Goal: Task Accomplishment & Management: Manage account settings

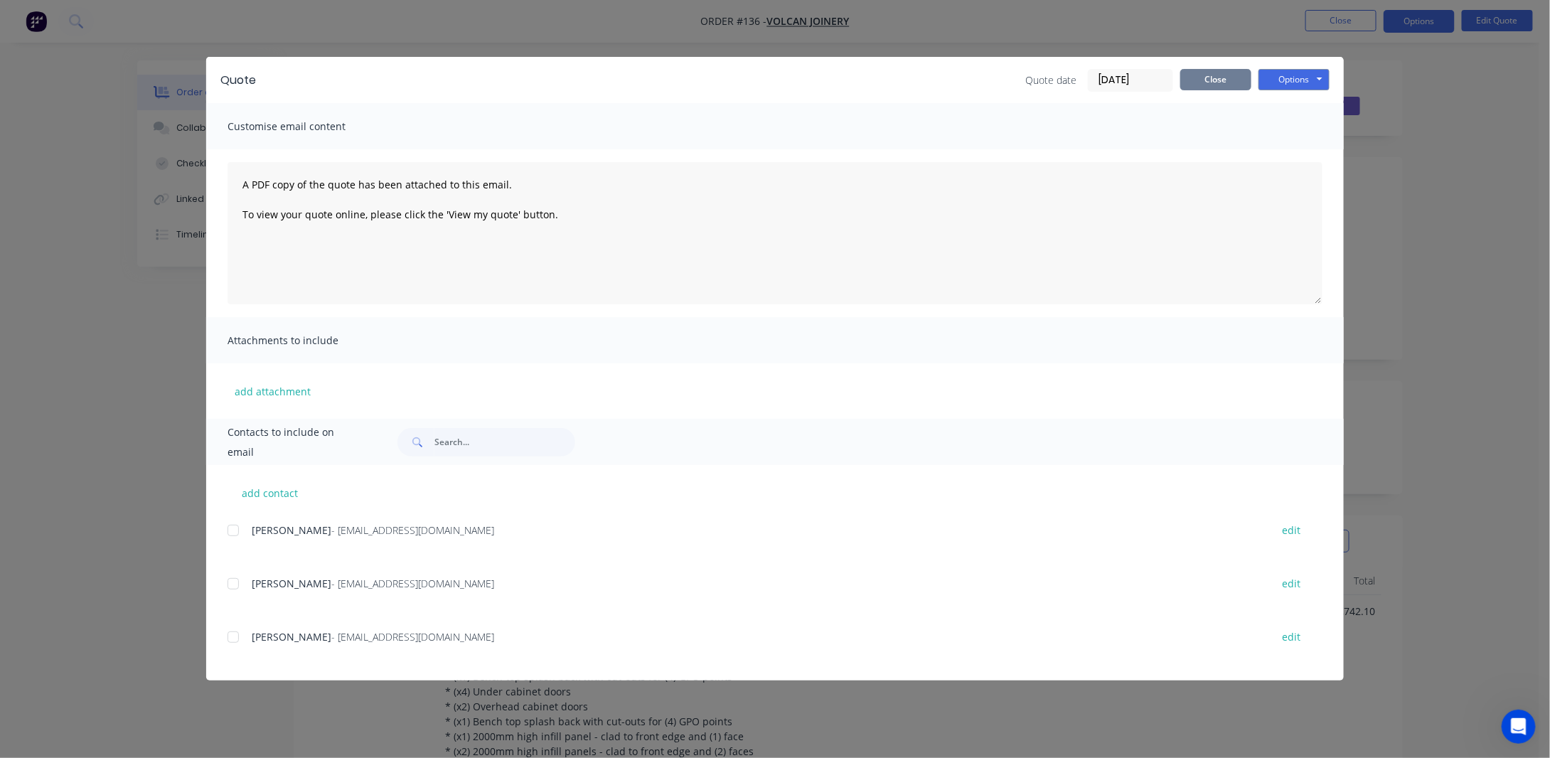
drag, startPoint x: 1233, startPoint y: 68, endPoint x: 1229, endPoint y: 76, distance: 9.5
click at [1233, 69] on div "Quote Quote date [DATE] Close Options Preview Print Email" at bounding box center [775, 80] width 1138 height 46
click at [1227, 77] on button "Close" at bounding box center [1216, 79] width 71 height 21
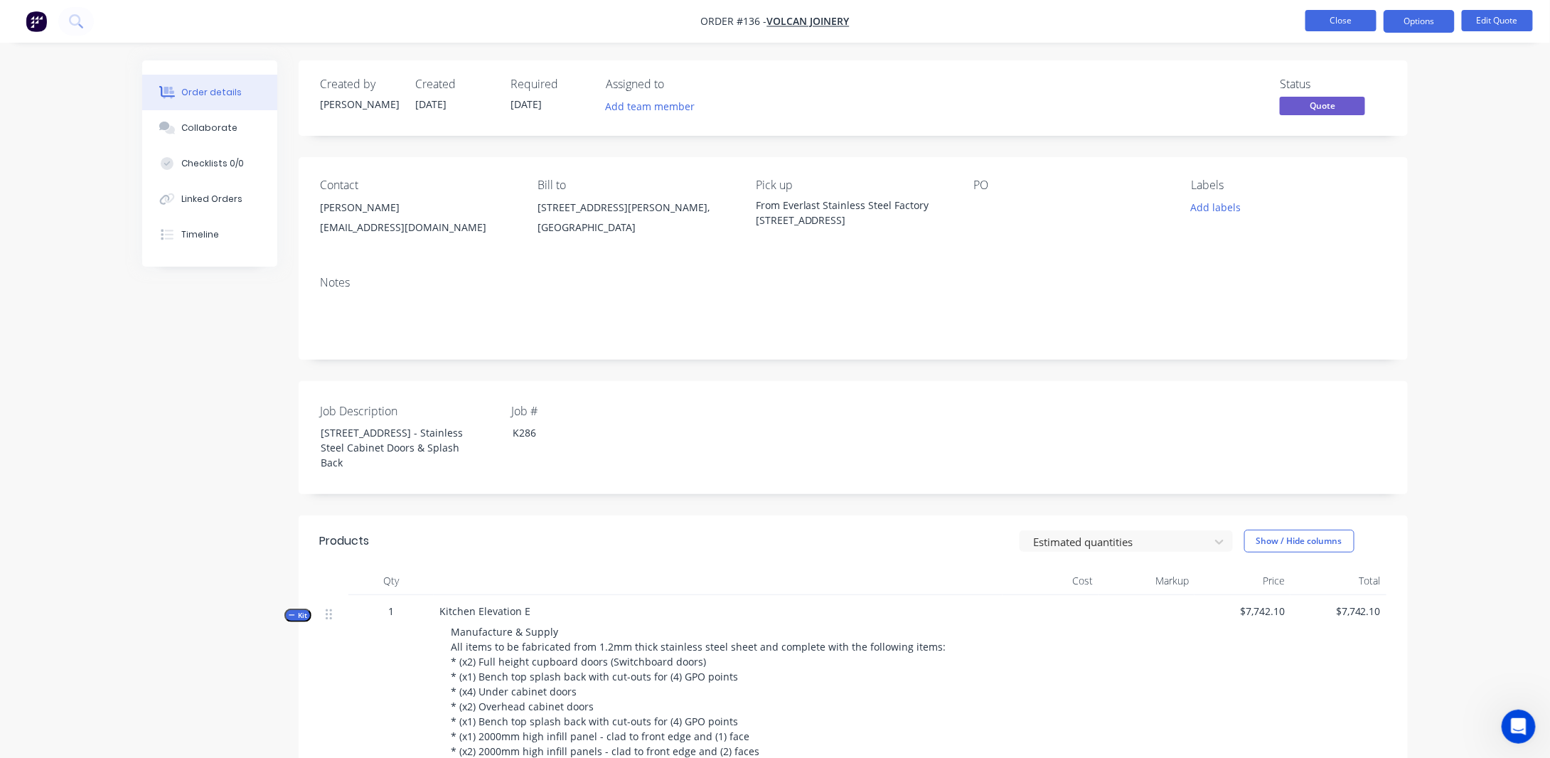
click at [1345, 11] on button "Close" at bounding box center [1341, 20] width 71 height 21
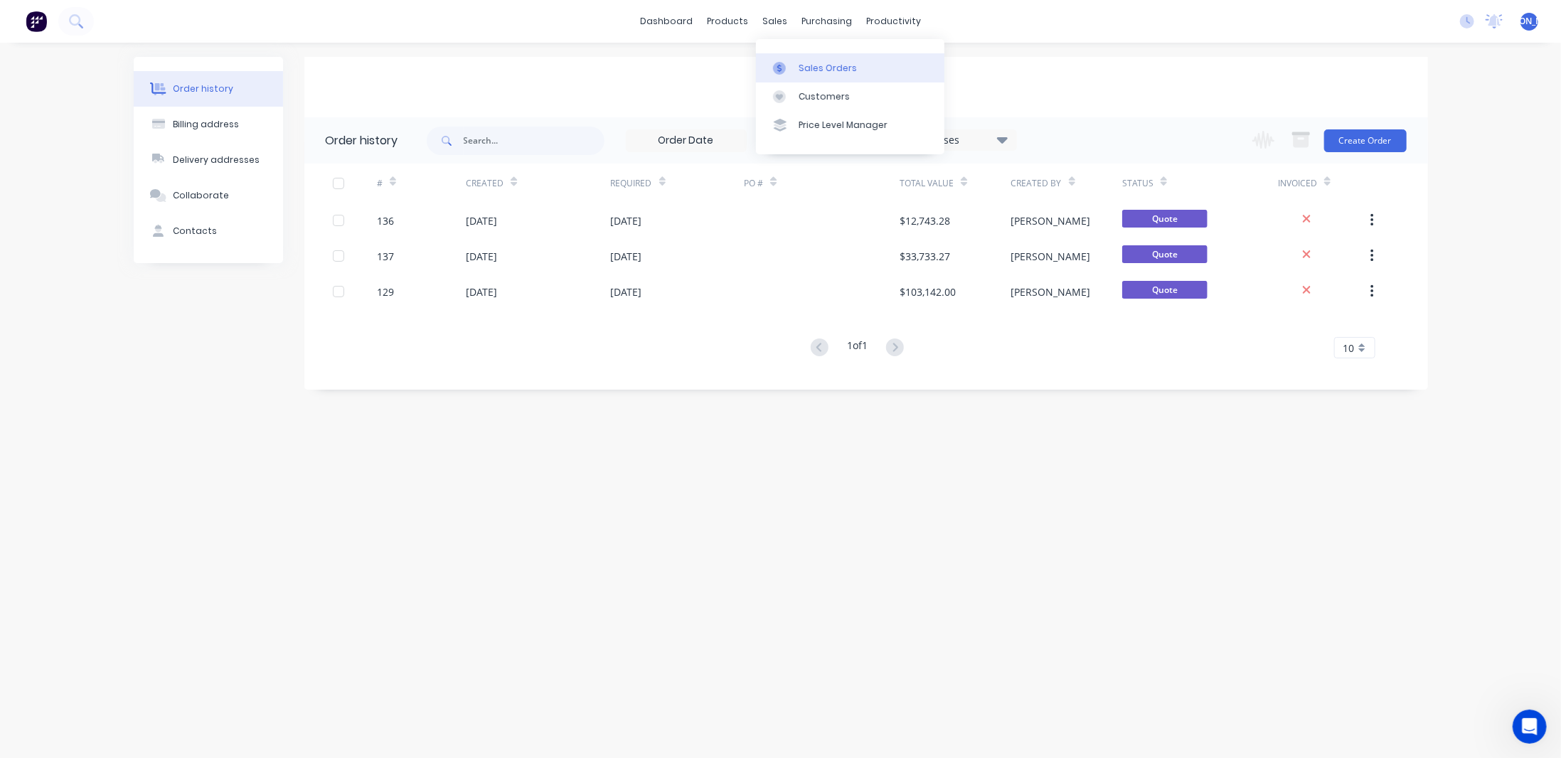
click at [815, 64] on div "Sales Orders" at bounding box center [828, 68] width 58 height 13
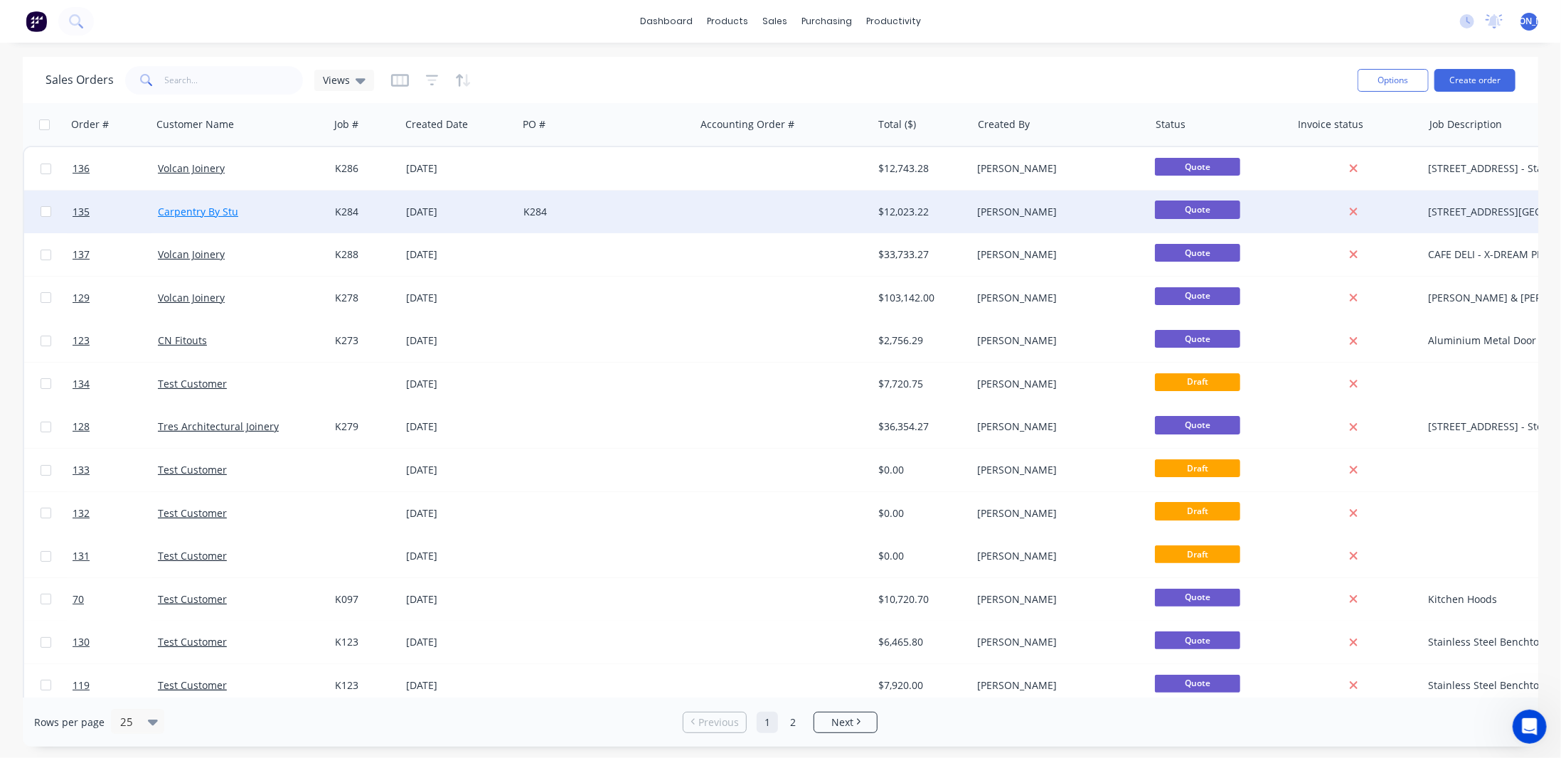
click at [186, 212] on link "Carpentry By Stu" at bounding box center [198, 212] width 80 height 14
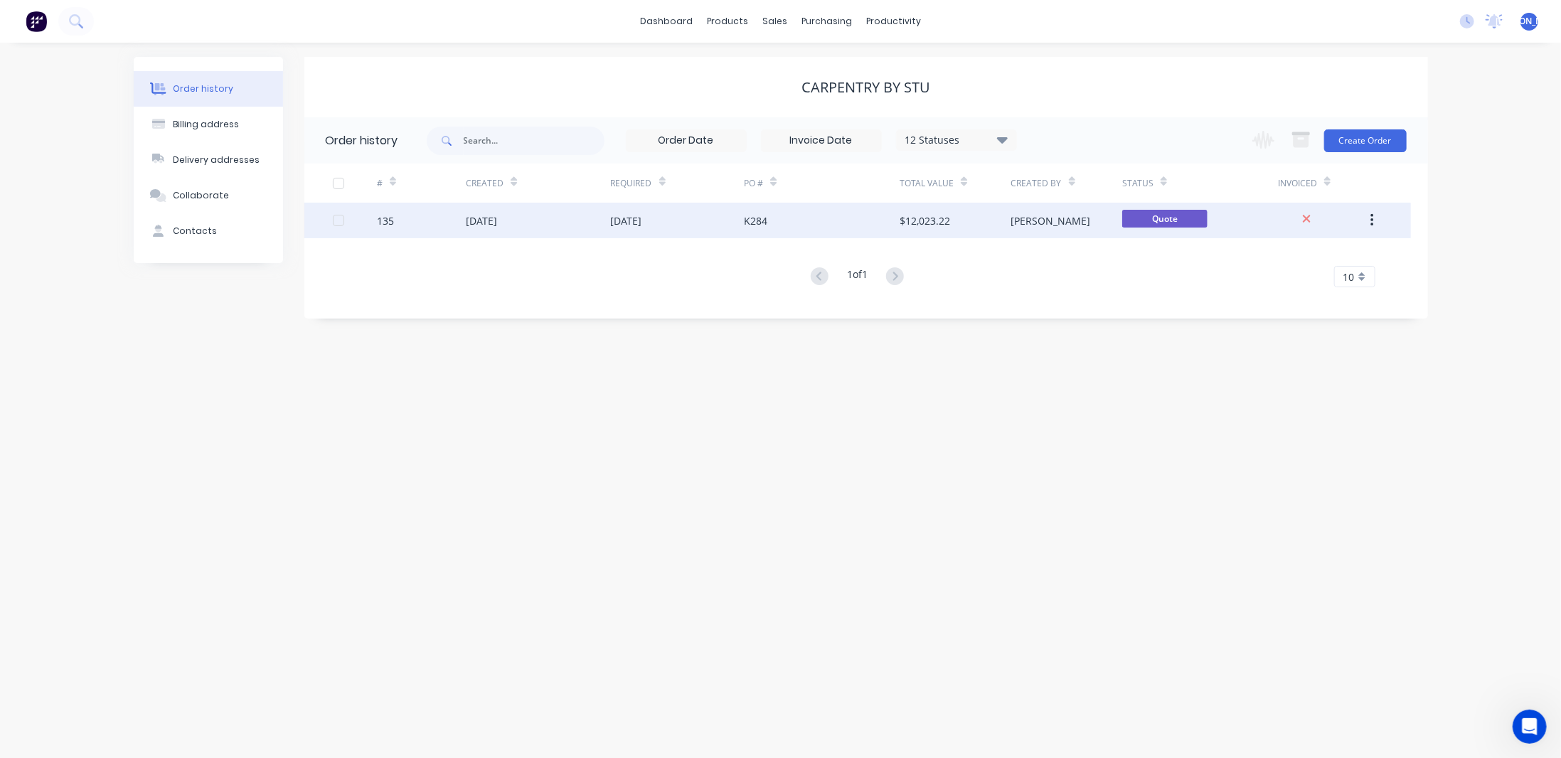
click at [851, 222] on div "K284" at bounding box center [822, 221] width 156 height 36
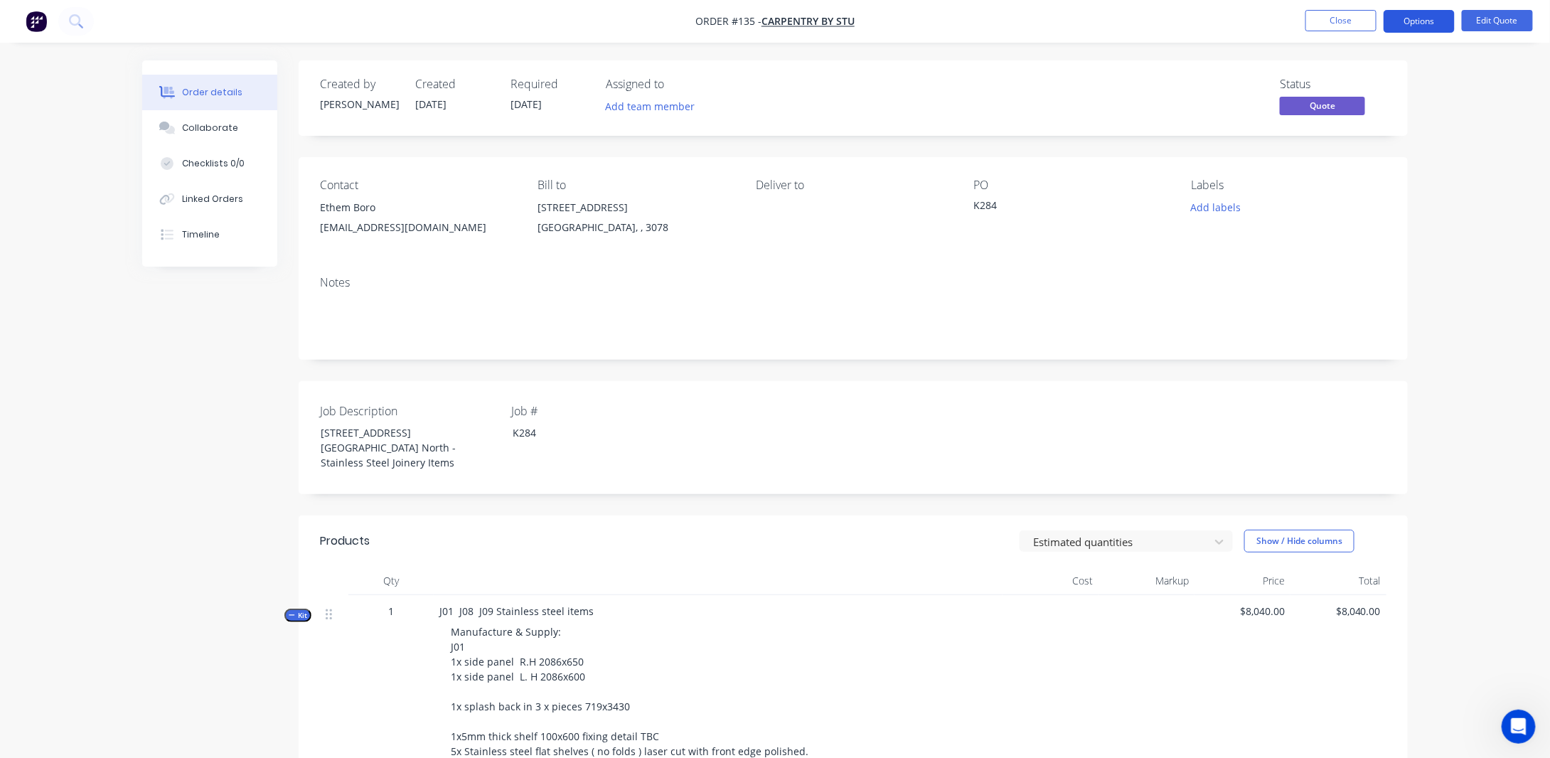
click at [1415, 23] on button "Options" at bounding box center [1419, 21] width 71 height 23
click at [789, 225] on div "Deliver to" at bounding box center [853, 211] width 195 height 65
click at [781, 188] on div "Deliver to" at bounding box center [853, 186] width 195 height 14
click at [774, 223] on div "Deliver to" at bounding box center [853, 211] width 195 height 65
drag, startPoint x: 791, startPoint y: 184, endPoint x: 779, endPoint y: 187, distance: 11.7
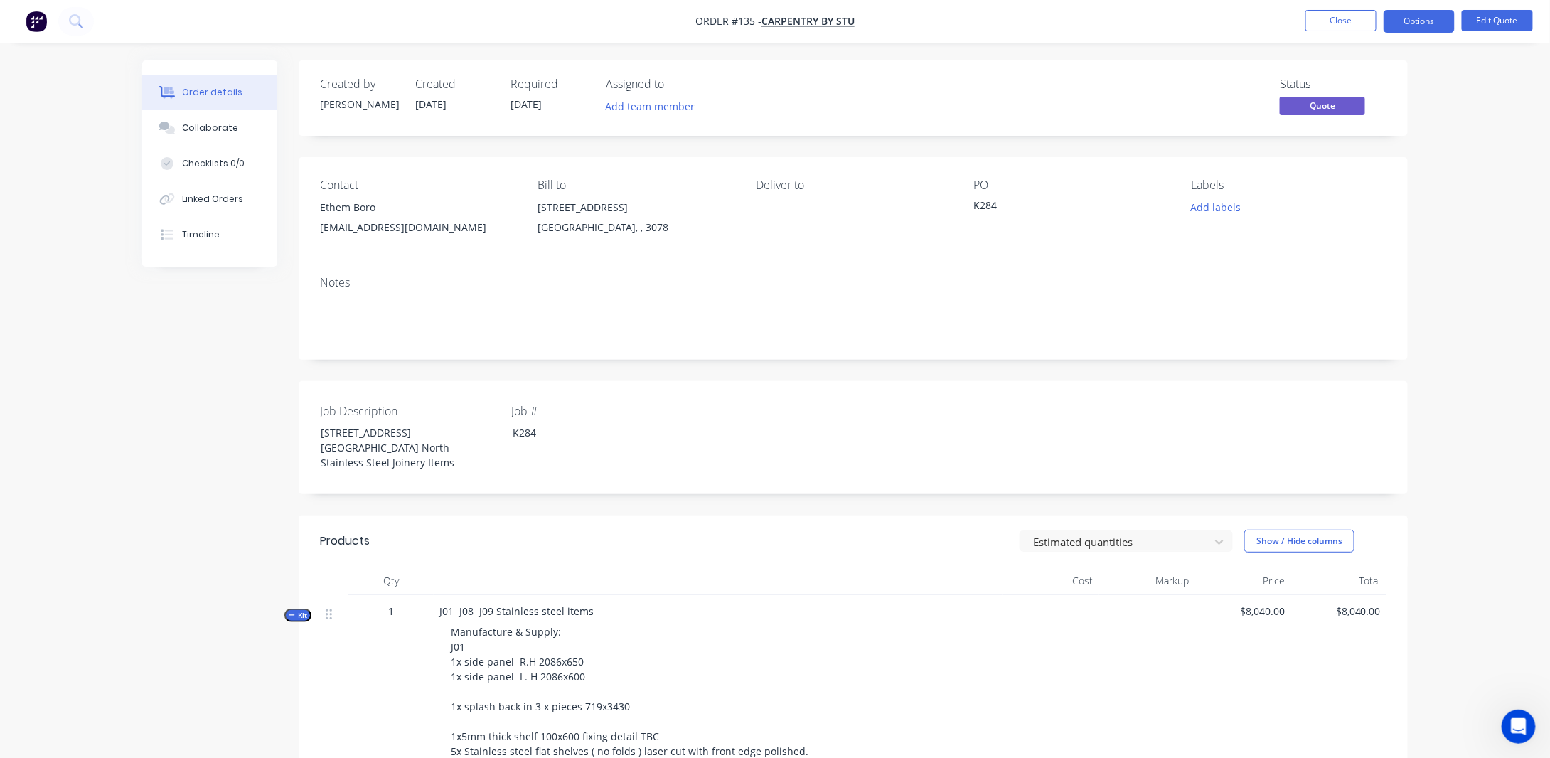
click at [791, 183] on div "Deliver to" at bounding box center [853, 186] width 195 height 14
click at [1509, 24] on button "Edit Quote" at bounding box center [1497, 20] width 71 height 21
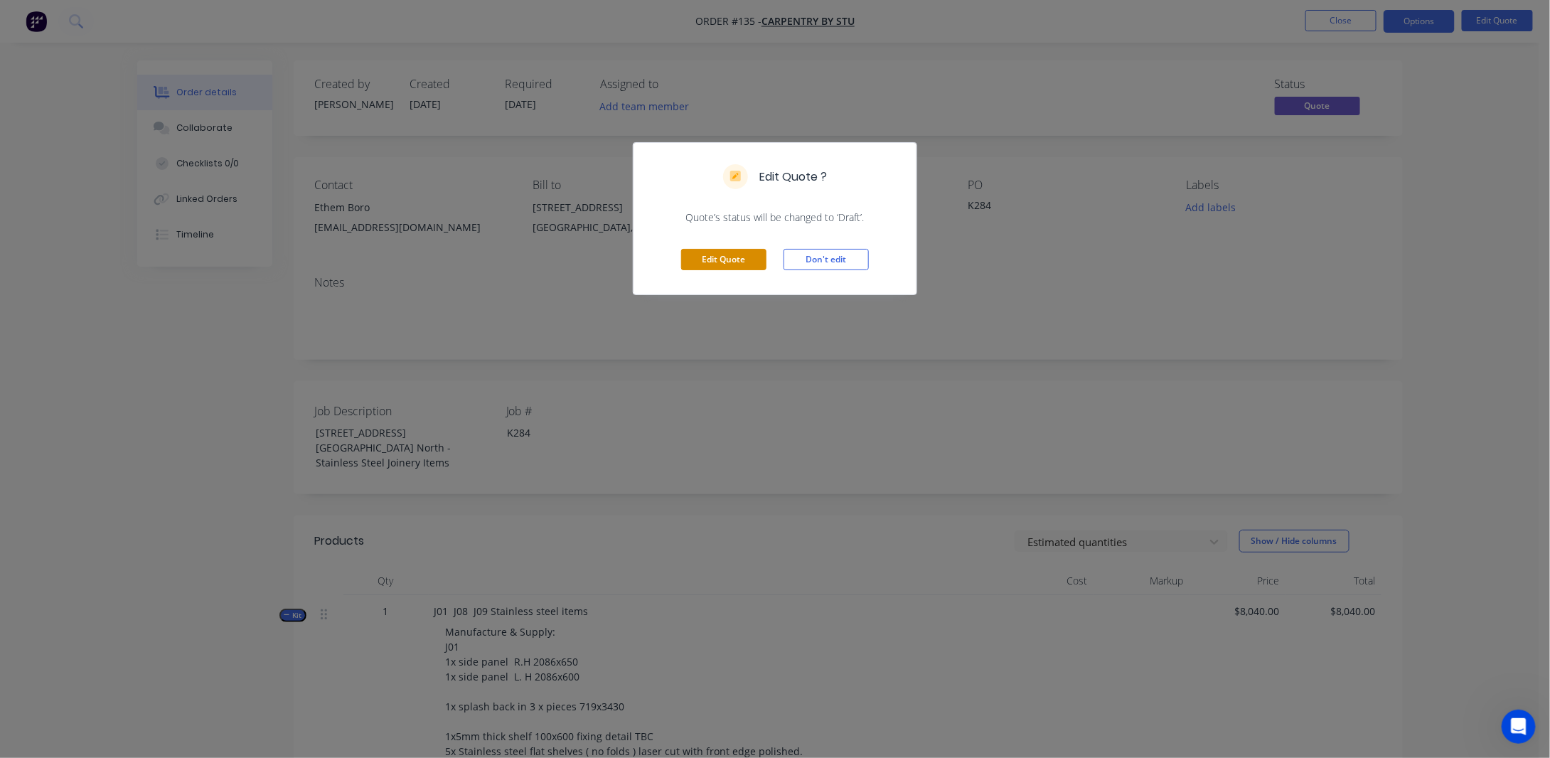
click at [738, 259] on button "Edit Quote" at bounding box center [723, 259] width 85 height 21
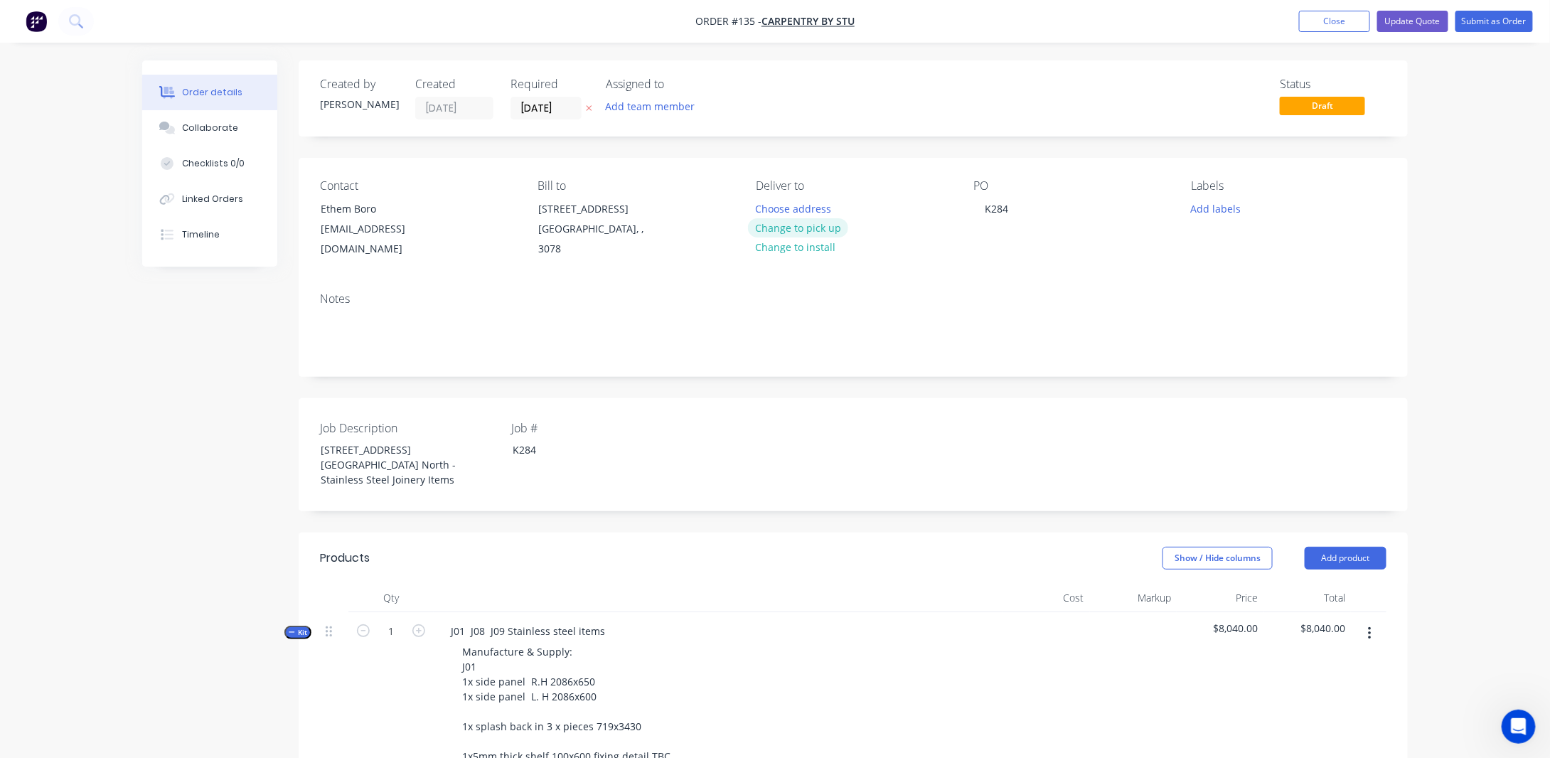
click at [804, 226] on button "Change to pick up" at bounding box center [798, 227] width 101 height 19
click at [1416, 20] on button "Update Quote" at bounding box center [1413, 21] width 71 height 21
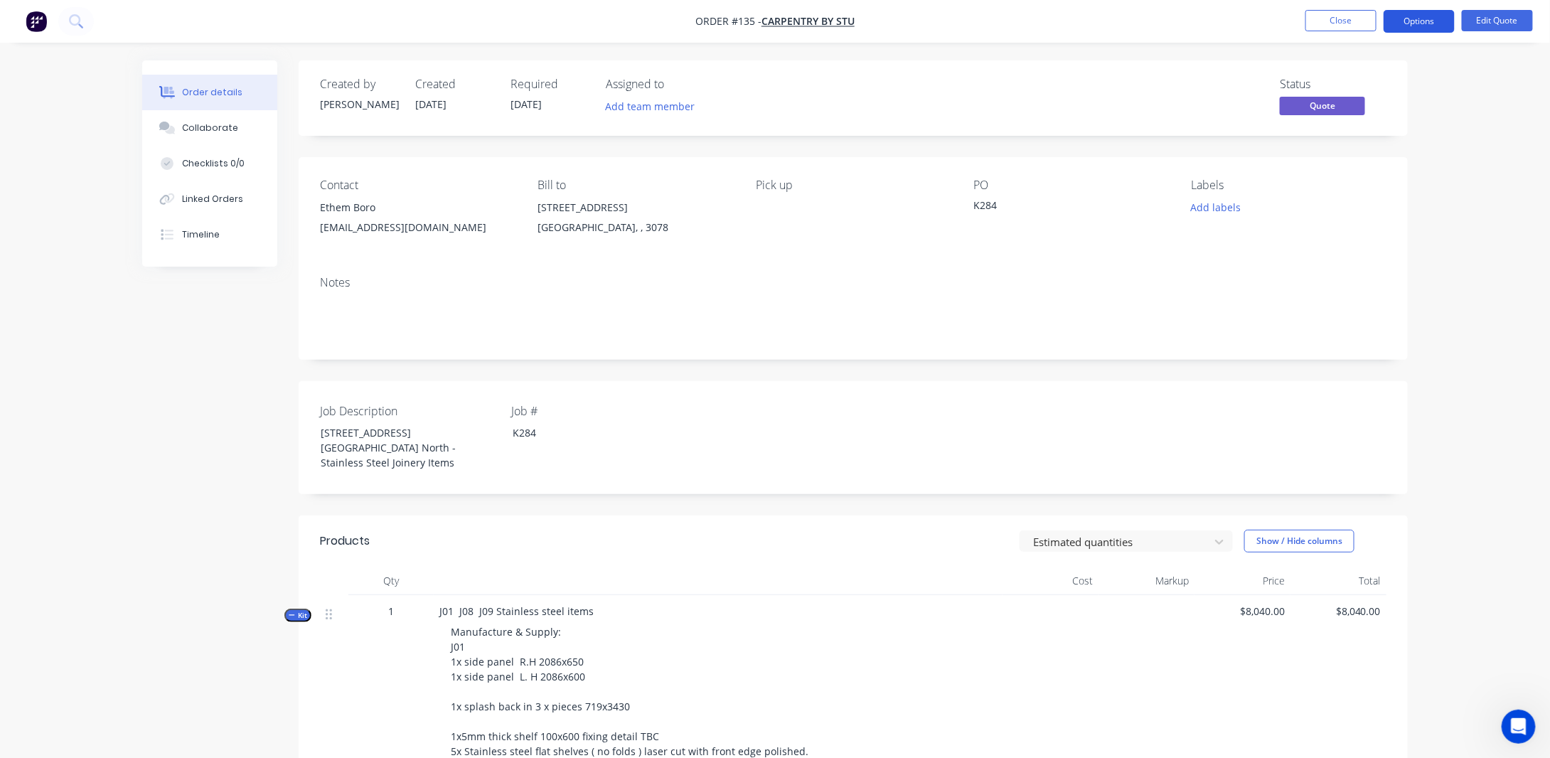
click at [1429, 20] on button "Options" at bounding box center [1419, 21] width 71 height 23
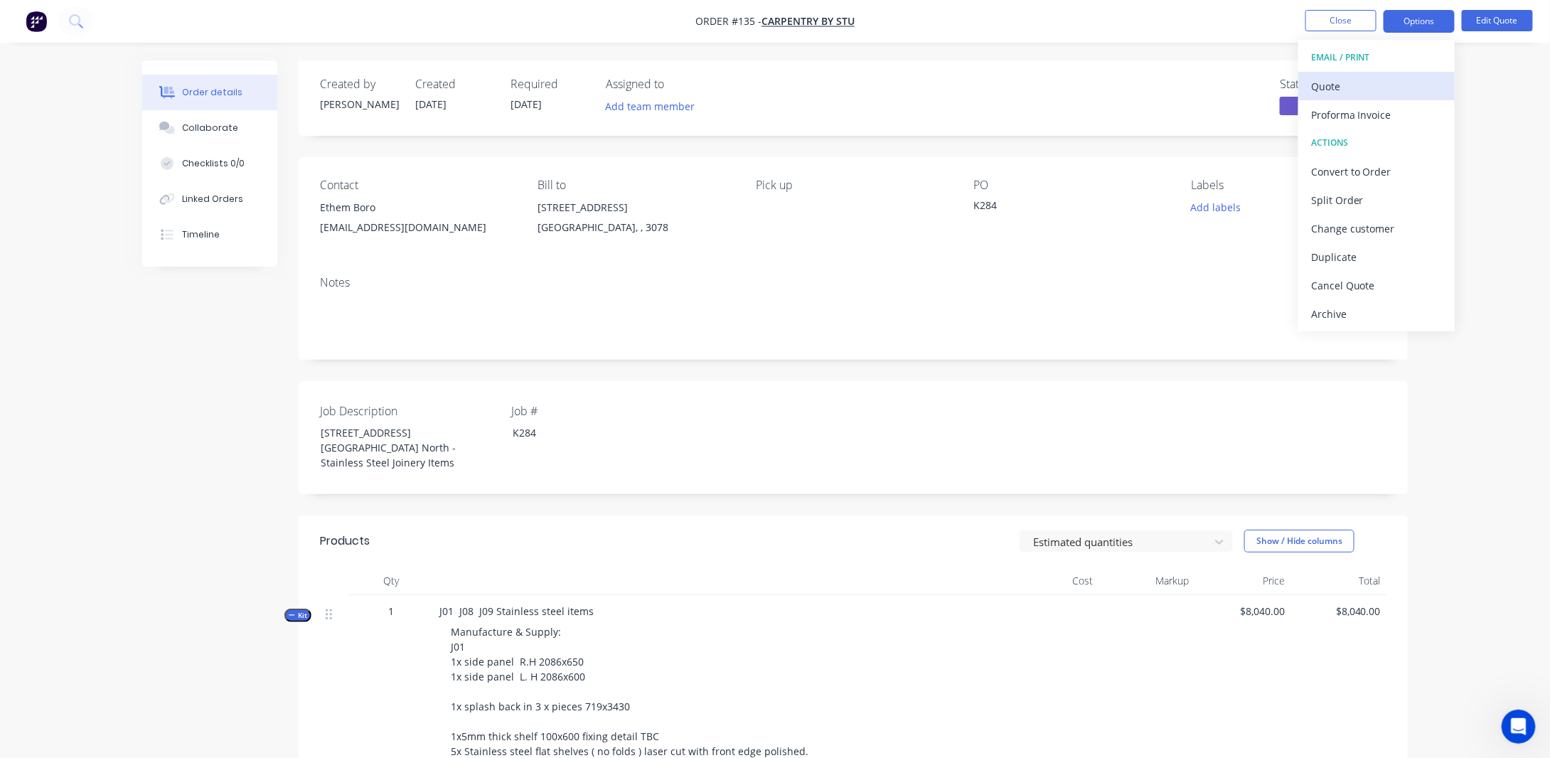
click at [1356, 76] on div "Quote" at bounding box center [1376, 86] width 131 height 21
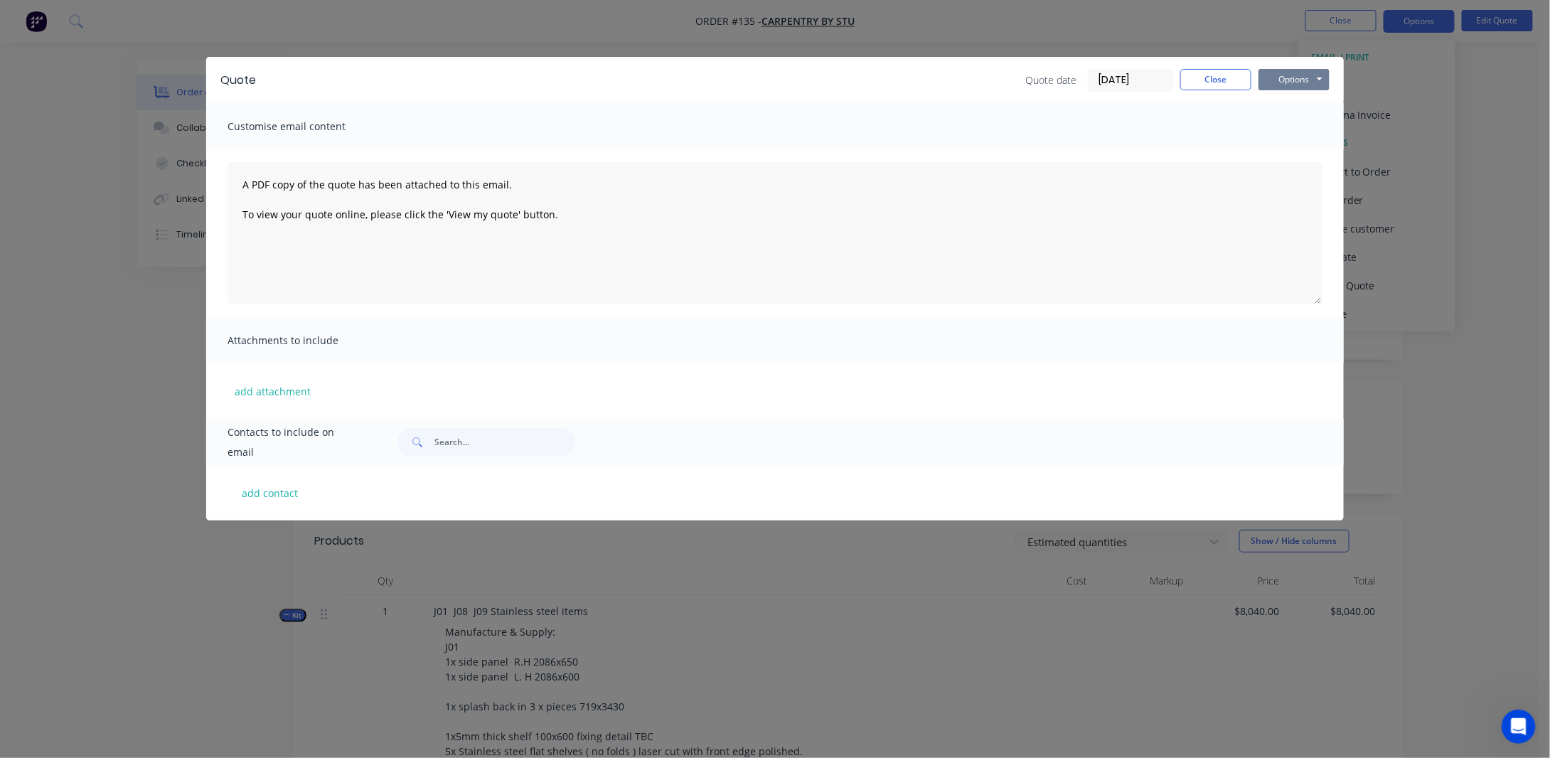
click at [1307, 73] on button "Options" at bounding box center [1294, 79] width 71 height 21
click at [1282, 109] on button "Preview" at bounding box center [1304, 104] width 91 height 23
click at [1214, 75] on button "Close" at bounding box center [1216, 79] width 71 height 21
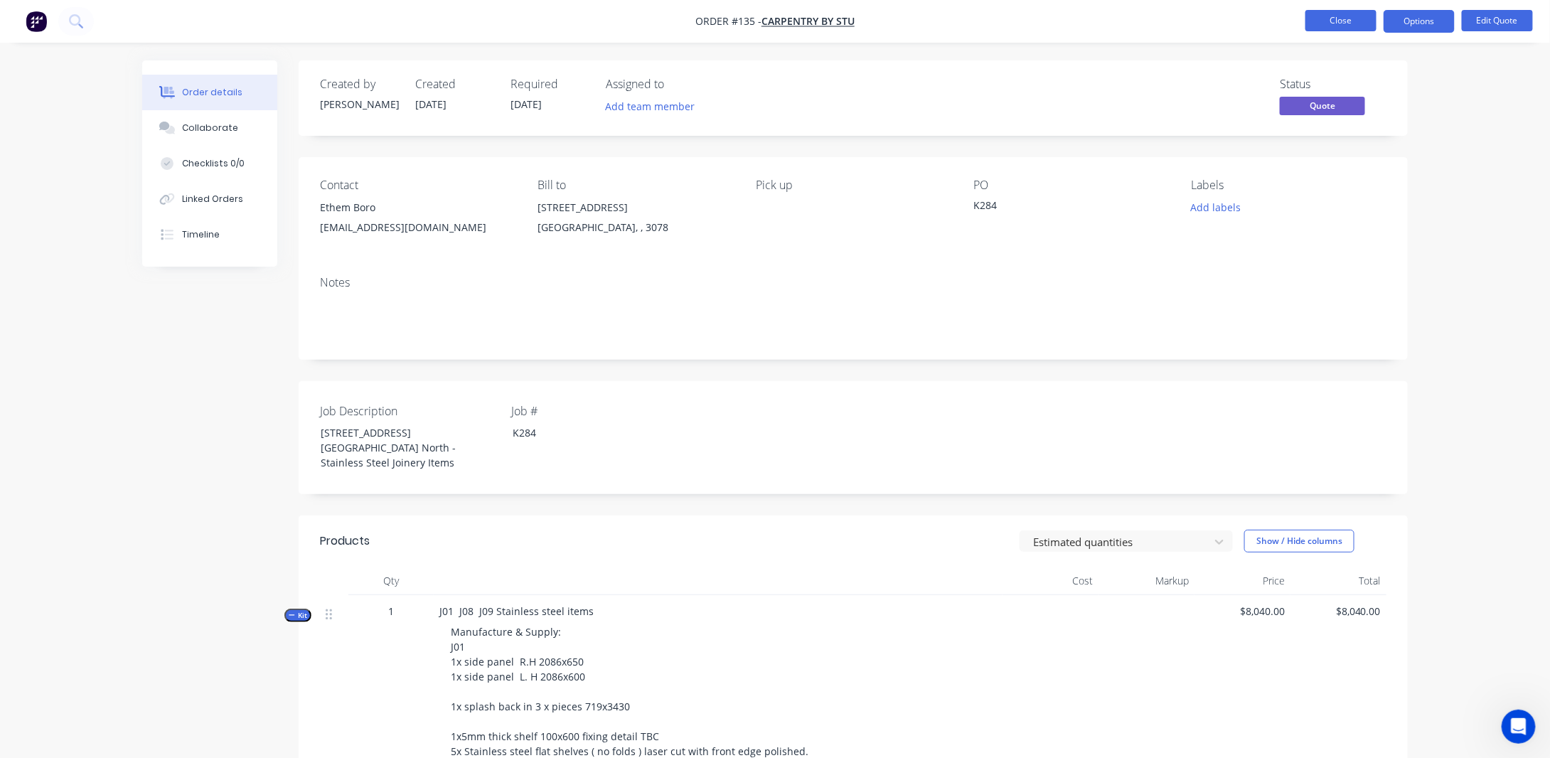
click at [1341, 26] on button "Close" at bounding box center [1341, 20] width 71 height 21
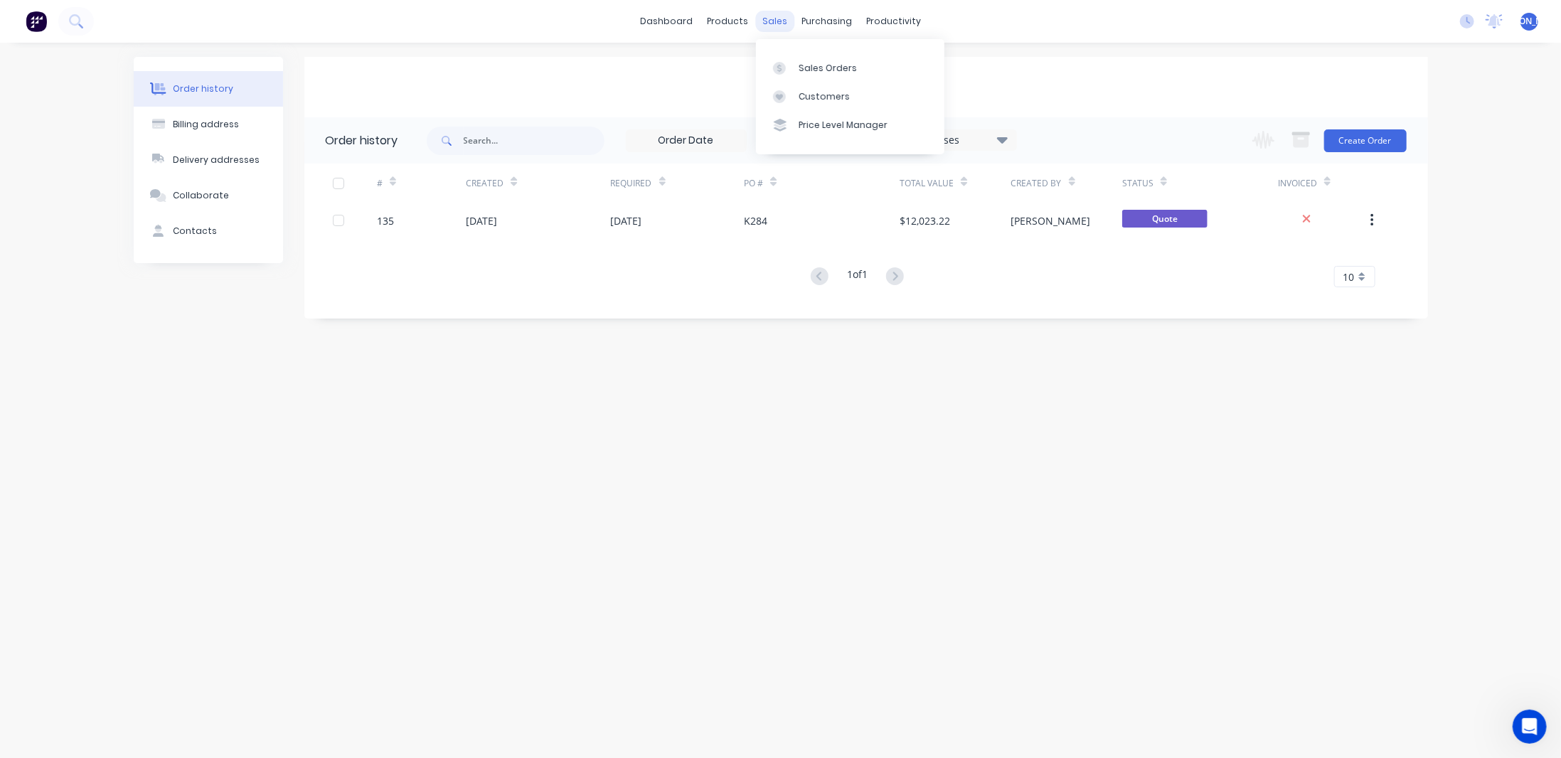
click at [772, 19] on div "sales" at bounding box center [774, 21] width 39 height 21
click at [806, 63] on div "Sales Orders" at bounding box center [828, 68] width 58 height 13
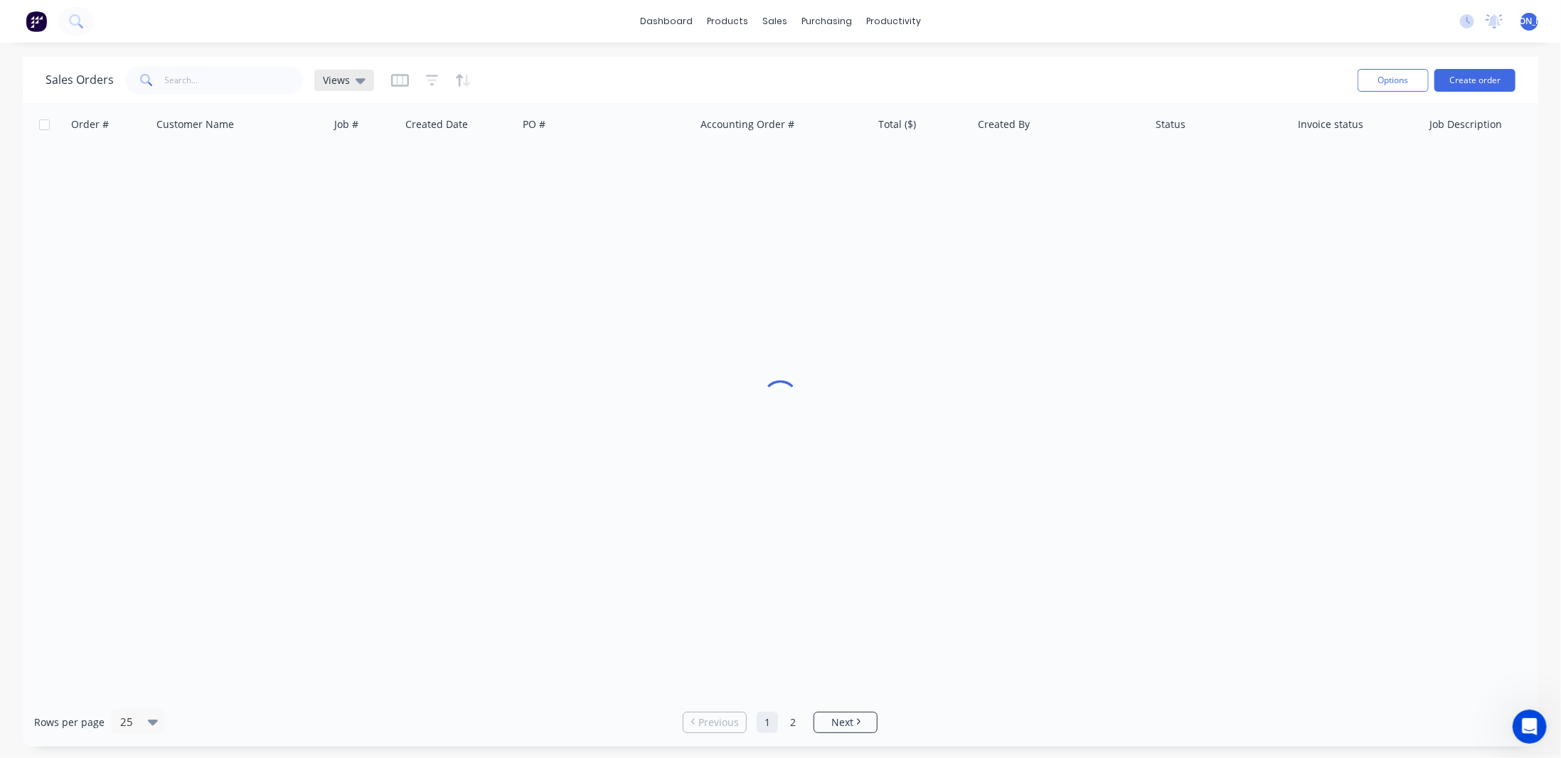
click at [362, 76] on icon at bounding box center [361, 81] width 10 height 16
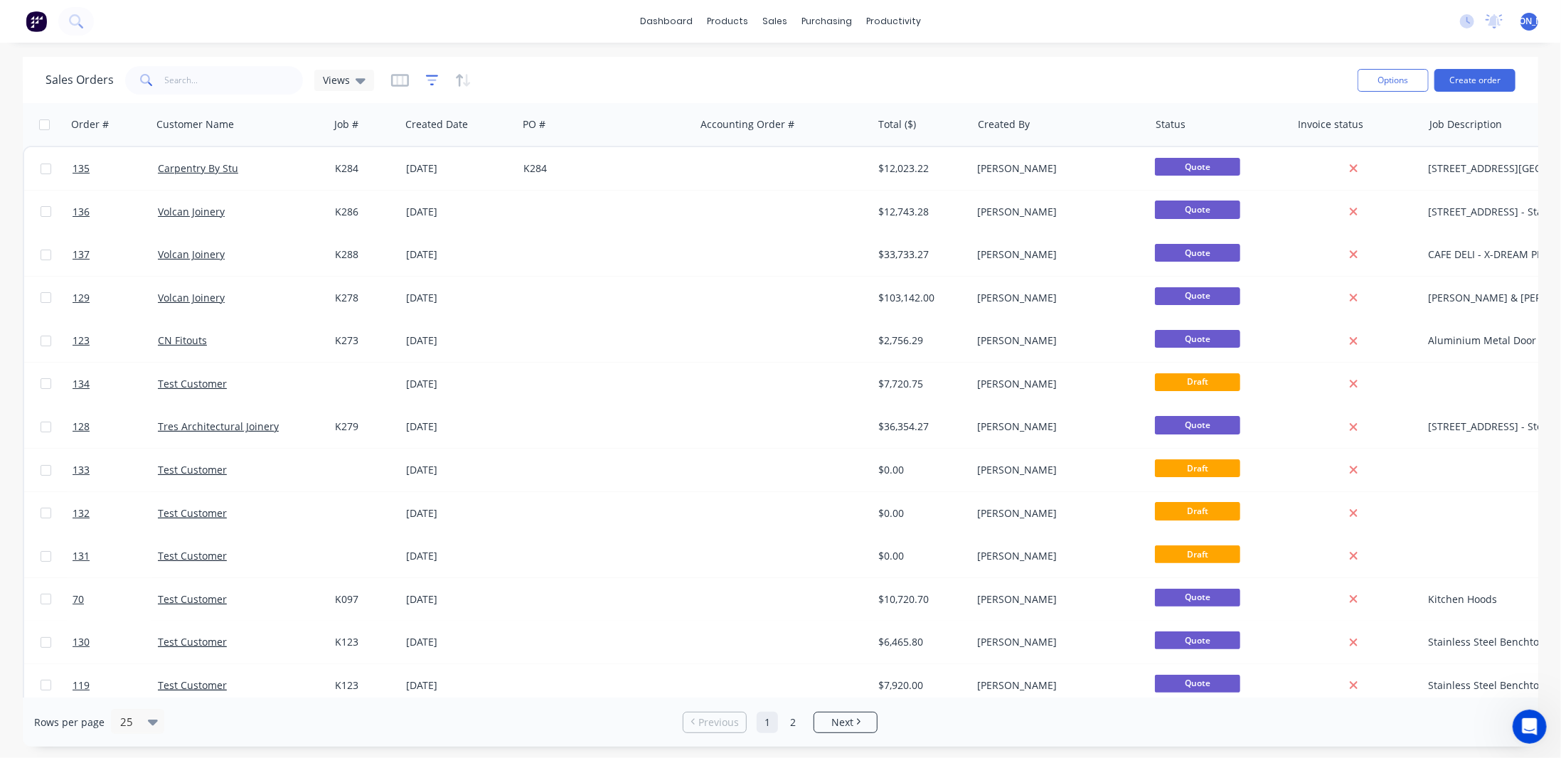
click at [430, 82] on icon "button" at bounding box center [432, 80] width 13 height 14
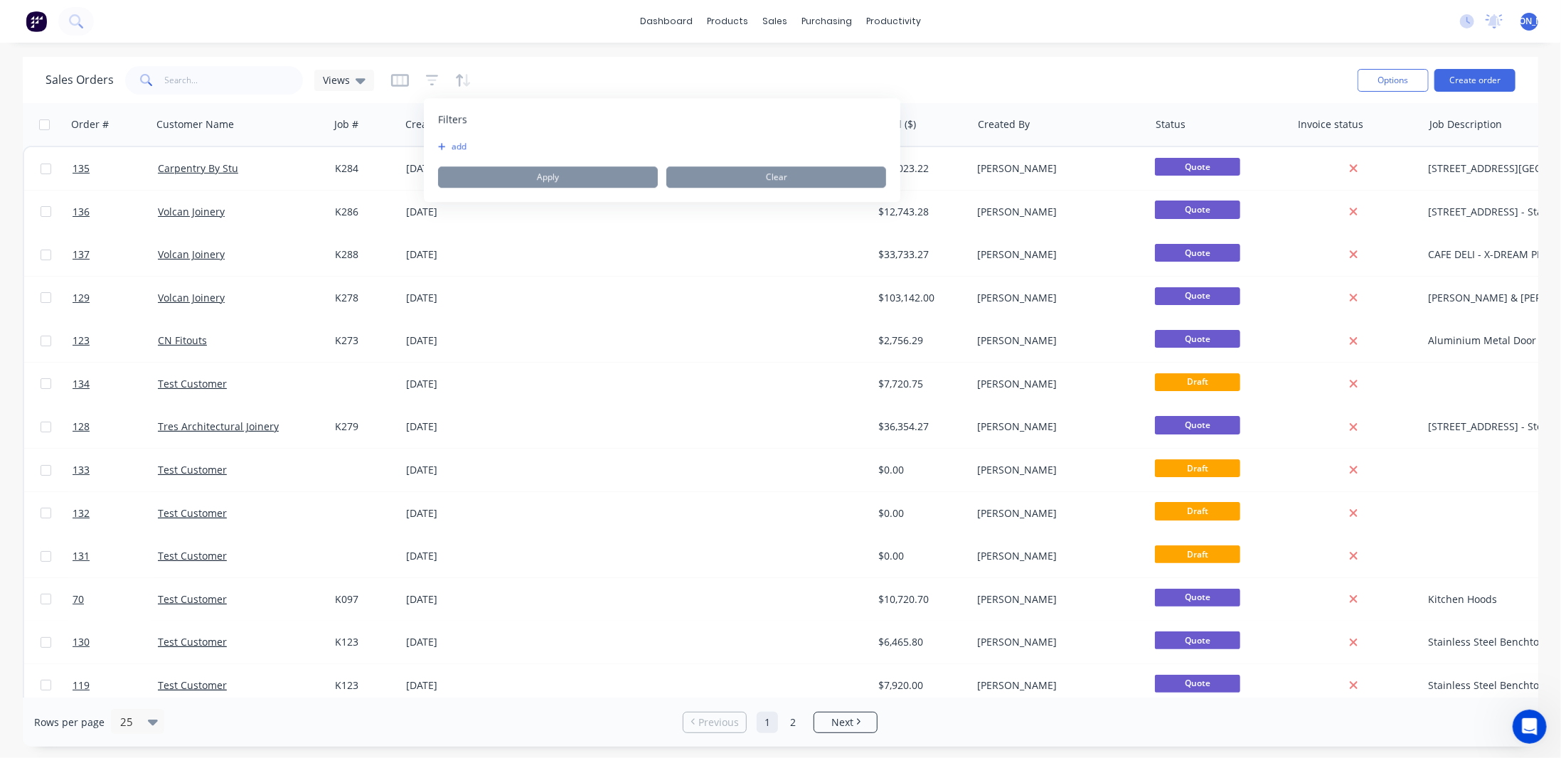
click at [440, 142] on button "add" at bounding box center [456, 146] width 36 height 11
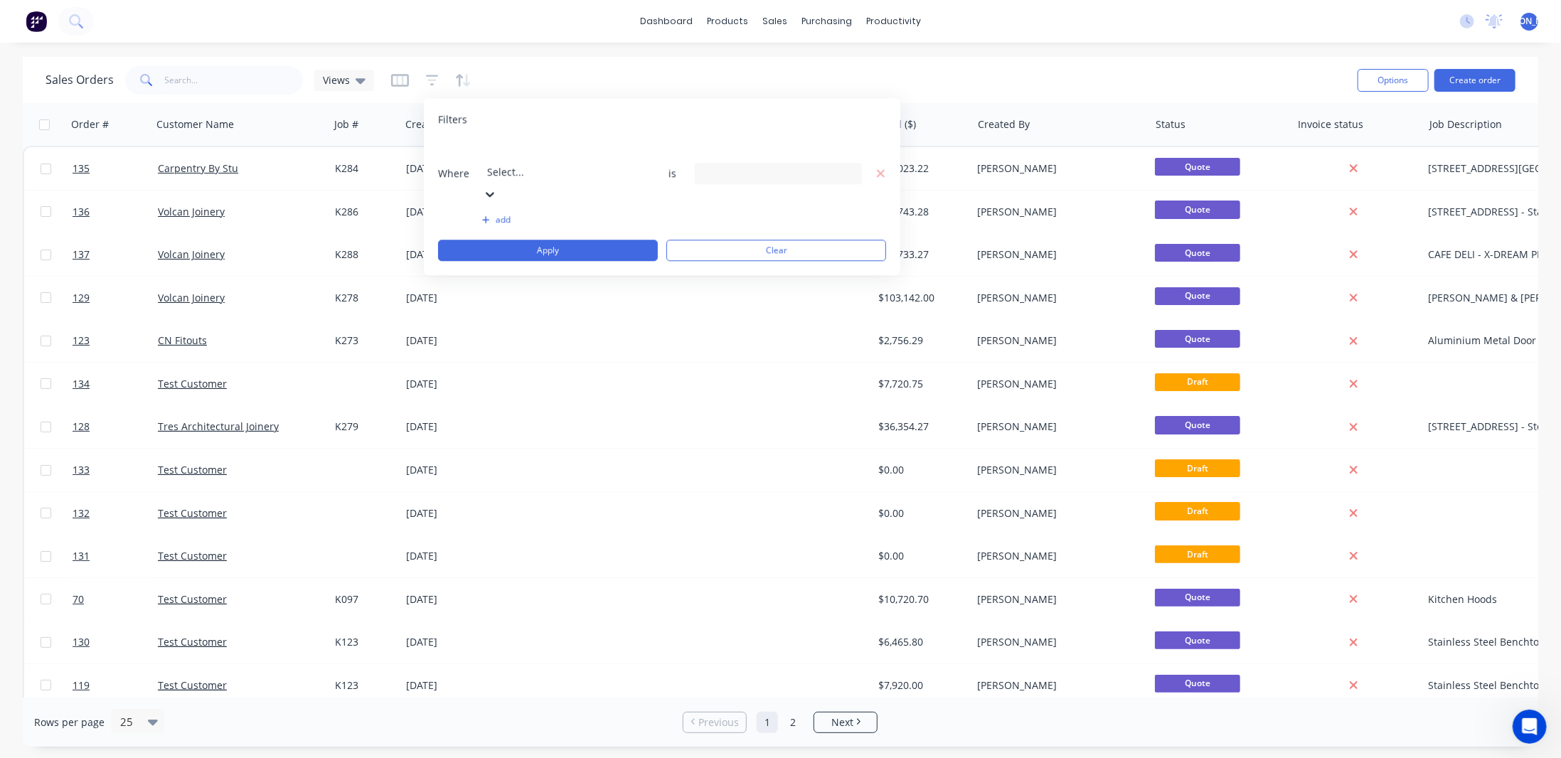
click at [579, 151] on div at bounding box center [589, 153] width 205 height 18
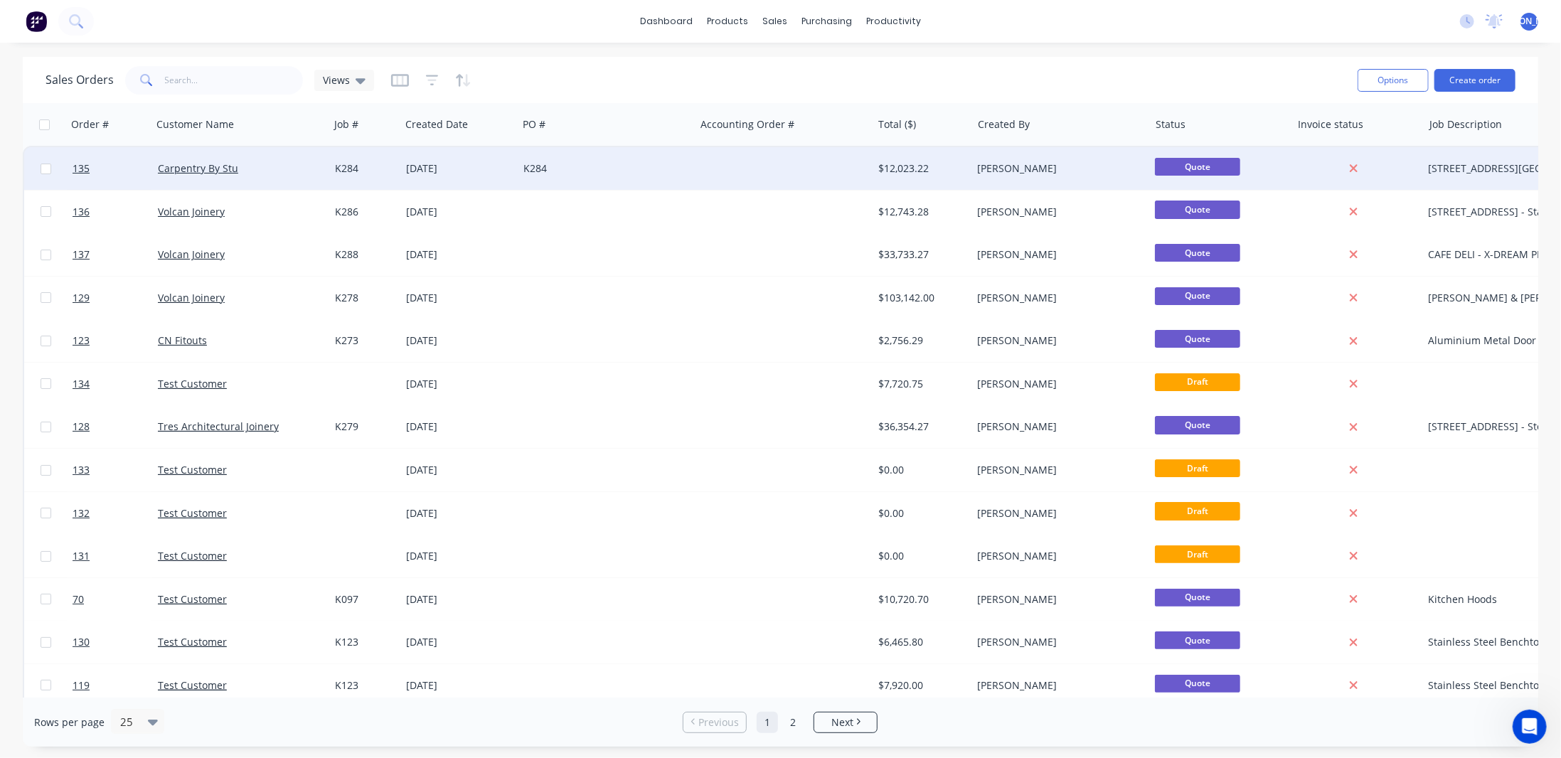
click at [715, 149] on div at bounding box center [783, 168] width 177 height 43
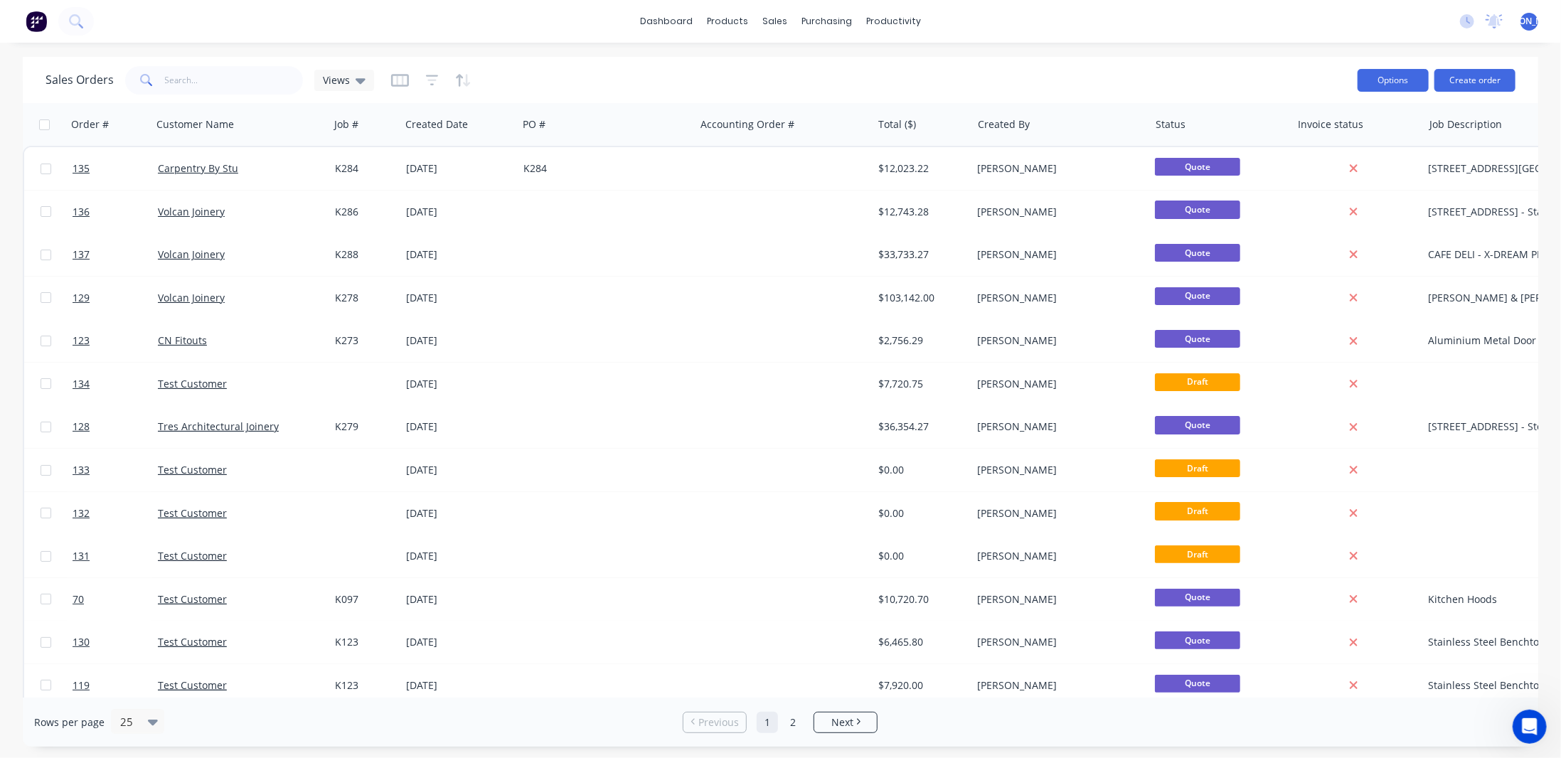
click at [1408, 89] on button "Options" at bounding box center [1393, 80] width 71 height 23
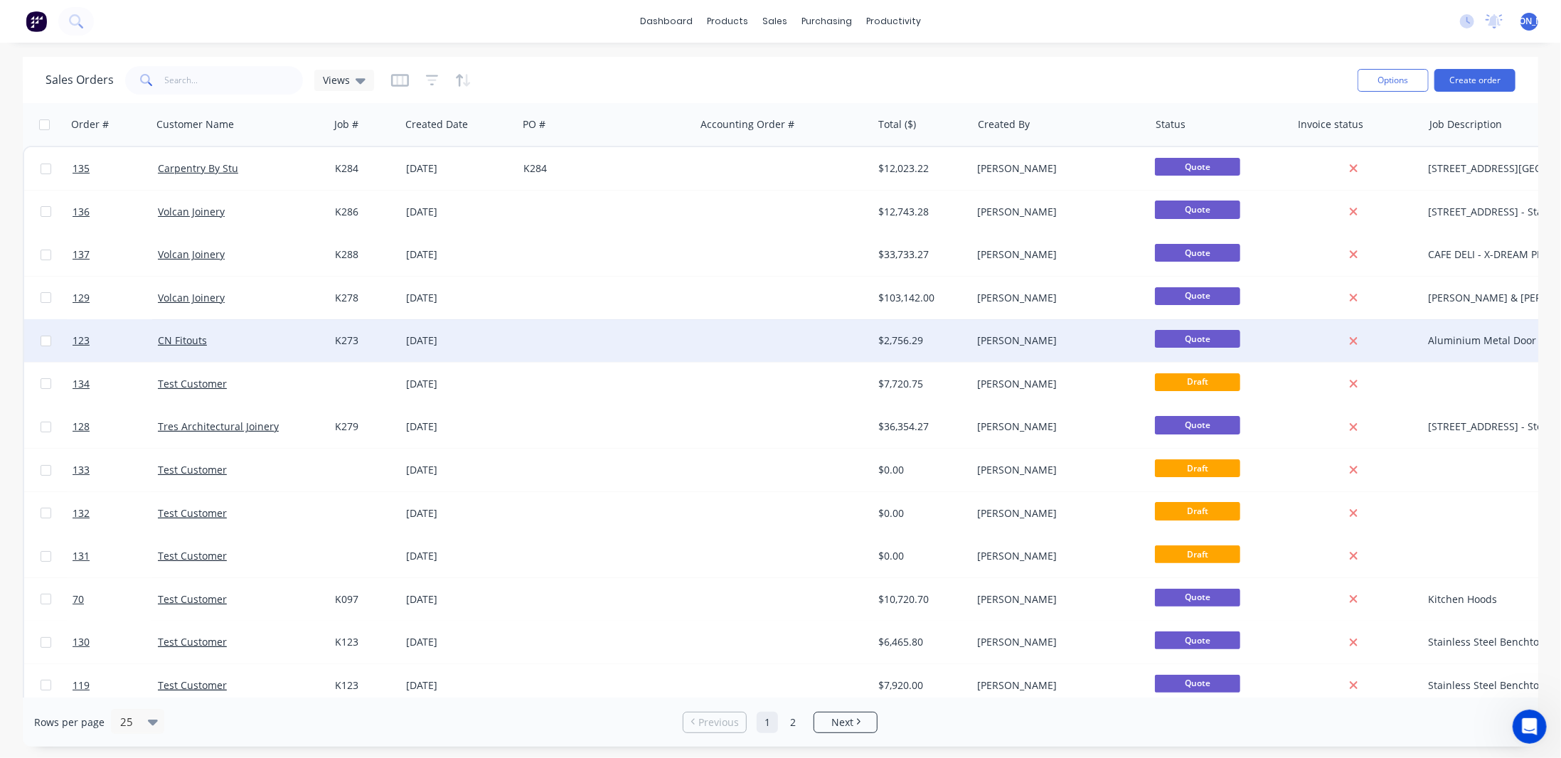
click at [207, 338] on div "CN Fitouts" at bounding box center [237, 341] width 158 height 14
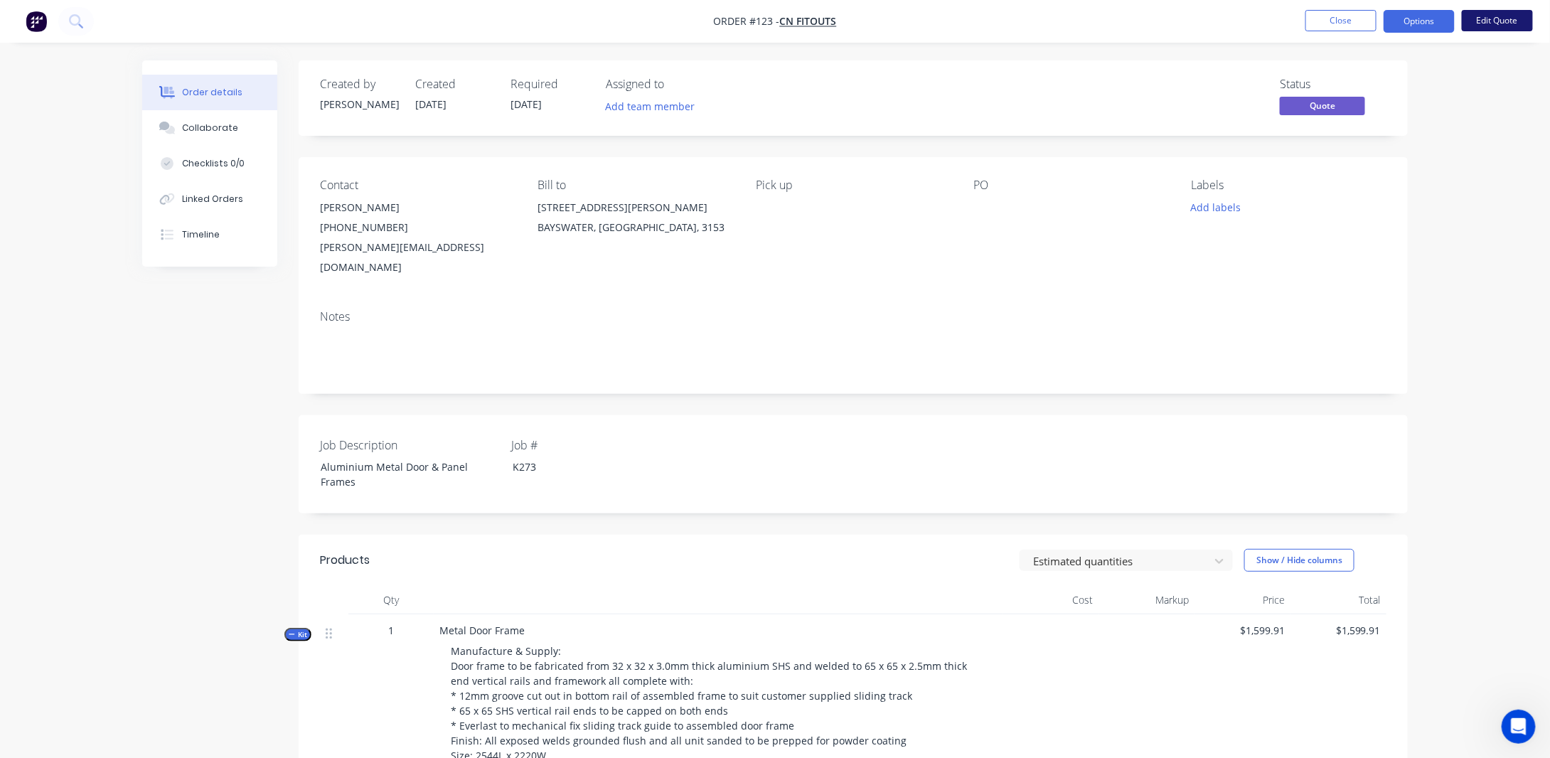
click at [1482, 28] on button "Edit Quote" at bounding box center [1497, 20] width 71 height 21
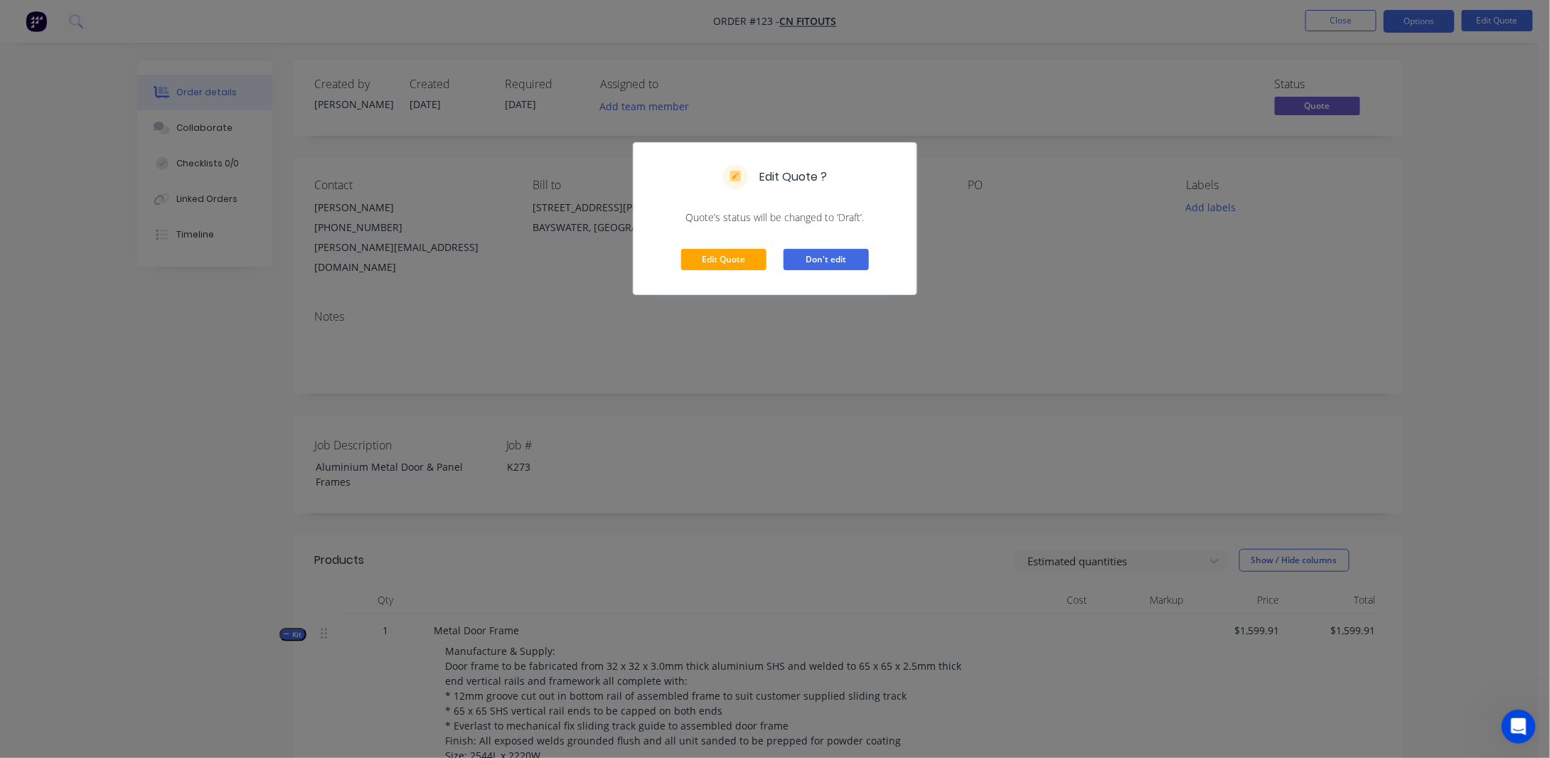
click at [854, 253] on button "Don't edit" at bounding box center [826, 259] width 85 height 21
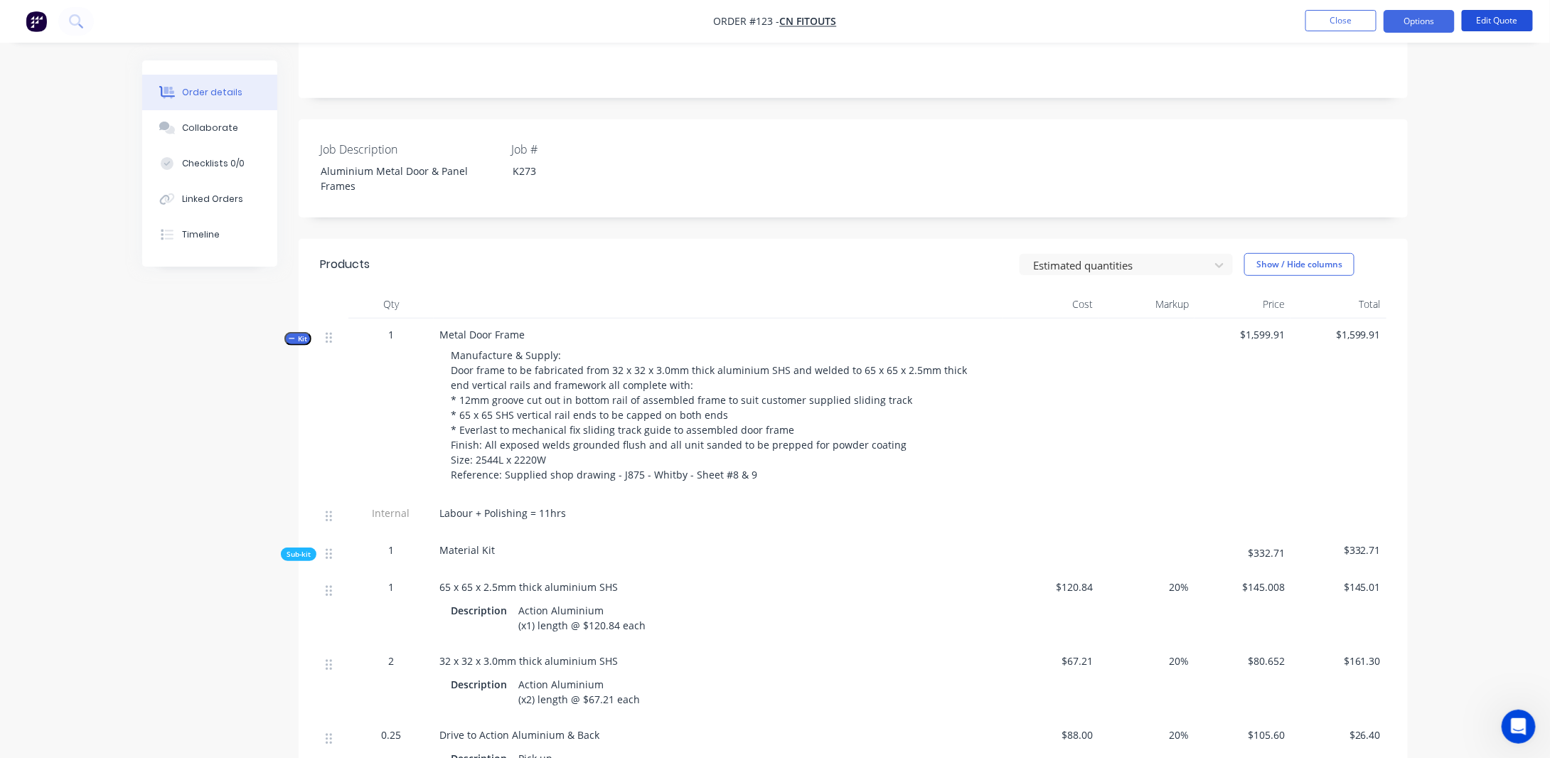
scroll to position [356, 0]
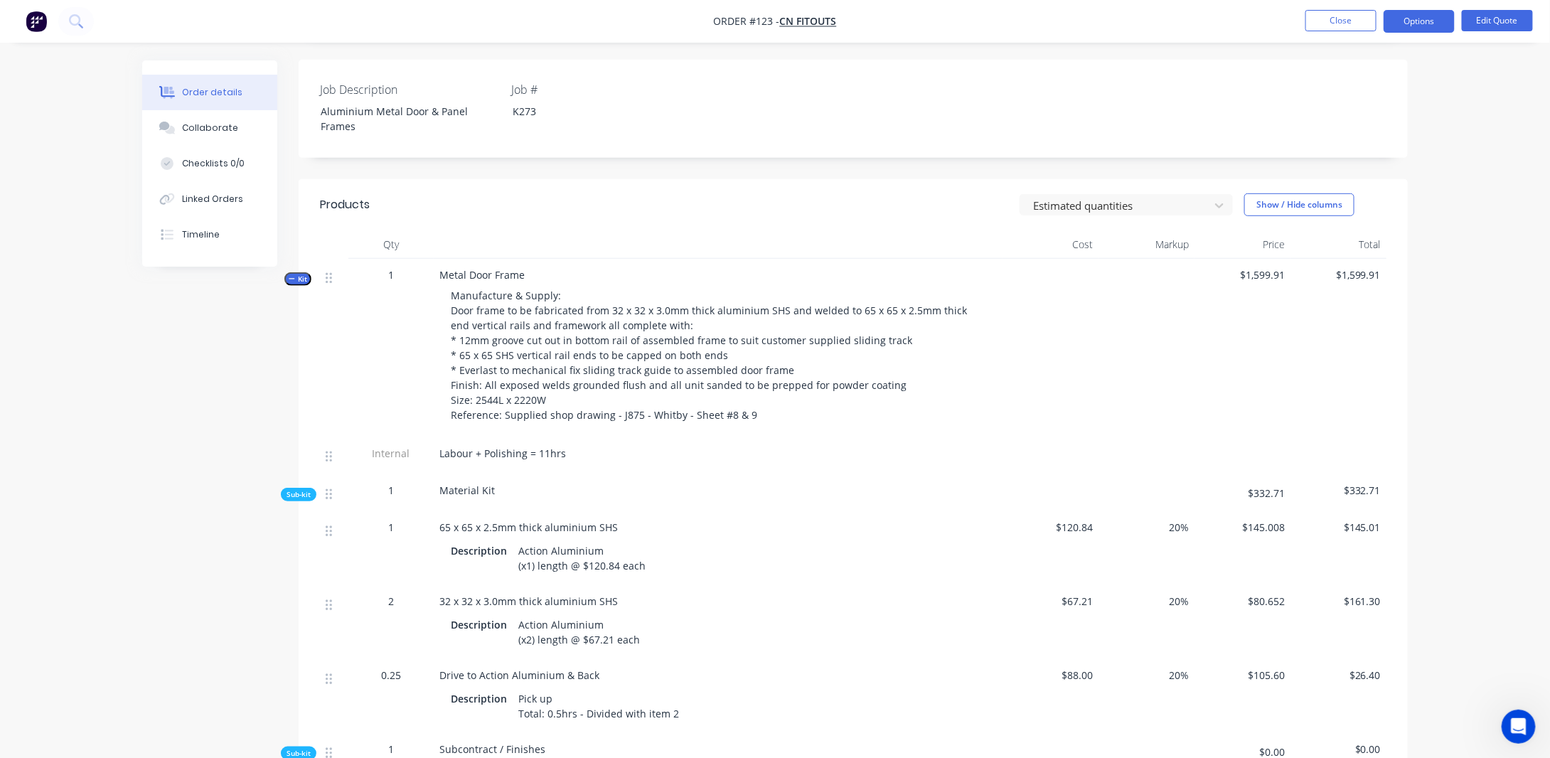
click at [300, 274] on span "Kit" at bounding box center [298, 279] width 18 height 11
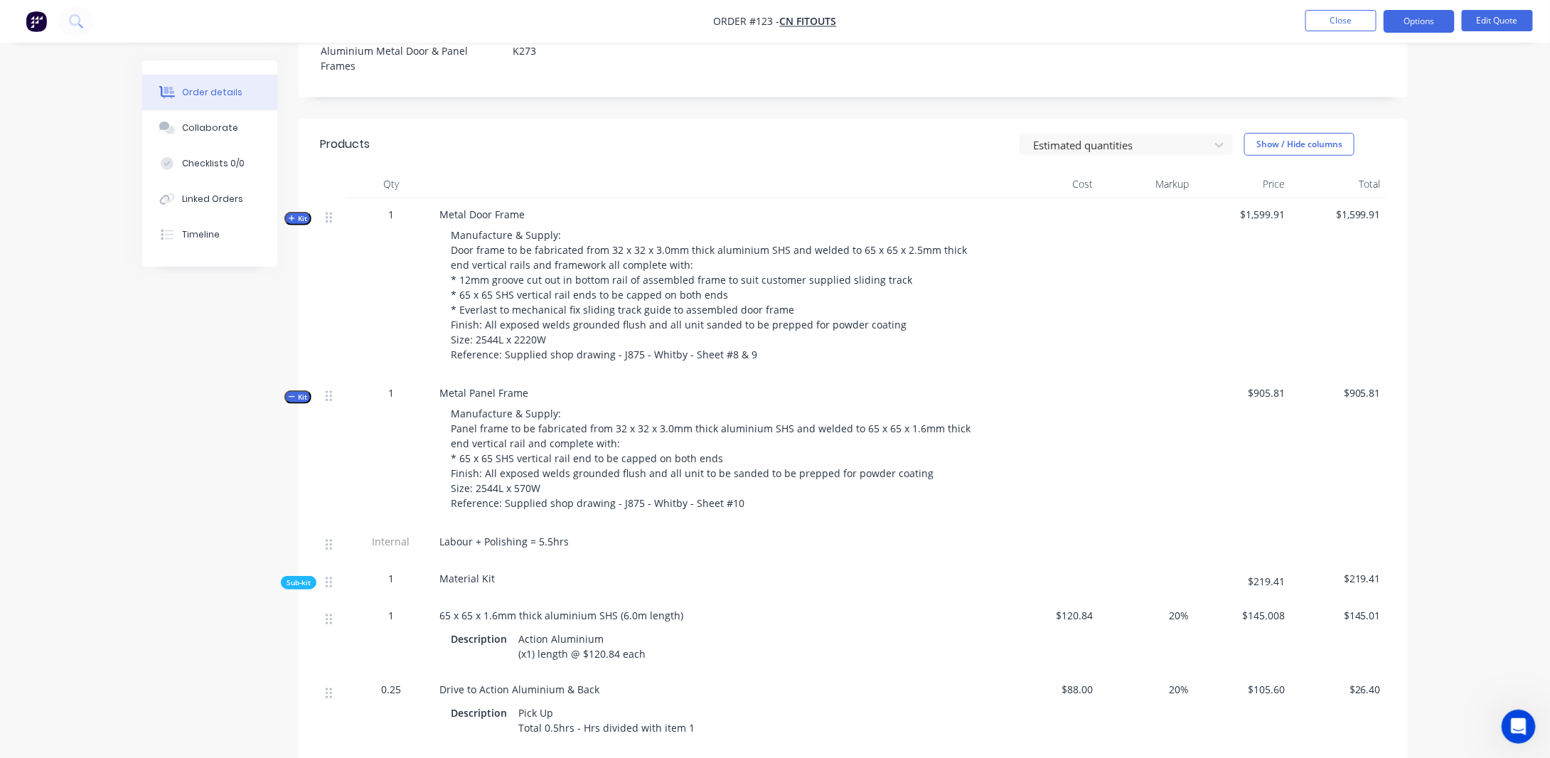
scroll to position [498, 0]
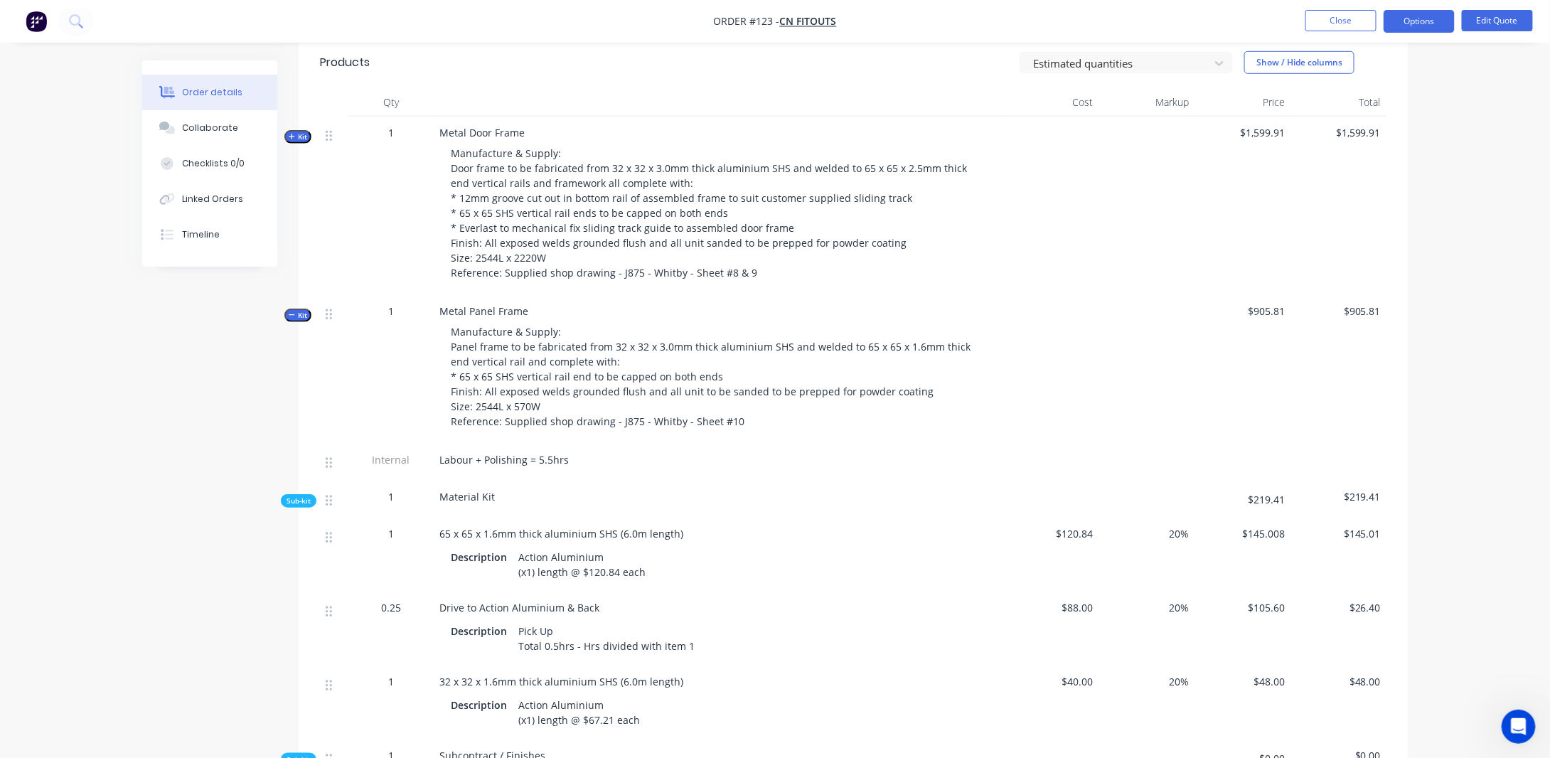
click at [294, 311] on icon "button" at bounding box center [292, 314] width 6 height 7
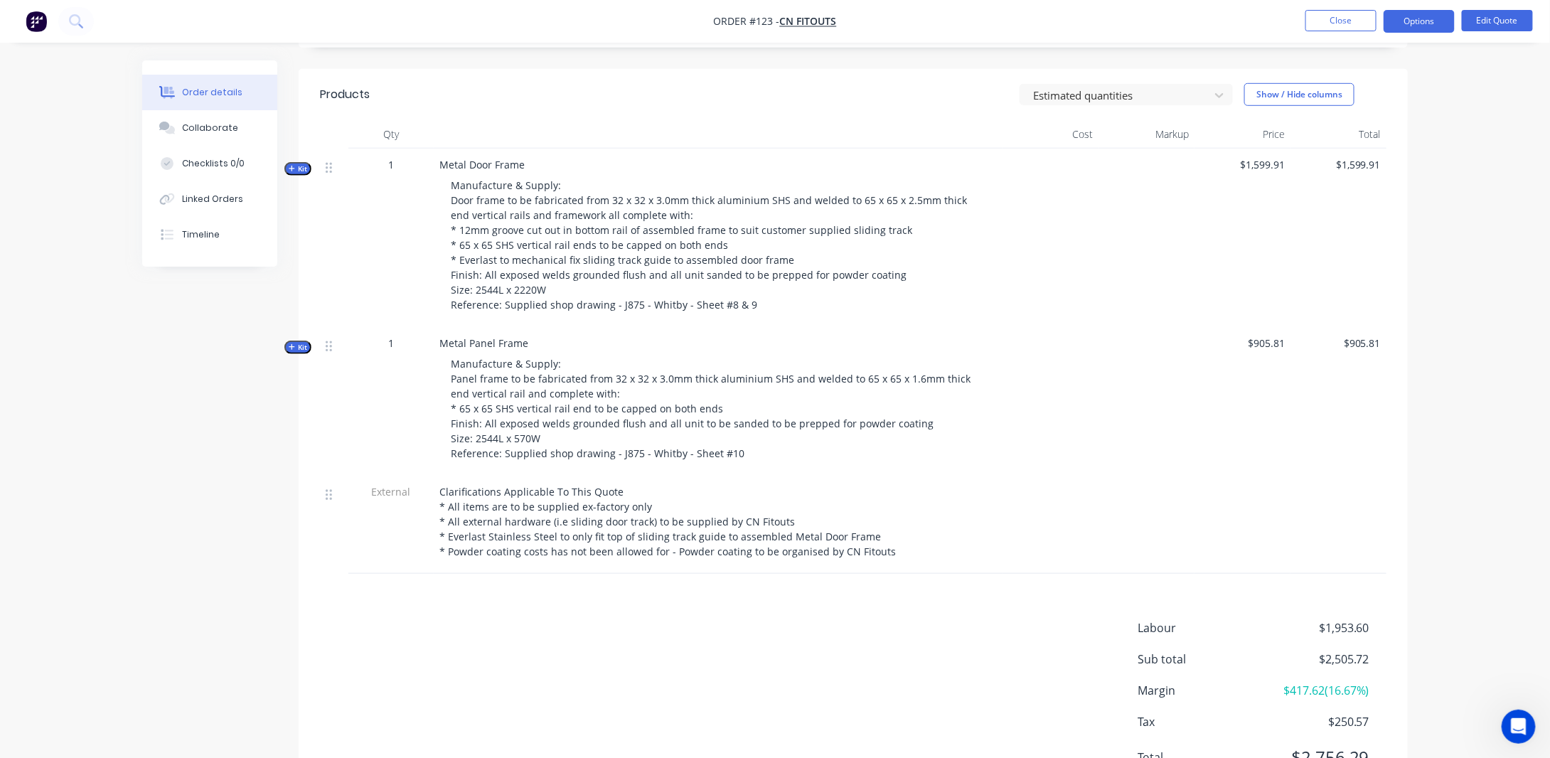
scroll to position [427, 0]
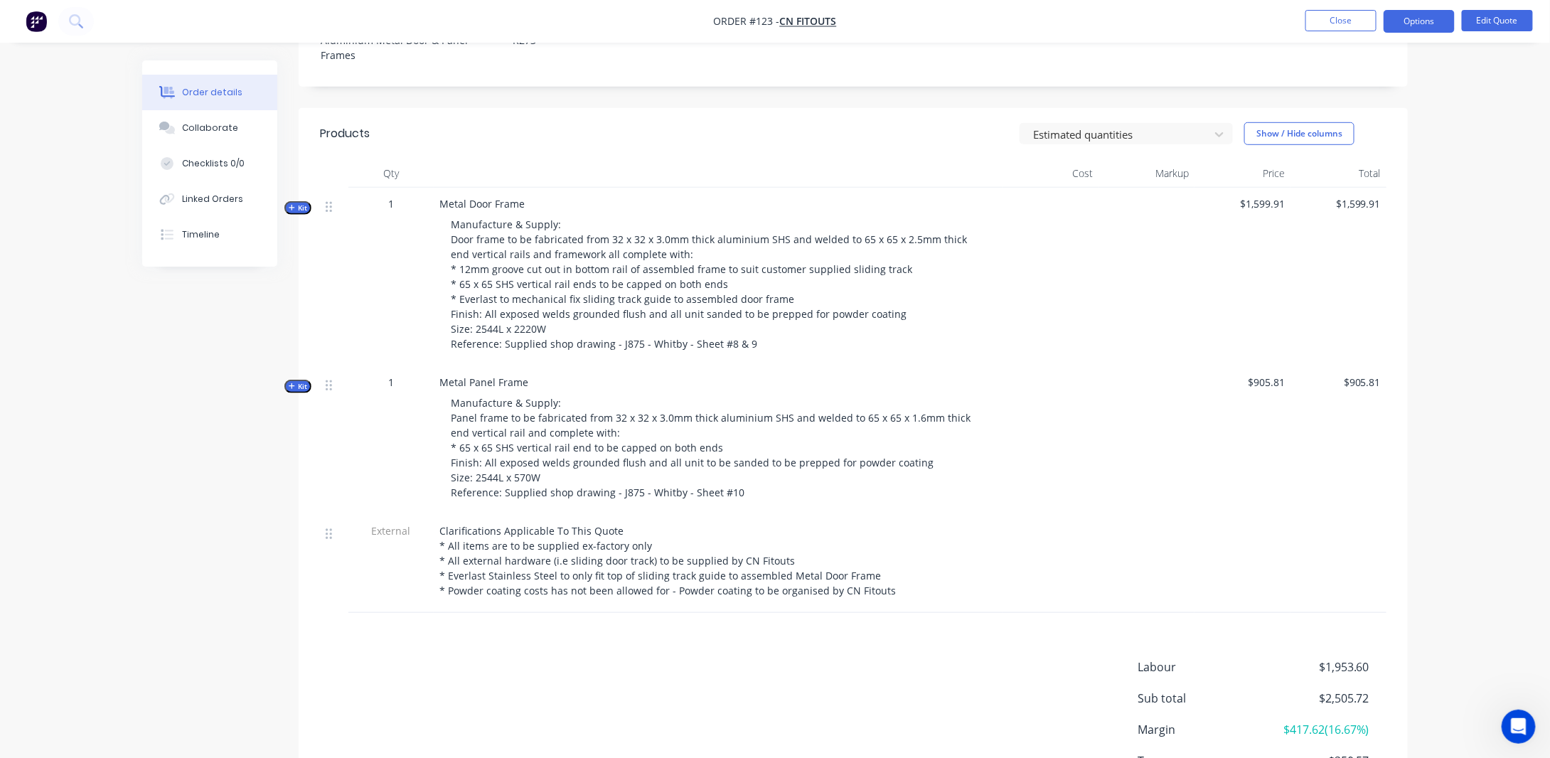
click at [299, 203] on span "Kit" at bounding box center [298, 208] width 18 height 11
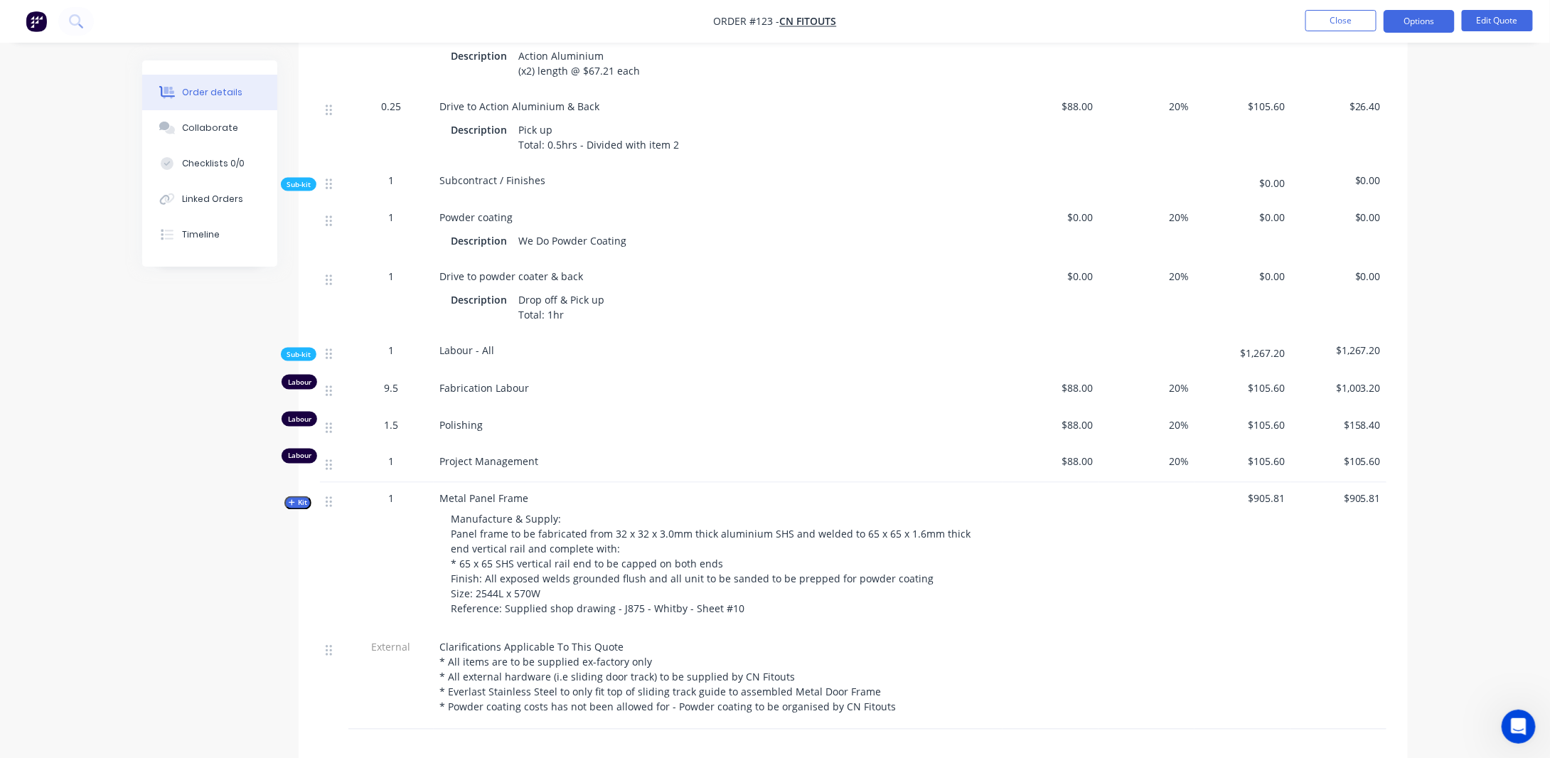
scroll to position [996, 0]
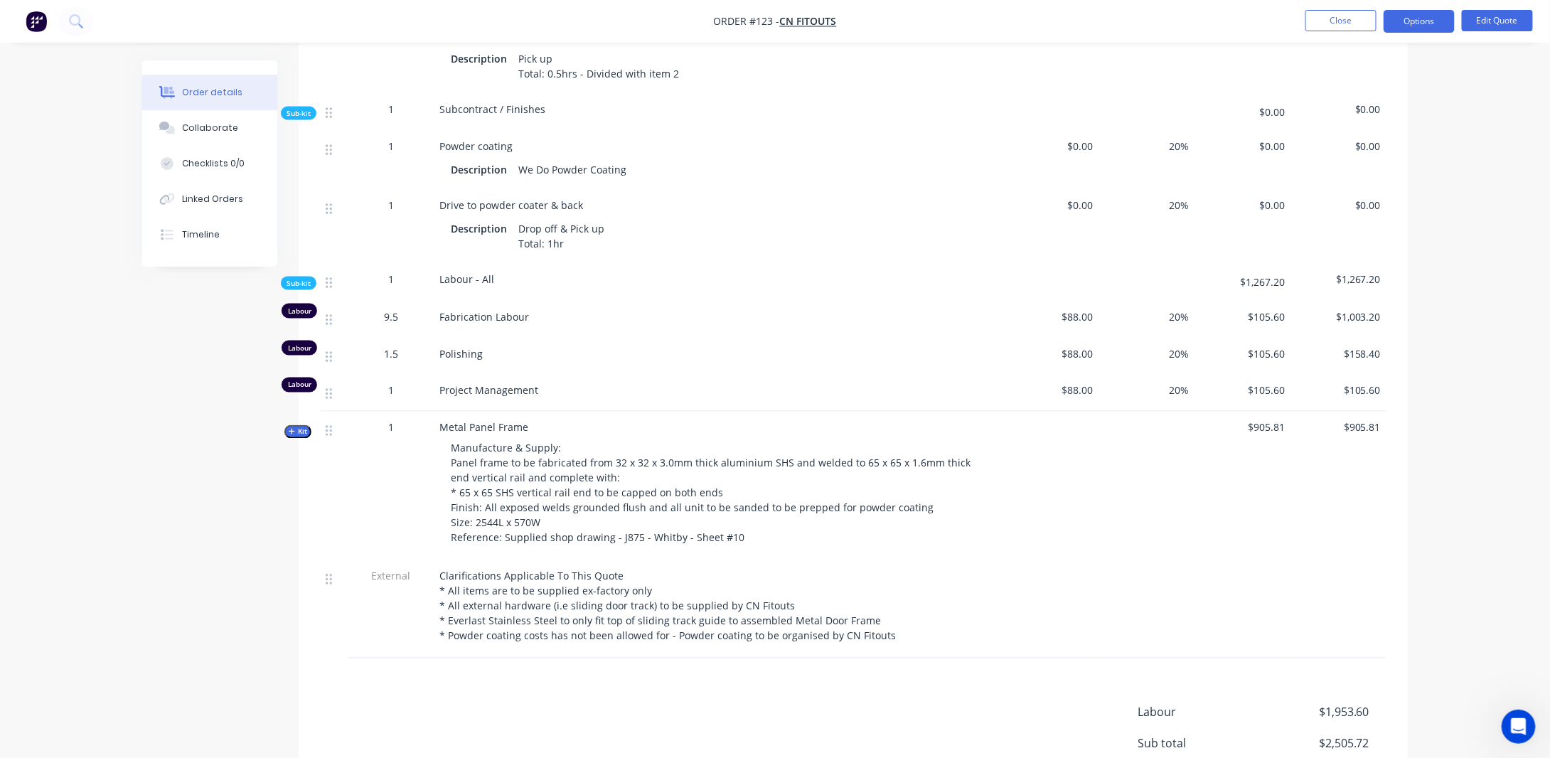
click at [297, 427] on span "Kit" at bounding box center [298, 432] width 18 height 11
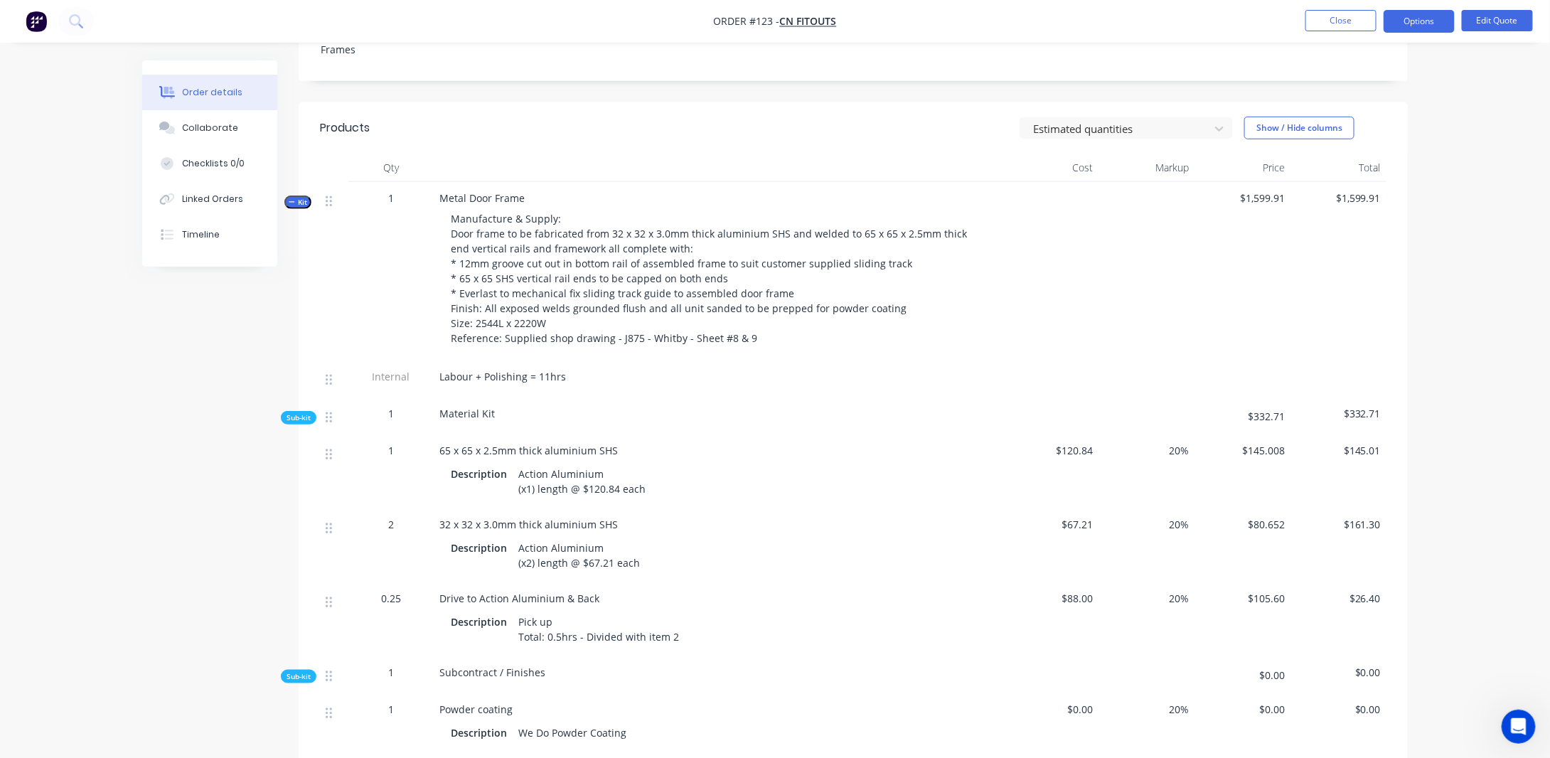
scroll to position [356, 0]
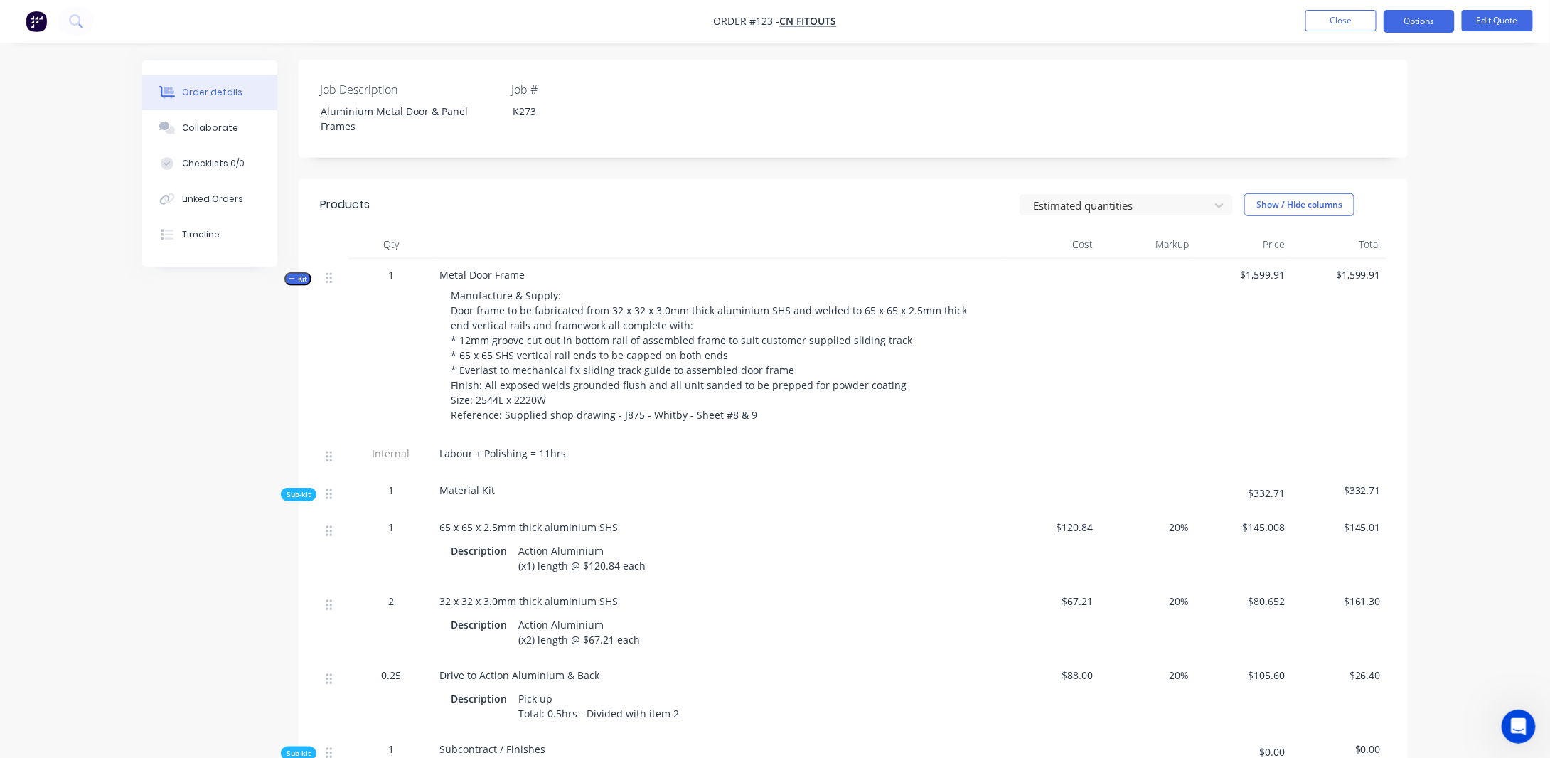
click at [299, 274] on span "Kit" at bounding box center [298, 279] width 18 height 11
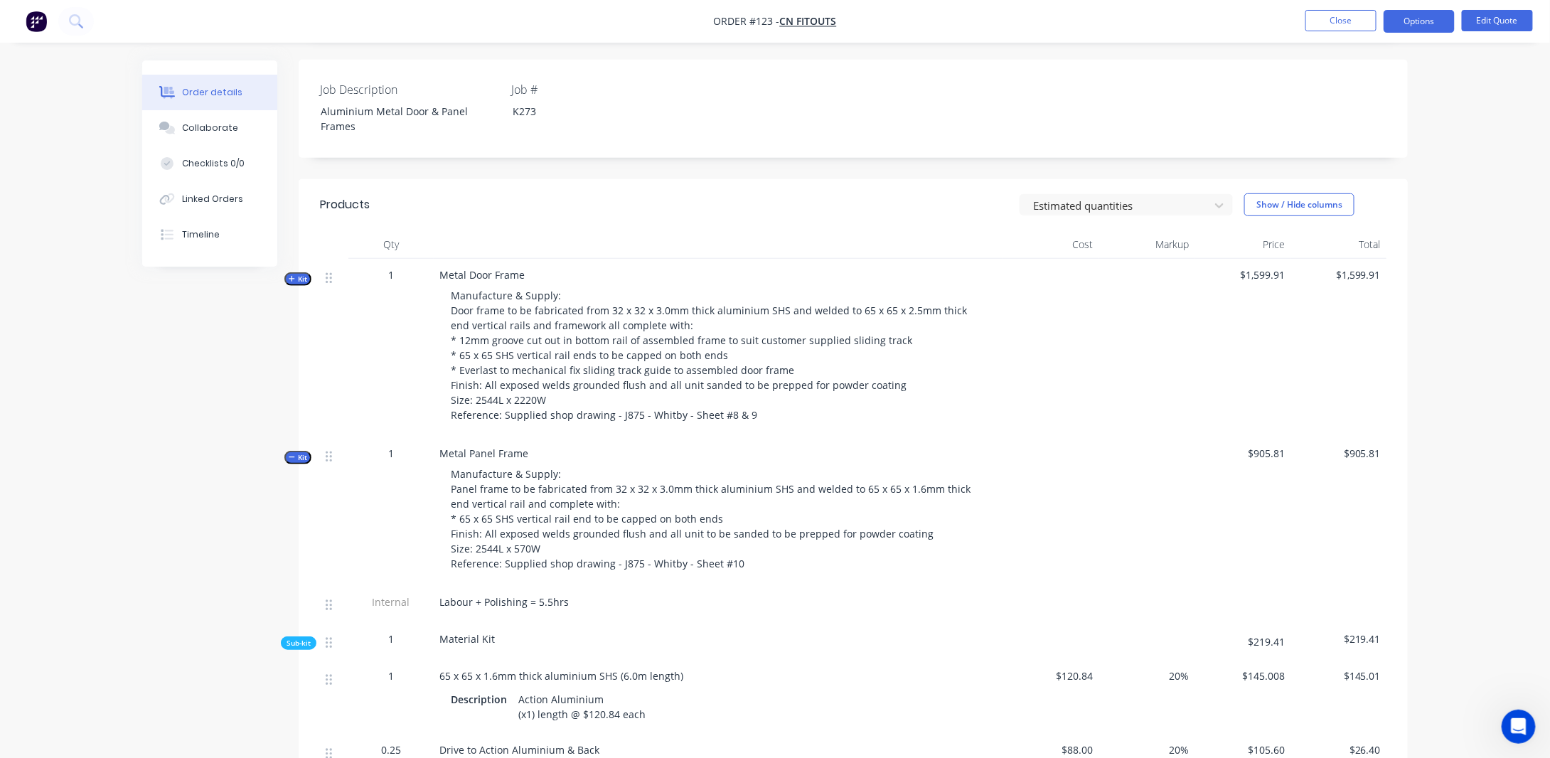
click at [302, 452] on span "Kit" at bounding box center [298, 457] width 18 height 11
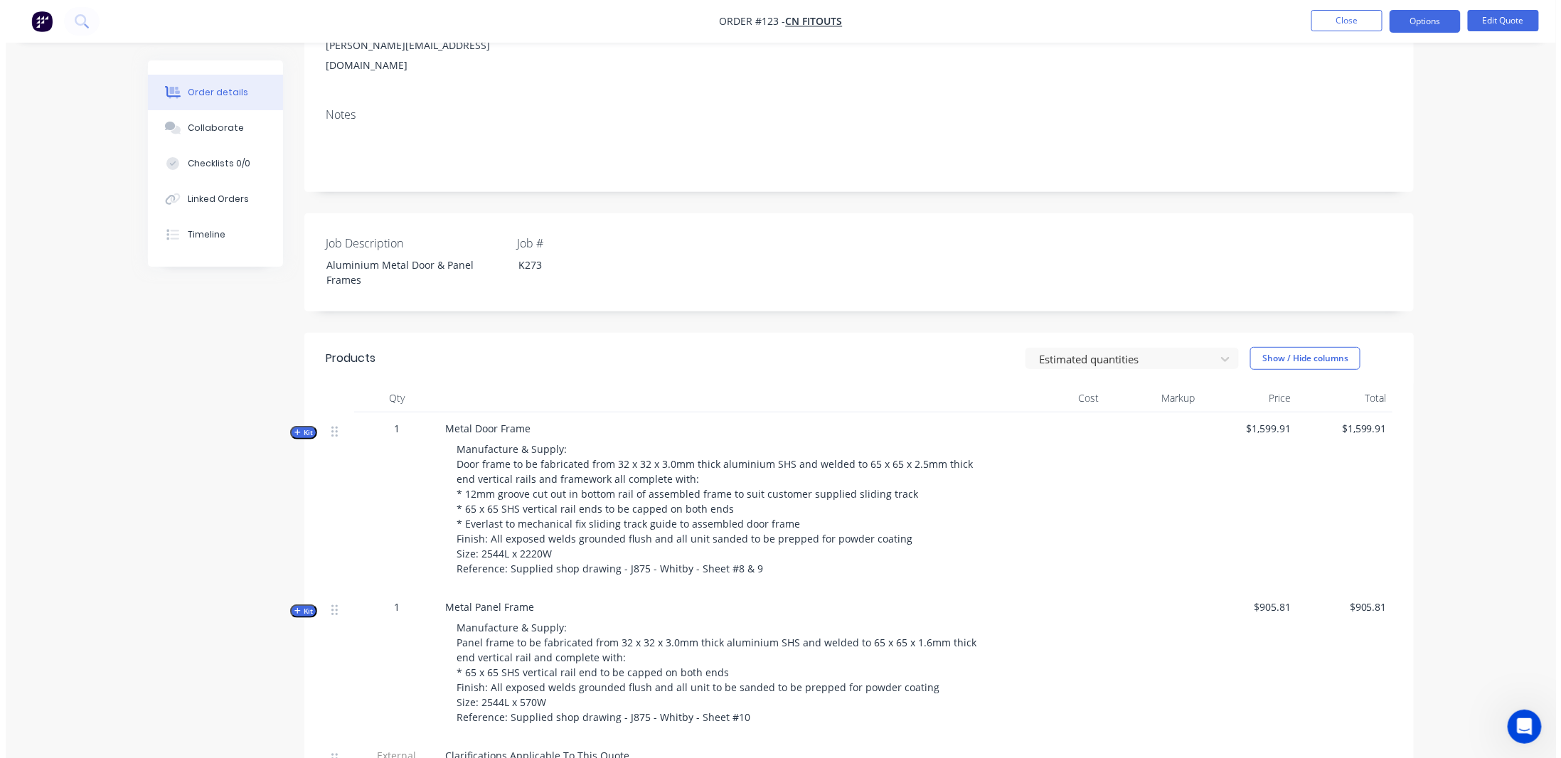
scroll to position [0, 0]
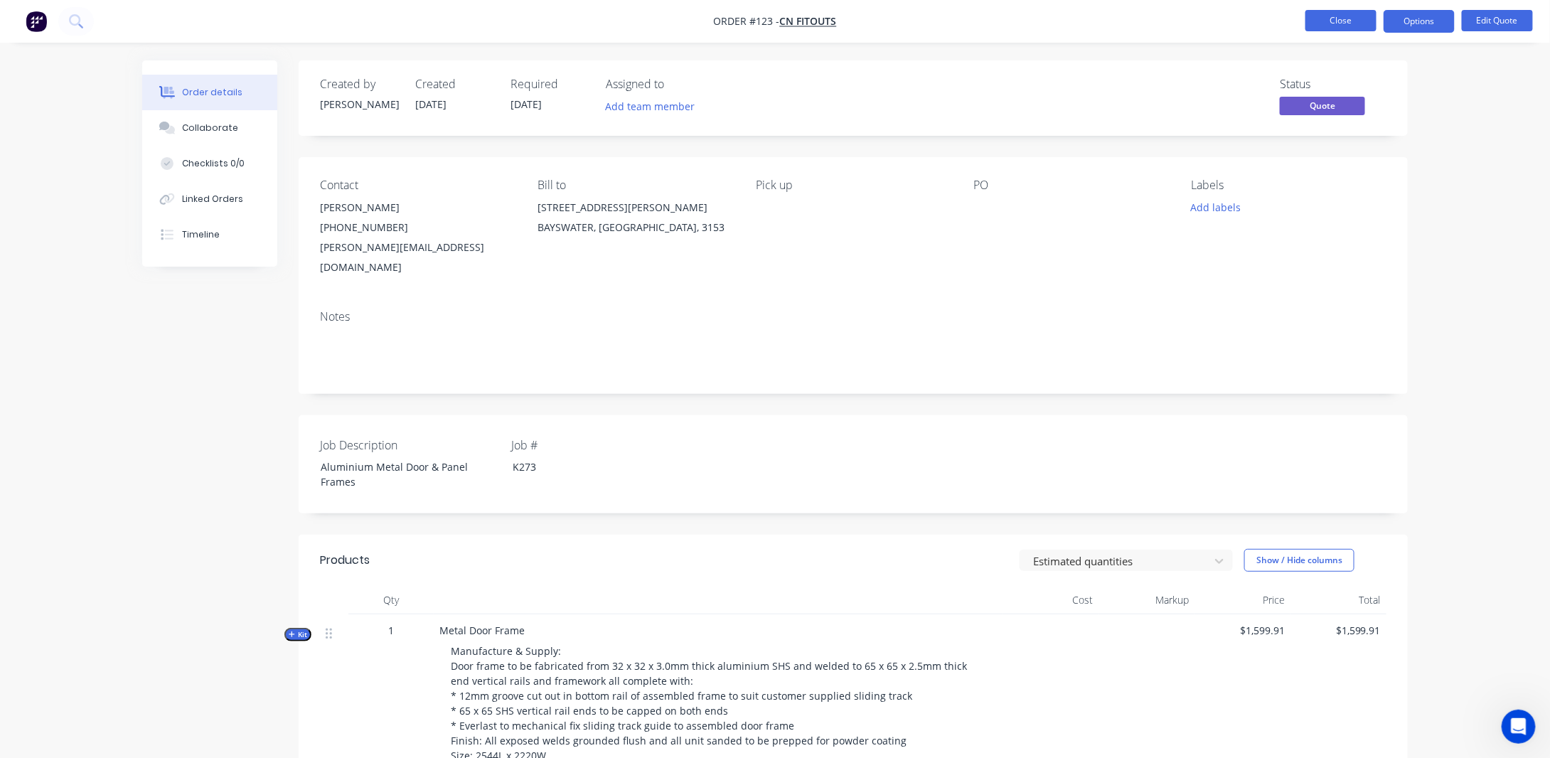
click at [1345, 26] on button "Close" at bounding box center [1341, 20] width 71 height 21
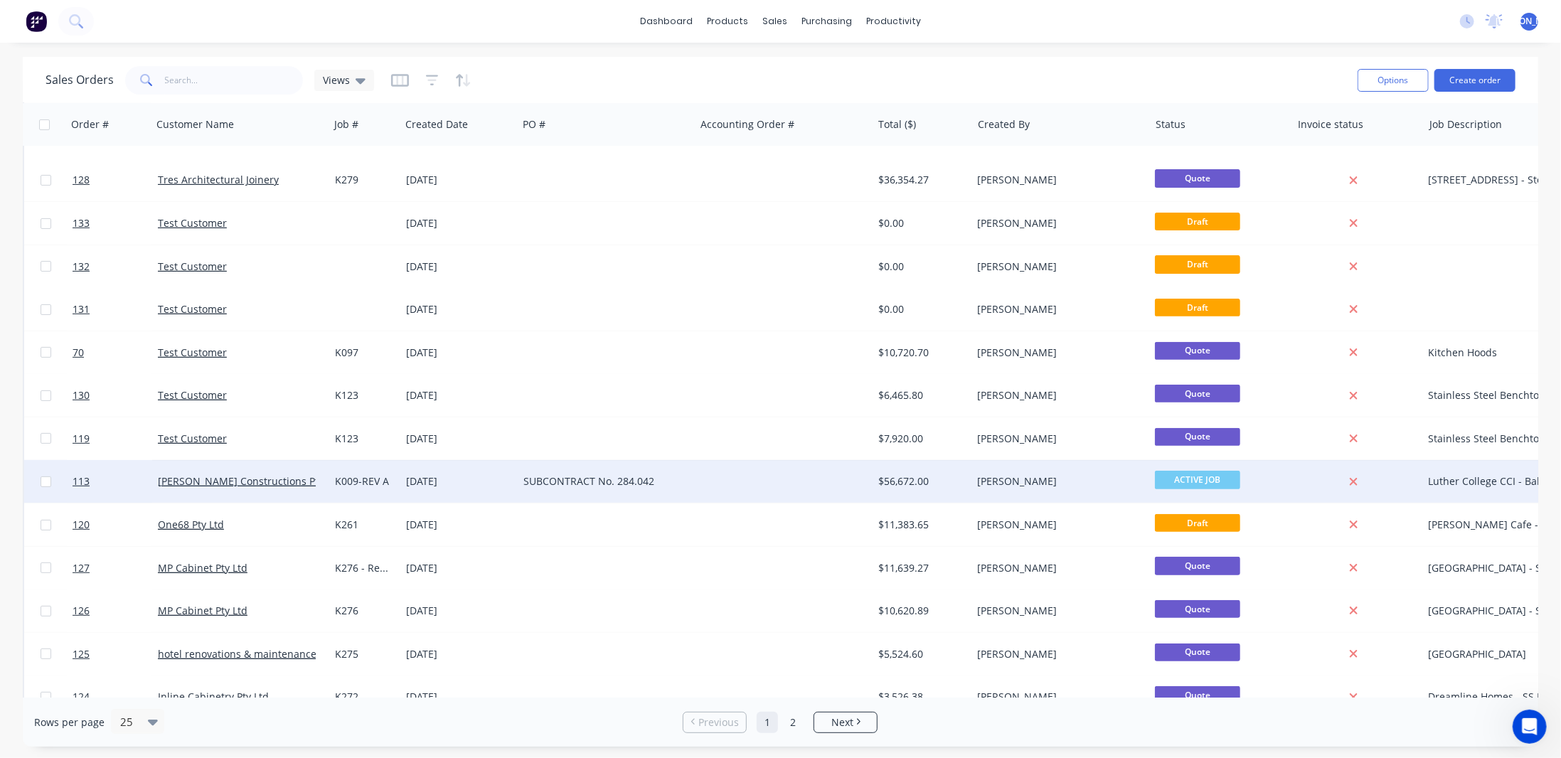
scroll to position [33, 0]
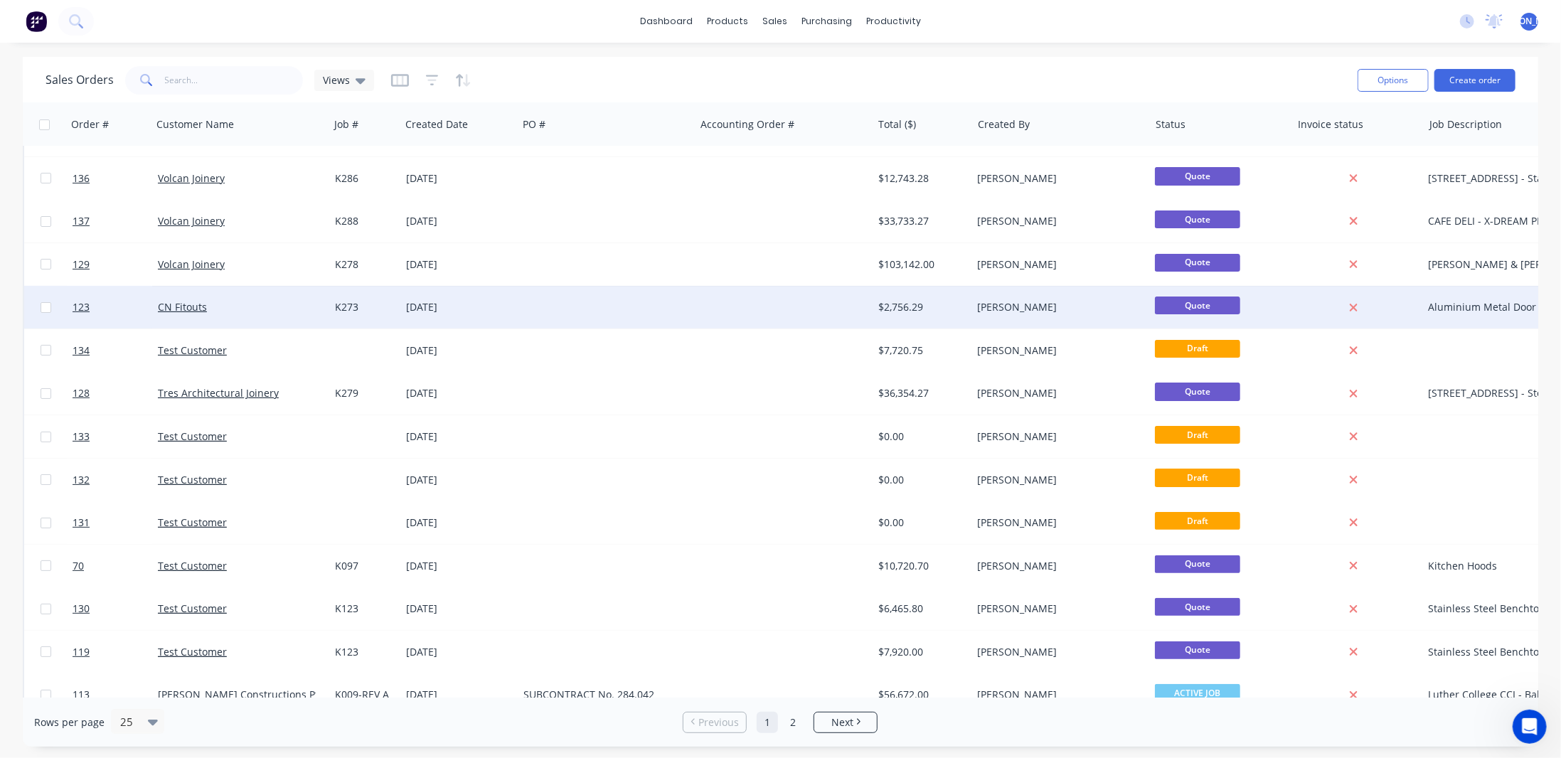
click at [1076, 304] on div "[PERSON_NAME]" at bounding box center [1057, 307] width 158 height 14
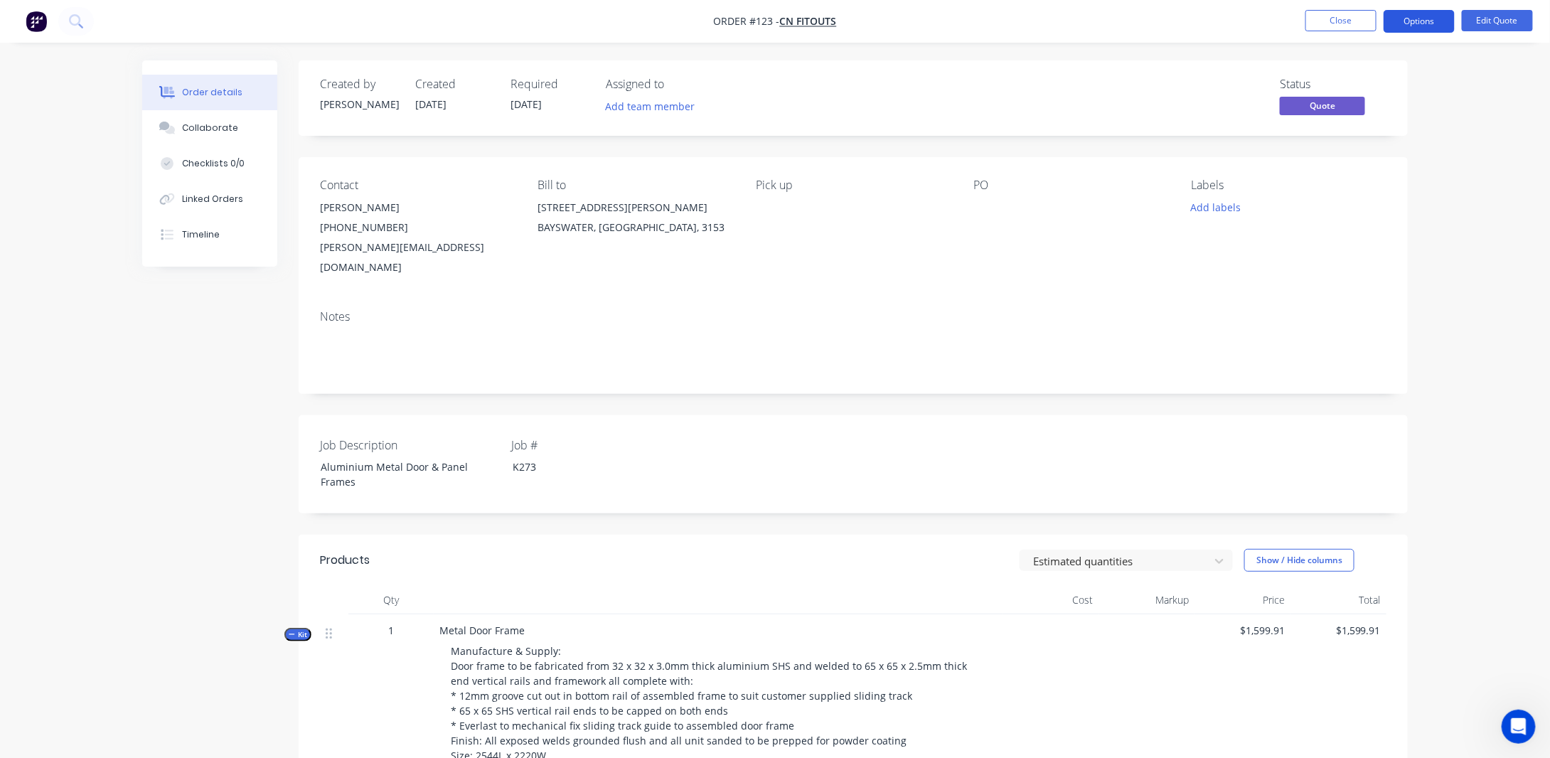
click at [1407, 21] on button "Options" at bounding box center [1419, 21] width 71 height 23
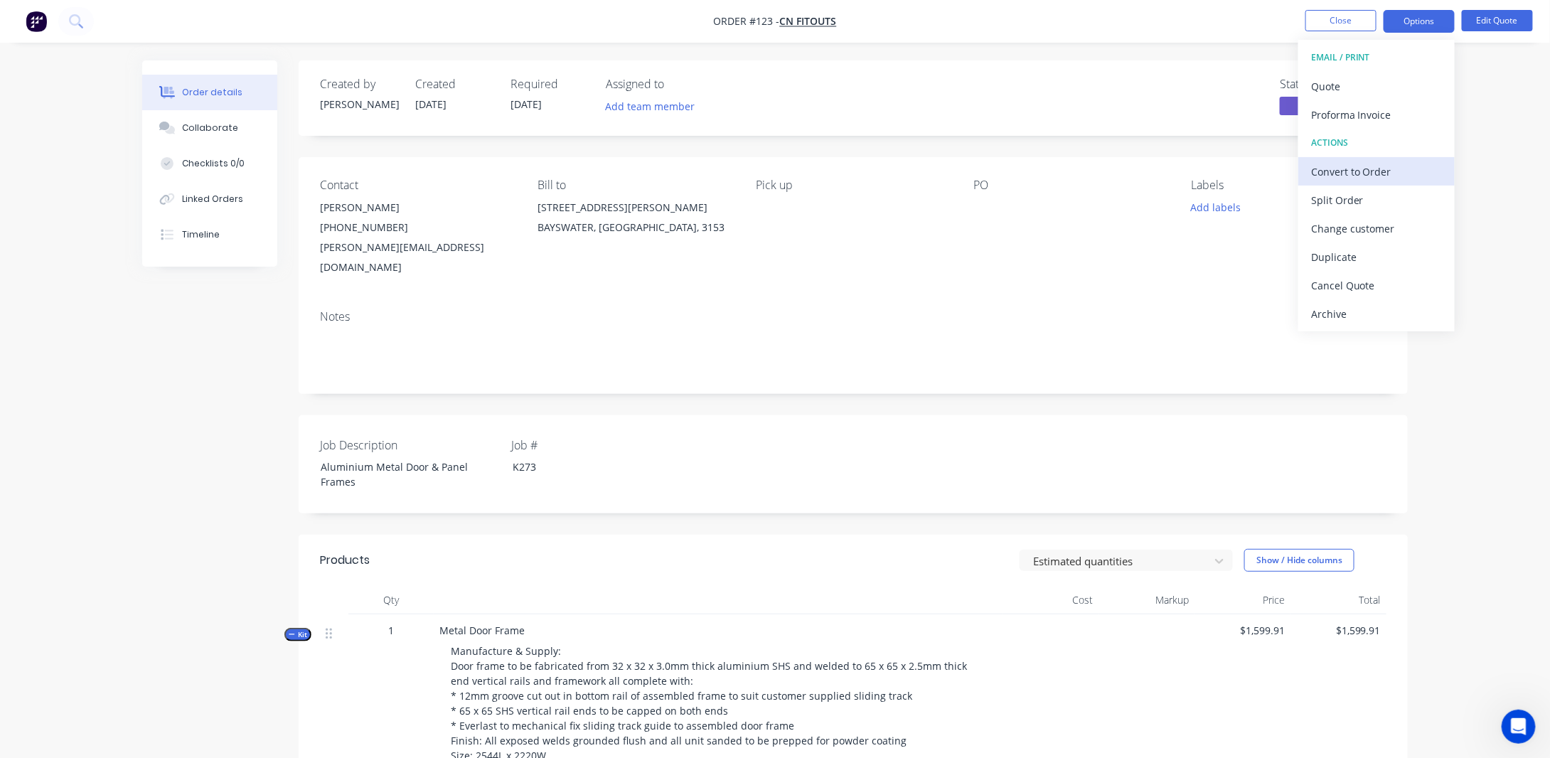
click at [1347, 169] on div "Convert to Order" at bounding box center [1376, 171] width 131 height 21
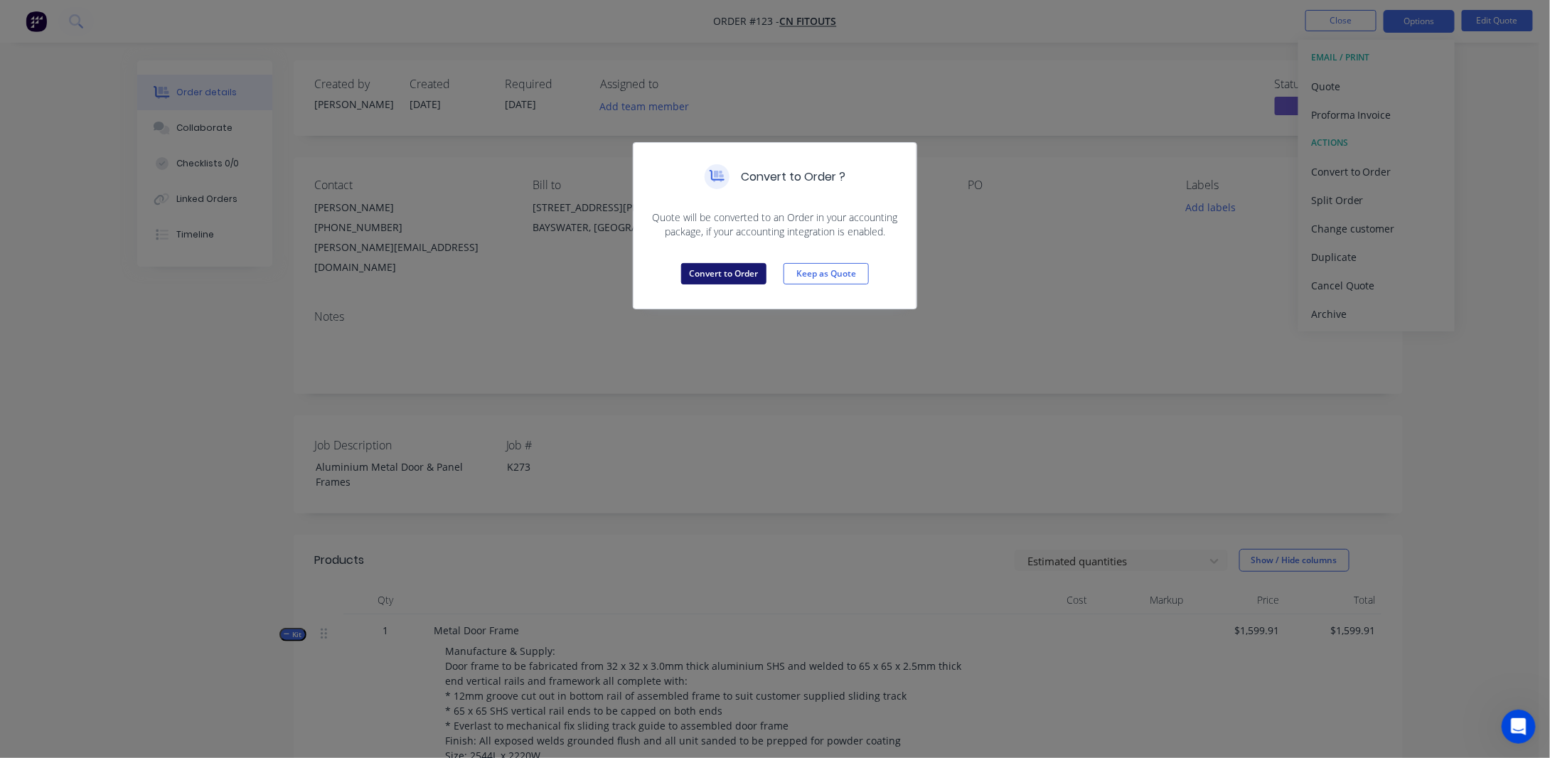
click at [747, 271] on button "Convert to Order" at bounding box center [723, 273] width 85 height 21
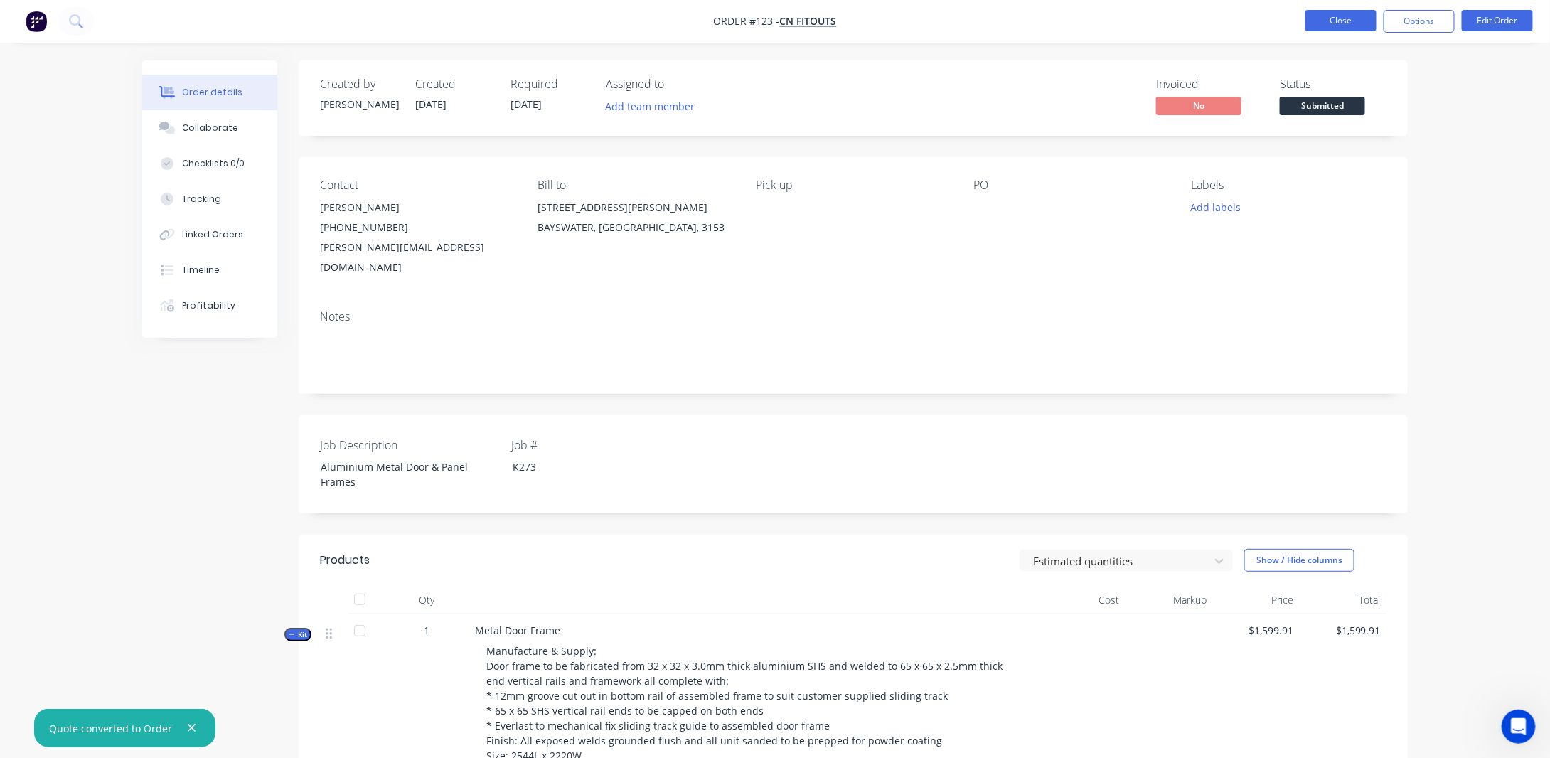
click at [1336, 24] on button "Close" at bounding box center [1341, 20] width 71 height 21
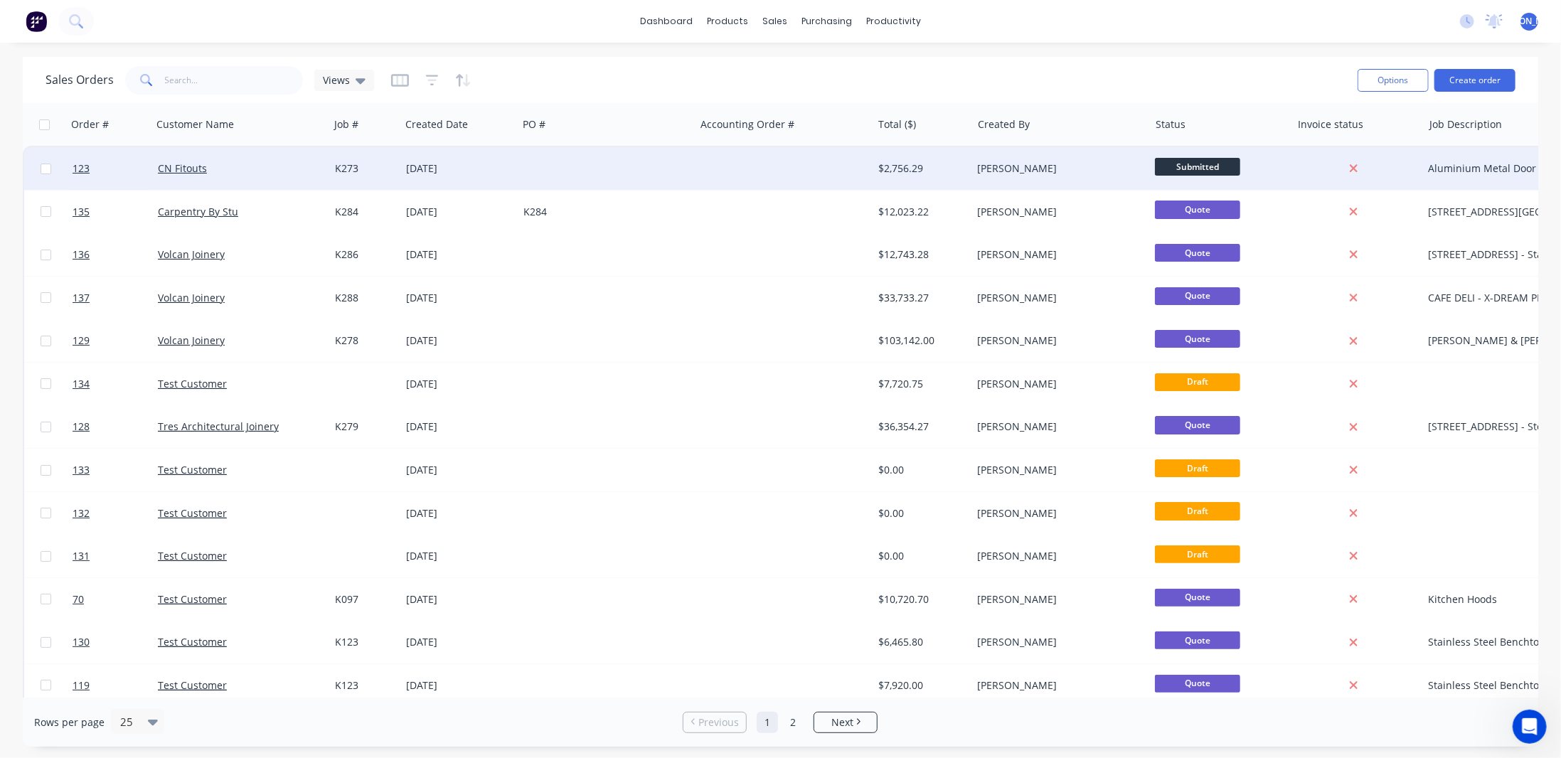
click at [1112, 169] on div "[PERSON_NAME]" at bounding box center [1057, 168] width 158 height 14
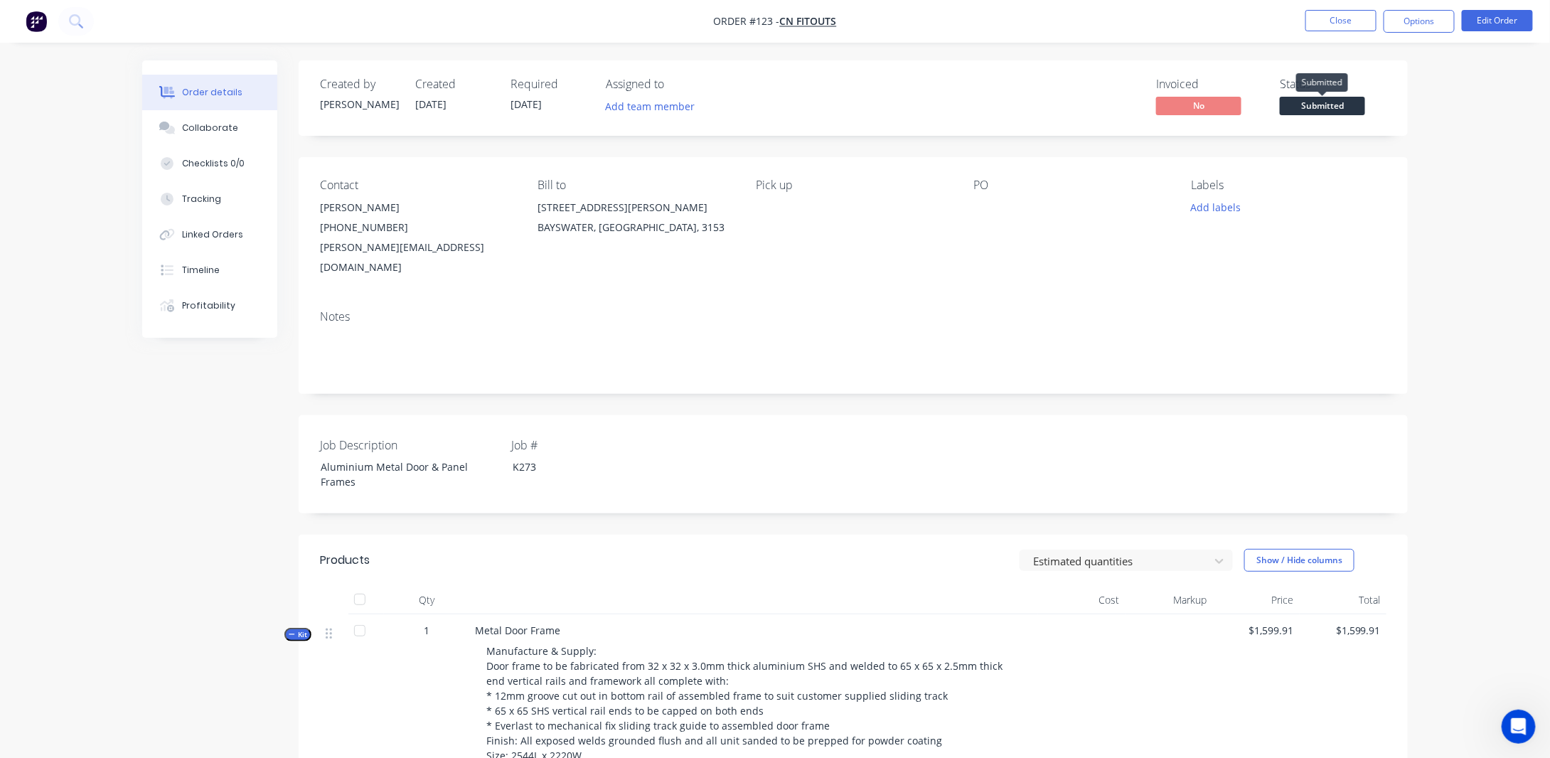
click at [1347, 102] on span "Submitted" at bounding box center [1322, 106] width 85 height 18
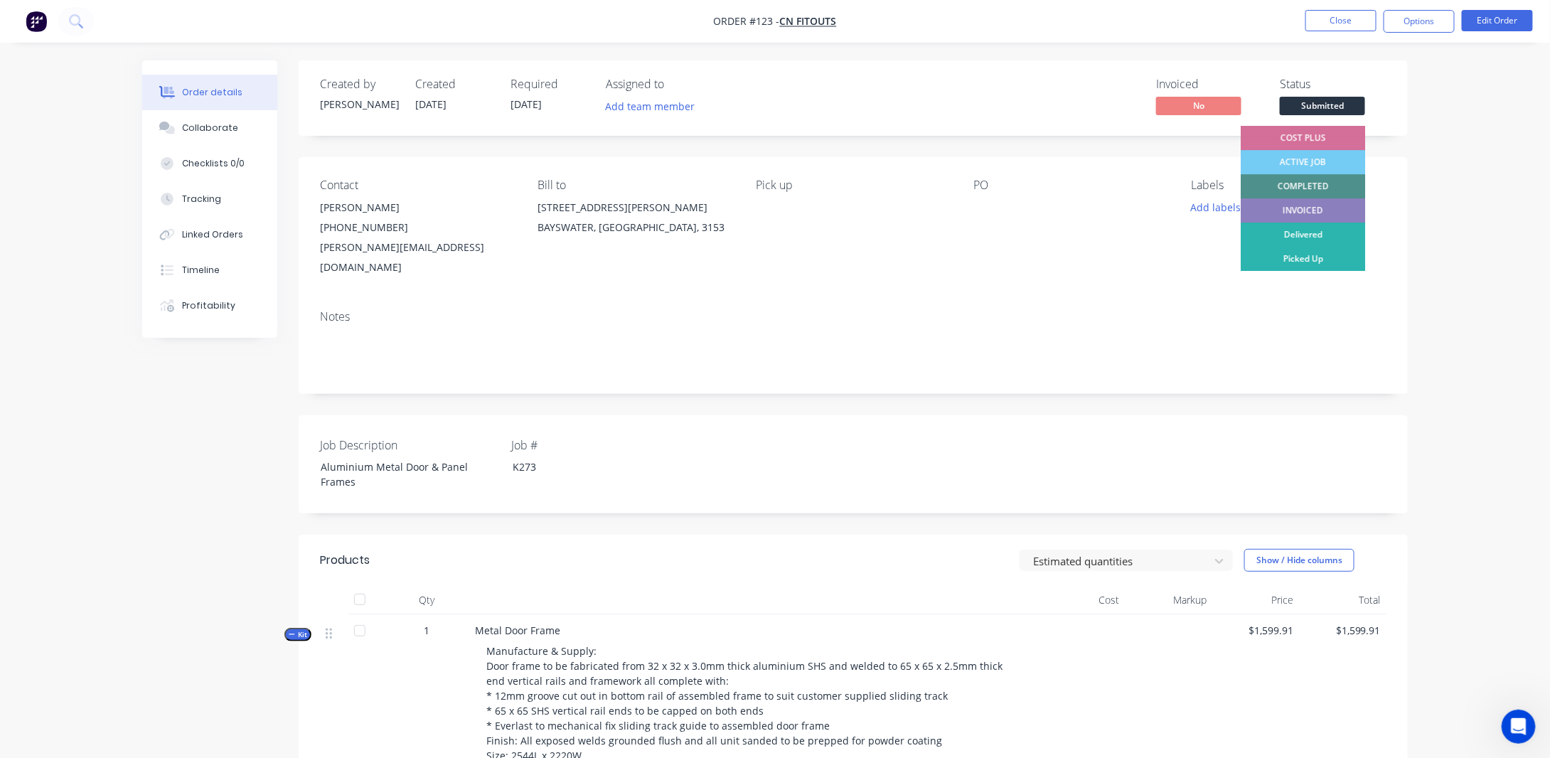
click at [1304, 160] on div "ACTIVE JOB" at bounding box center [1303, 162] width 124 height 24
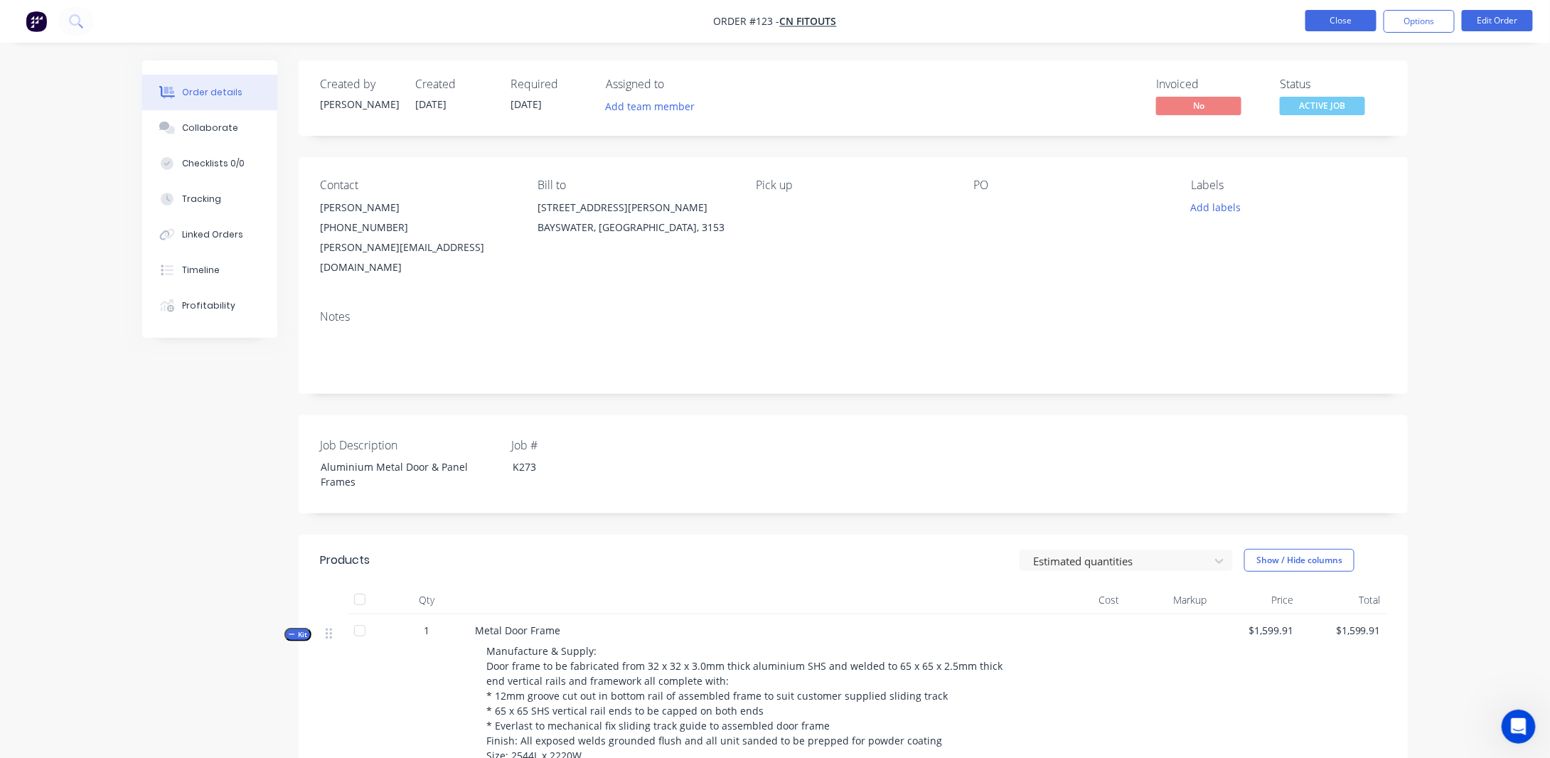
click at [1339, 23] on button "Close" at bounding box center [1341, 20] width 71 height 21
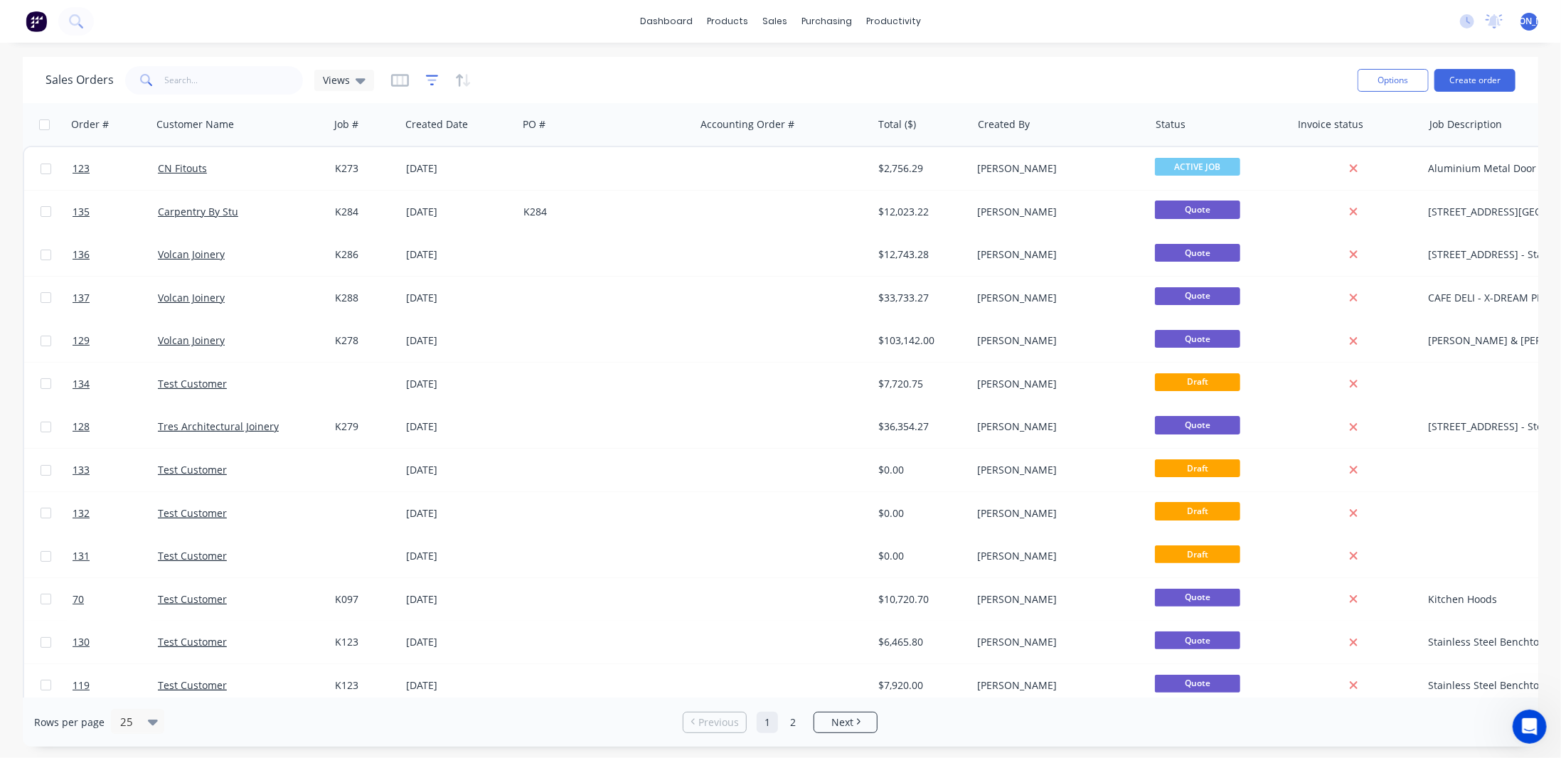
click at [428, 76] on icon "button" at bounding box center [432, 80] width 13 height 14
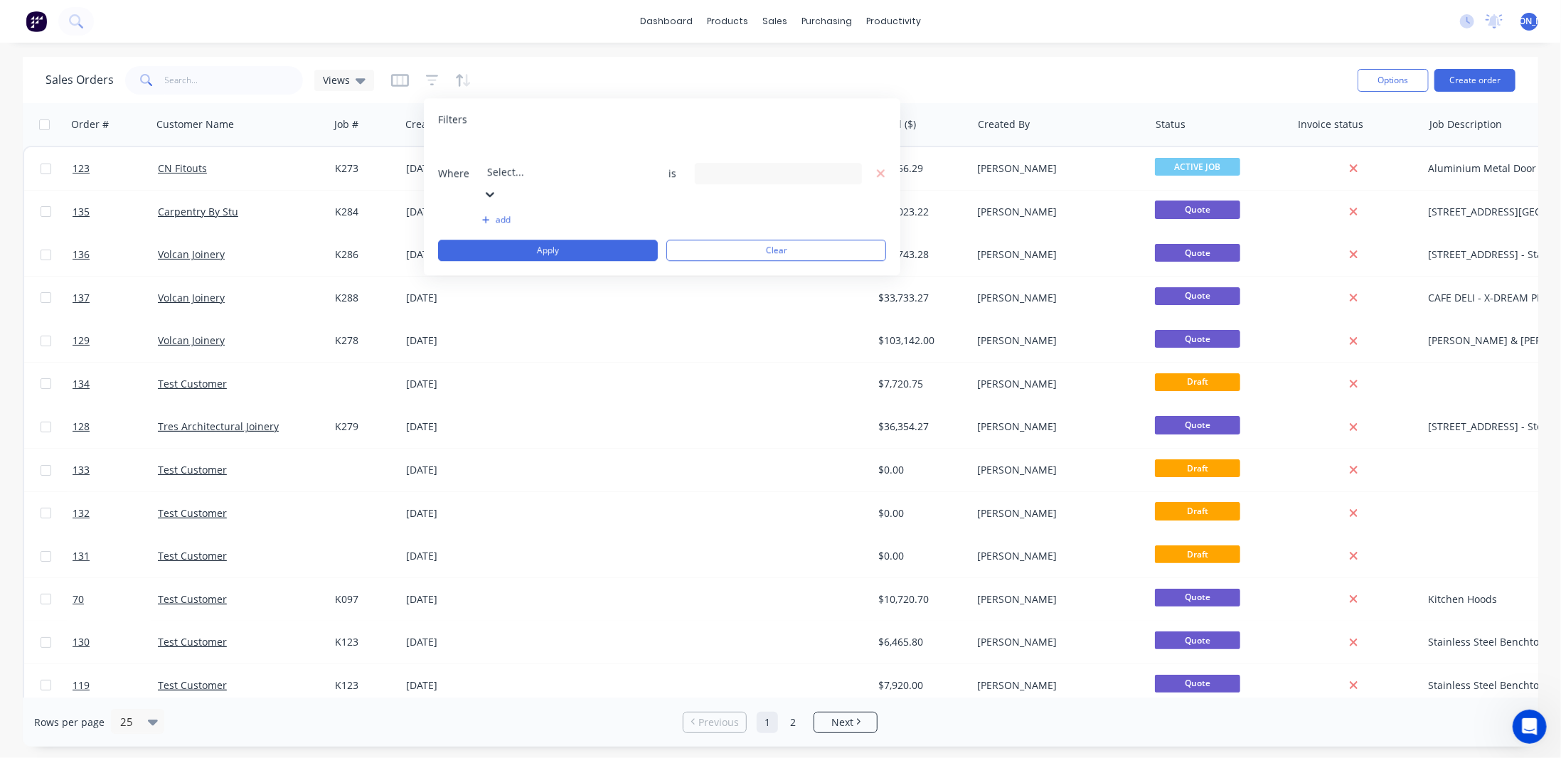
click at [594, 142] on div "Select..." at bounding box center [589, 162] width 213 height 40
click at [728, 163] on div at bounding box center [778, 173] width 167 height 21
click at [735, 163] on div at bounding box center [778, 173] width 167 height 21
click at [525, 154] on div at bounding box center [589, 153] width 205 height 18
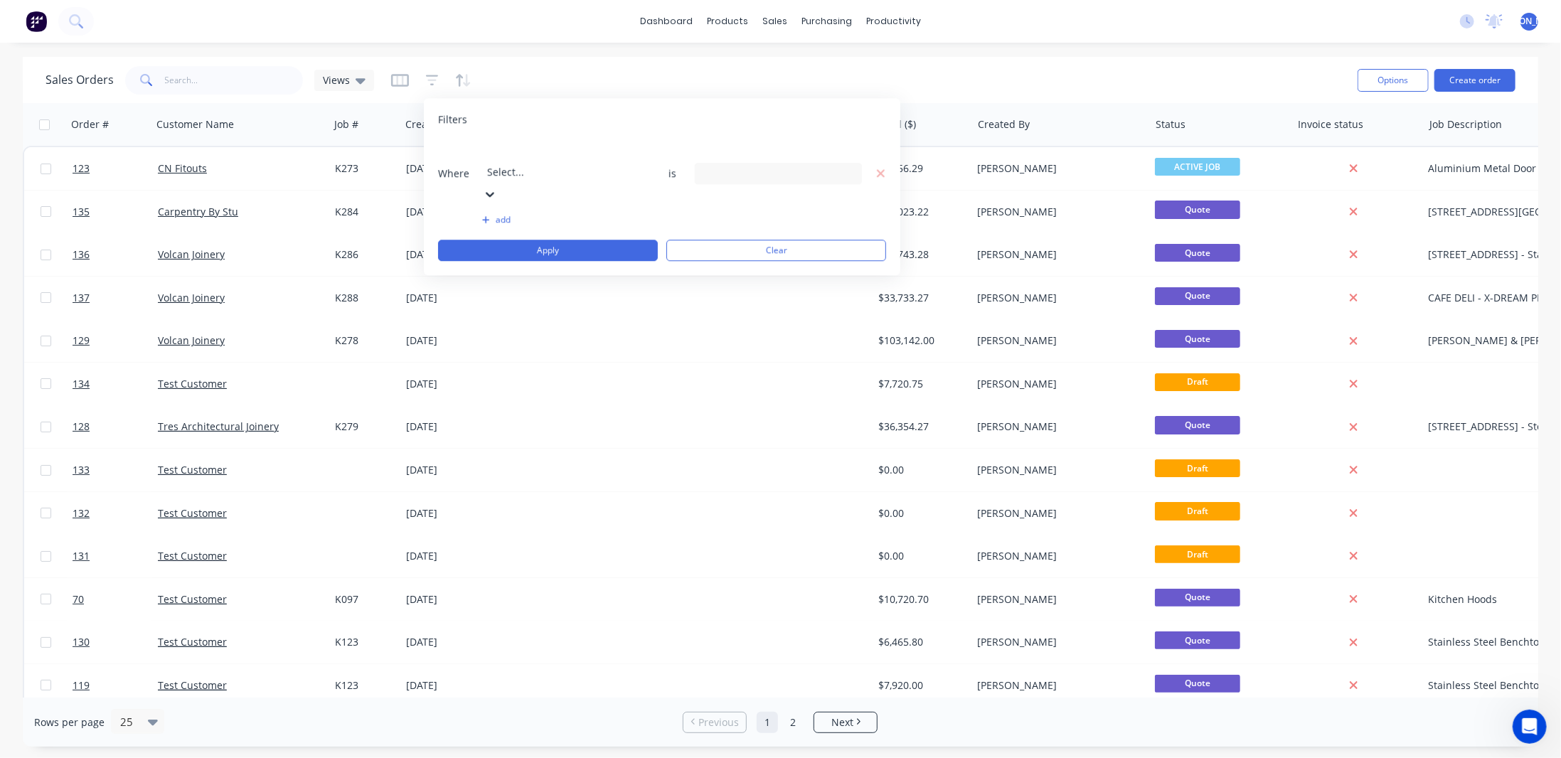
click at [570, 124] on div "Filters" at bounding box center [662, 119] width 448 height 14
click at [563, 163] on div "Select..." at bounding box center [589, 162] width 213 height 40
click at [730, 166] on div "9 Status selected" at bounding box center [767, 173] width 129 height 15
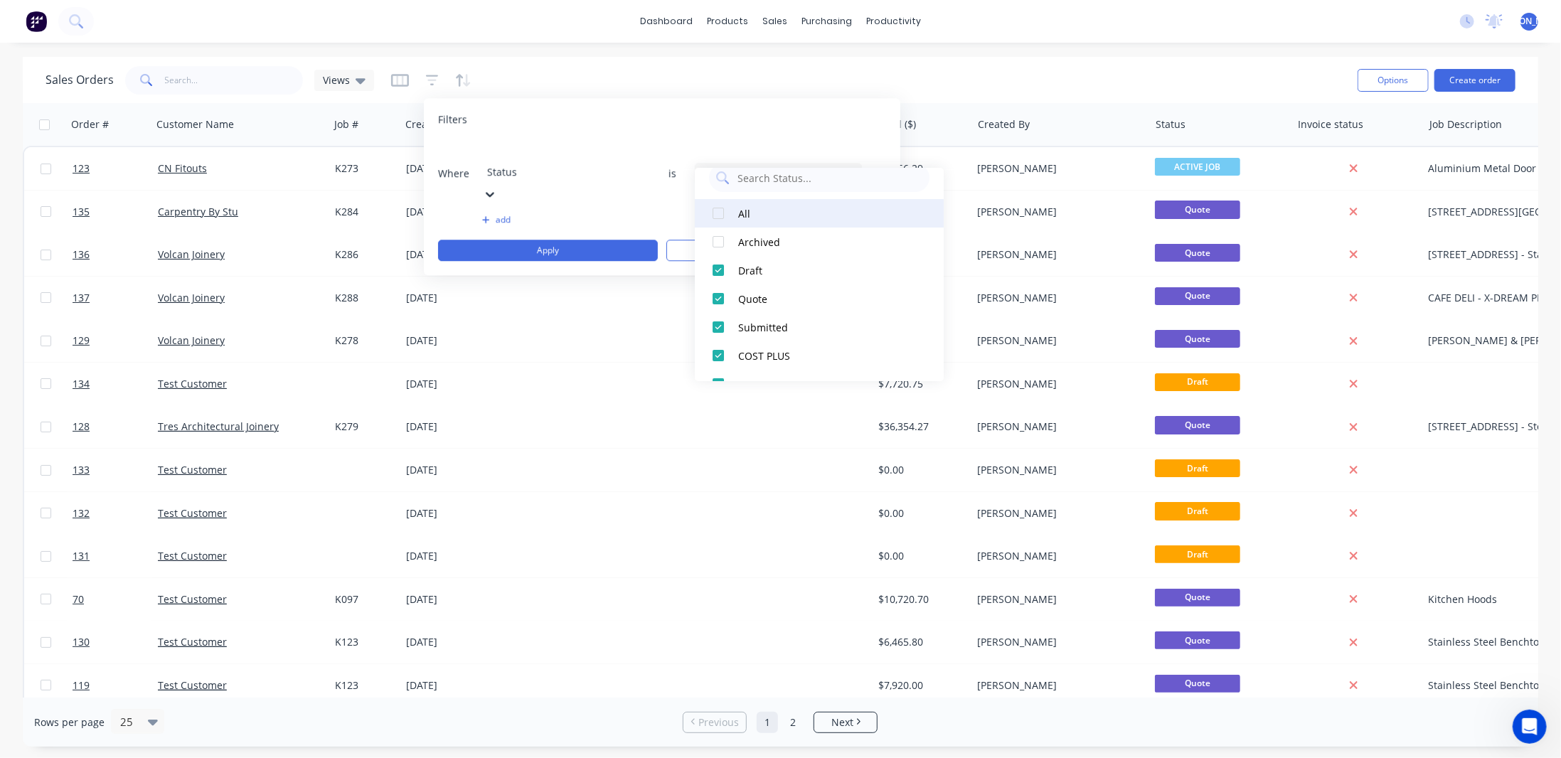
scroll to position [0, 0]
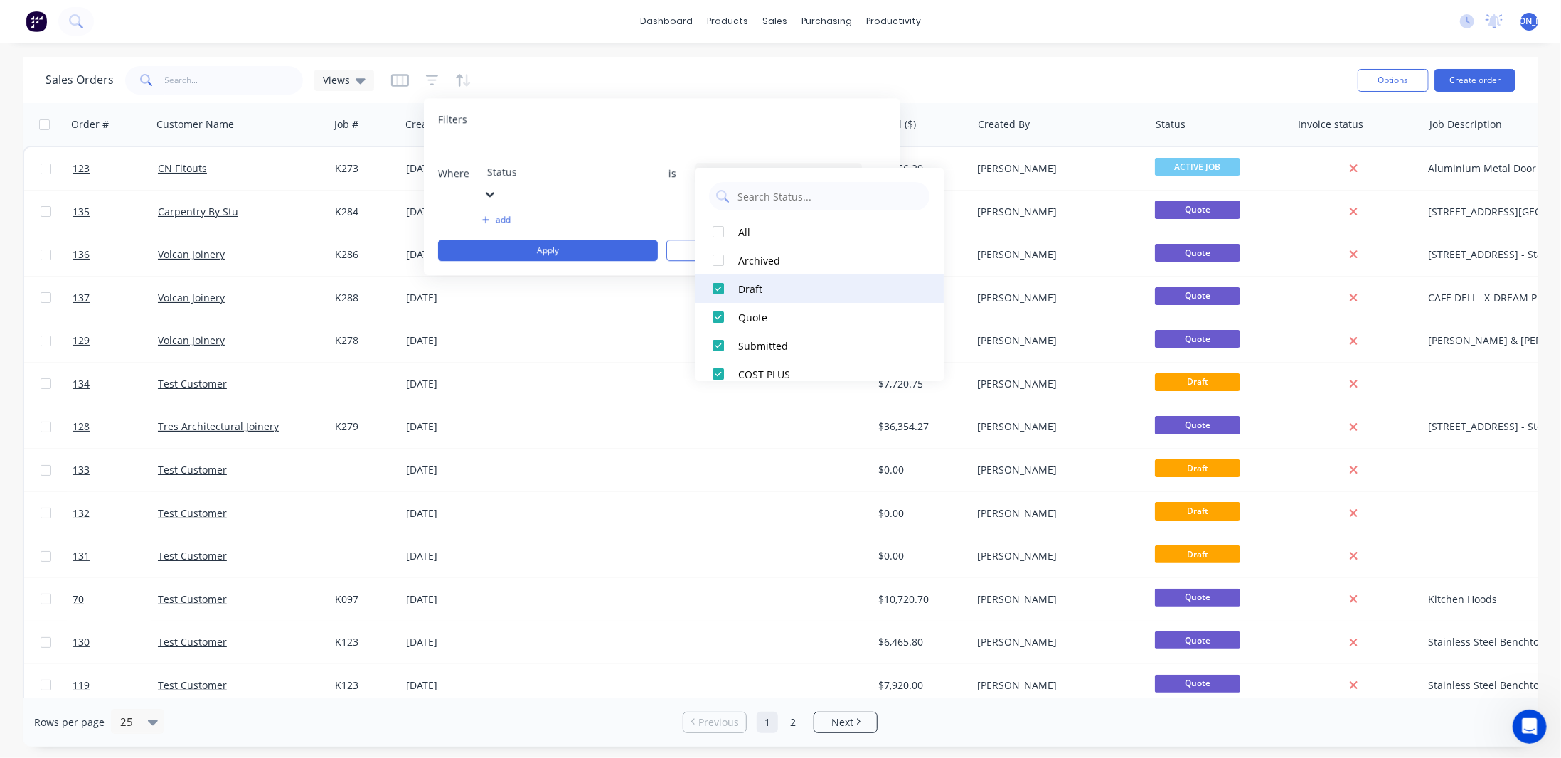
click at [719, 288] on div at bounding box center [718, 289] width 28 height 28
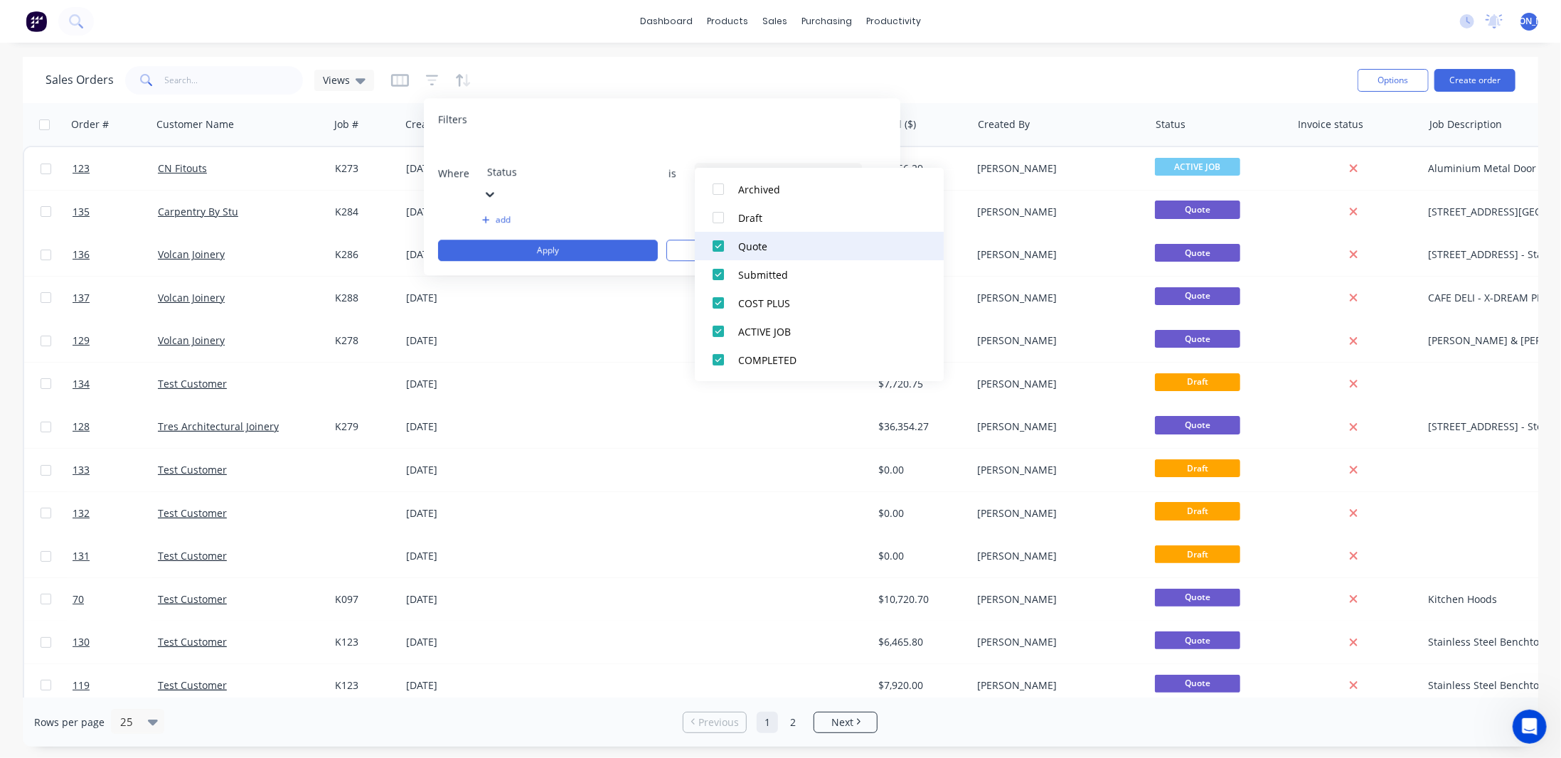
click at [718, 246] on div at bounding box center [718, 246] width 28 height 28
click at [724, 267] on div at bounding box center [718, 274] width 28 height 28
click at [720, 298] on div at bounding box center [718, 303] width 28 height 28
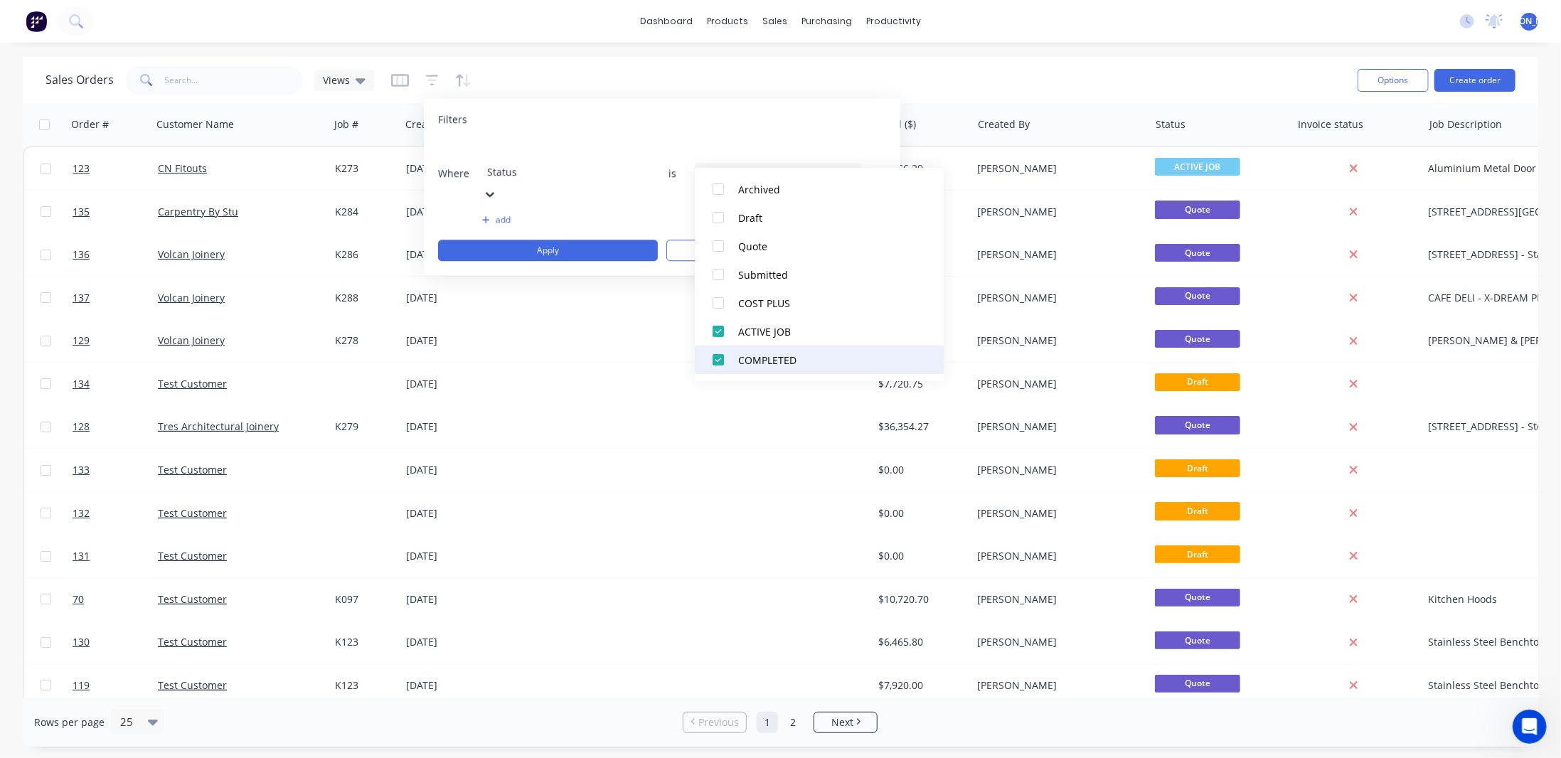
click at [718, 358] on div at bounding box center [718, 360] width 28 height 28
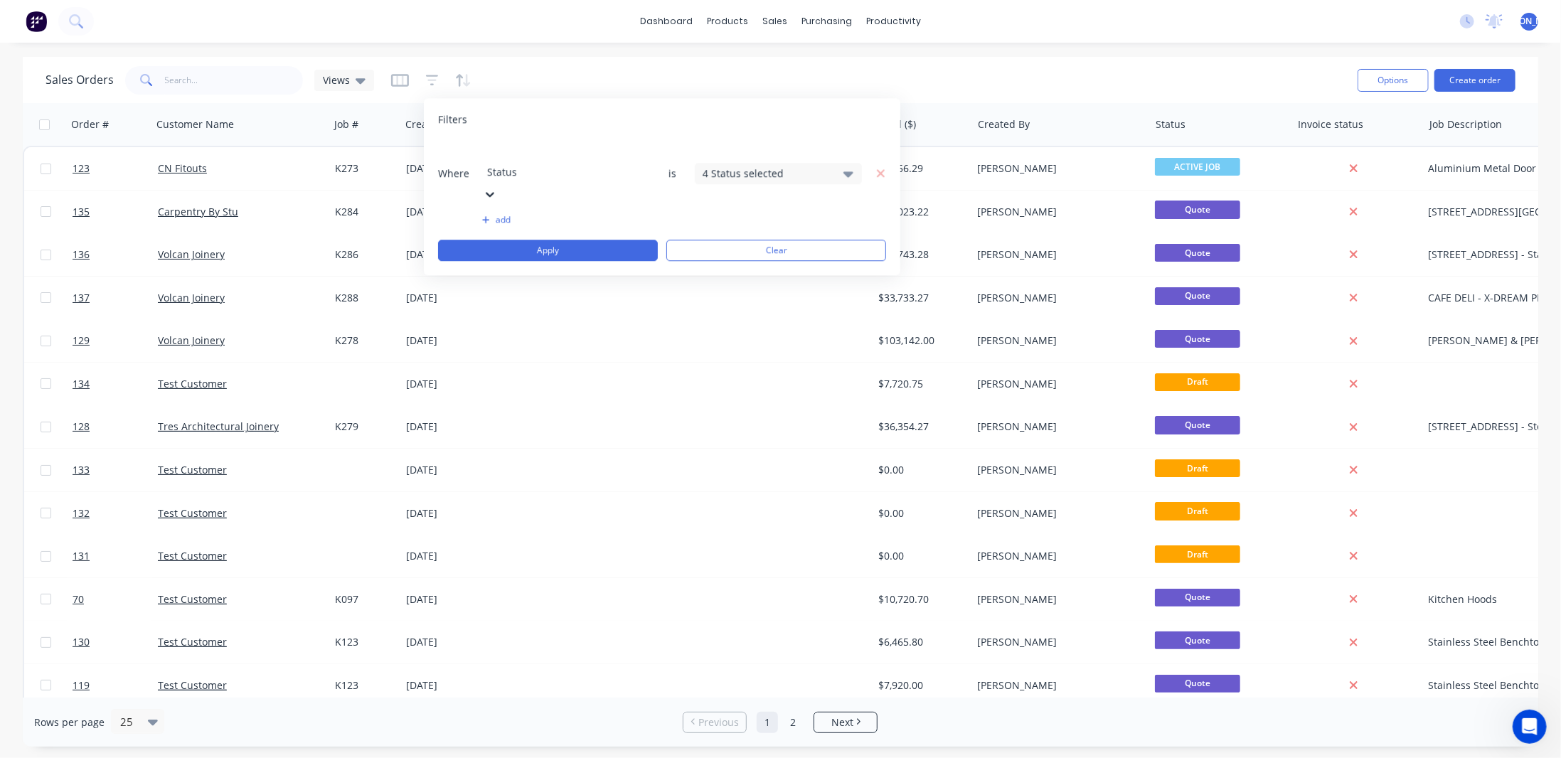
click at [627, 214] on button "add" at bounding box center [565, 219] width 167 height 11
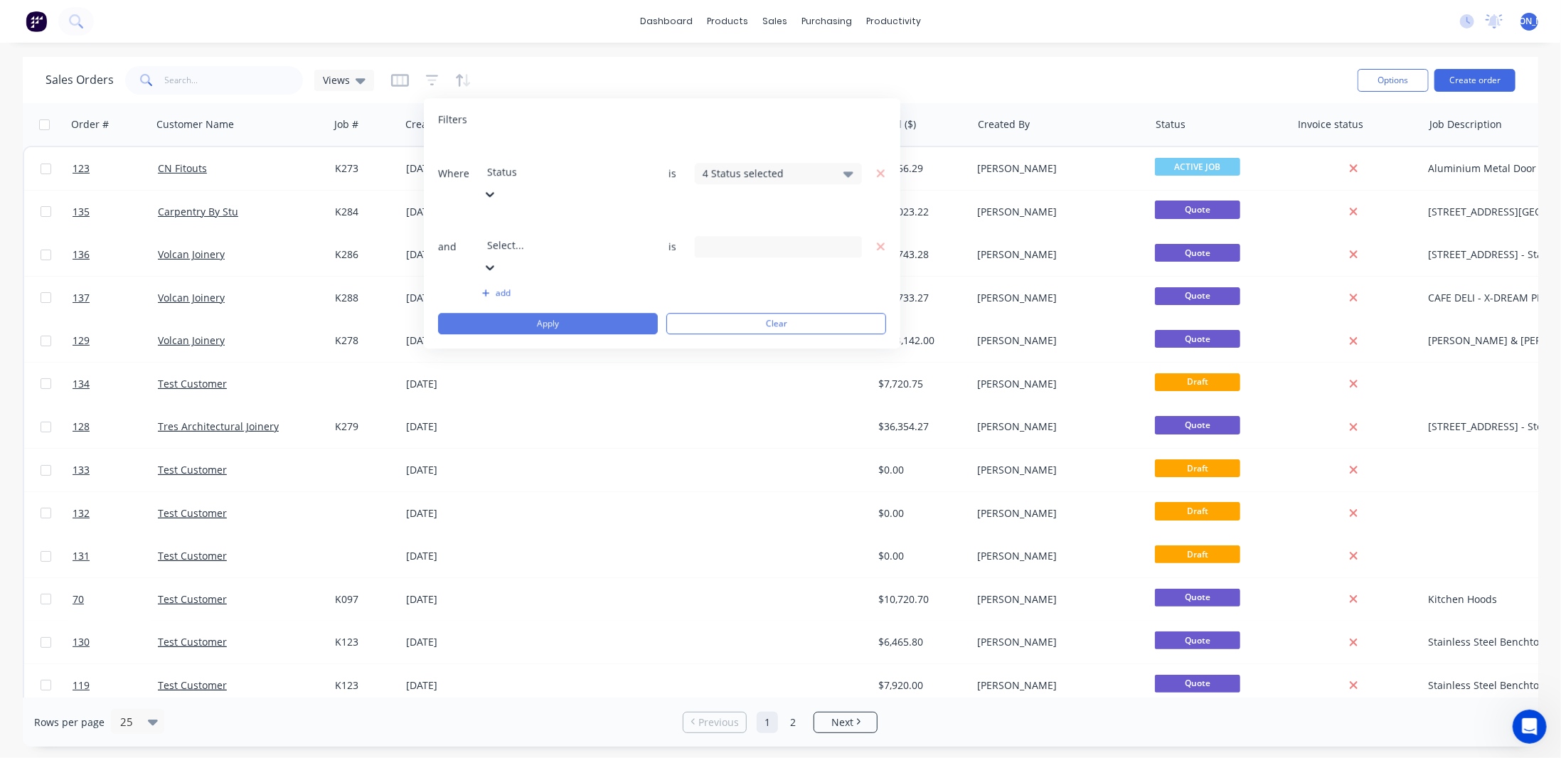
click at [613, 313] on button "Apply" at bounding box center [548, 323] width 220 height 21
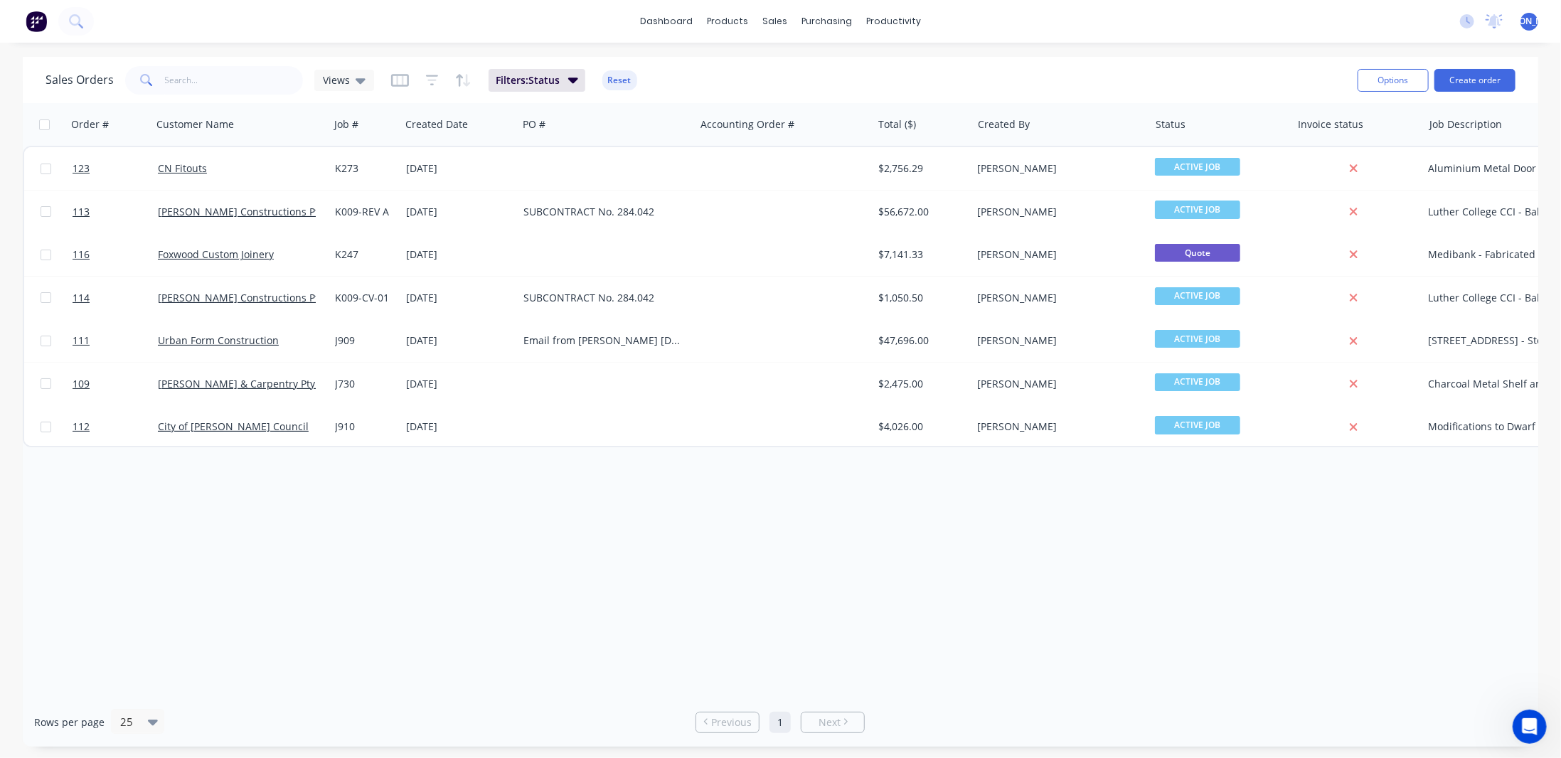
click at [1102, 554] on div "Order # Customer Name Job # Created Date PO # Accounting Order # Total ($) Crea…" at bounding box center [781, 400] width 1516 height 595
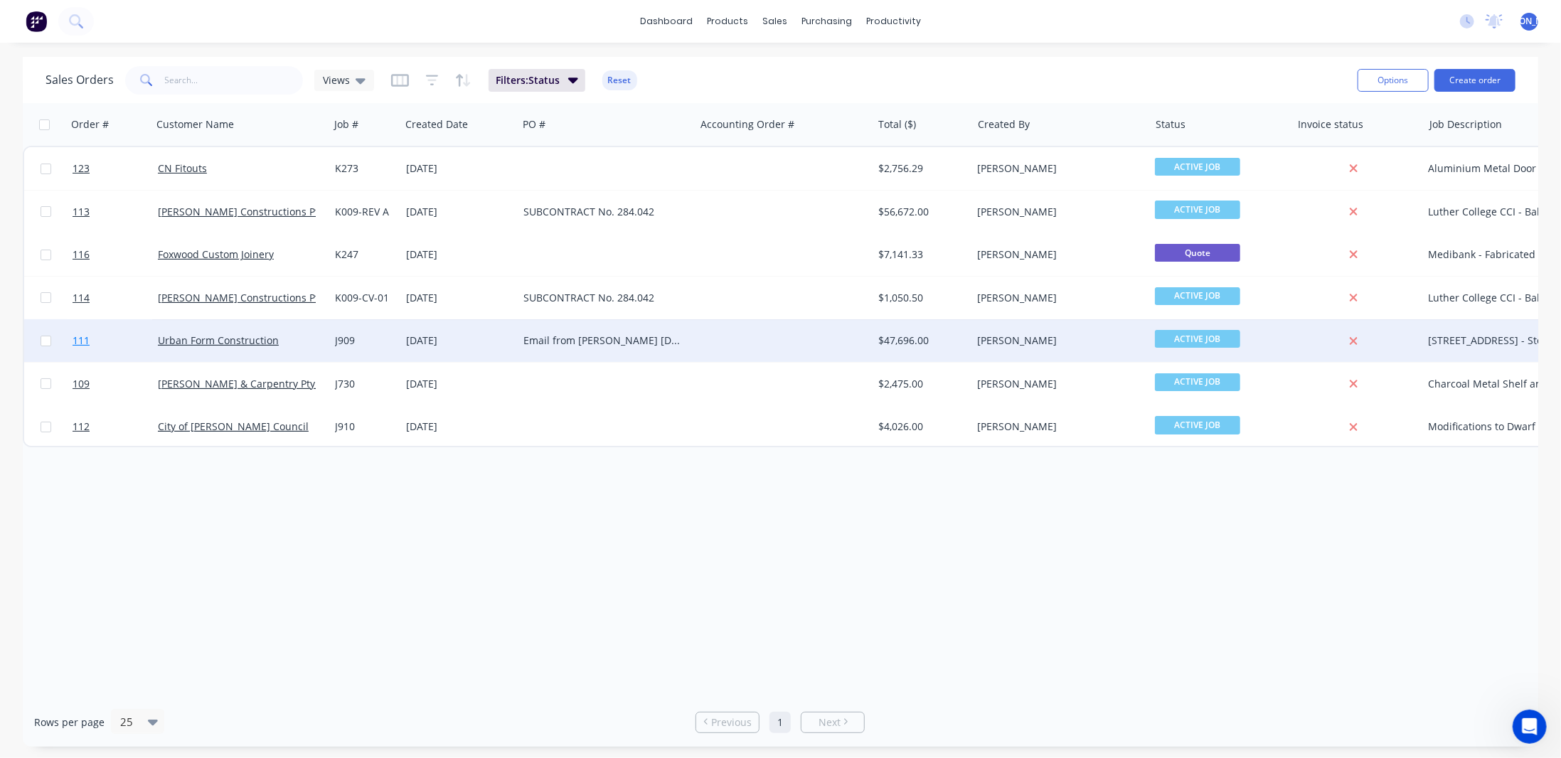
click at [120, 334] on link "111" at bounding box center [115, 340] width 85 height 43
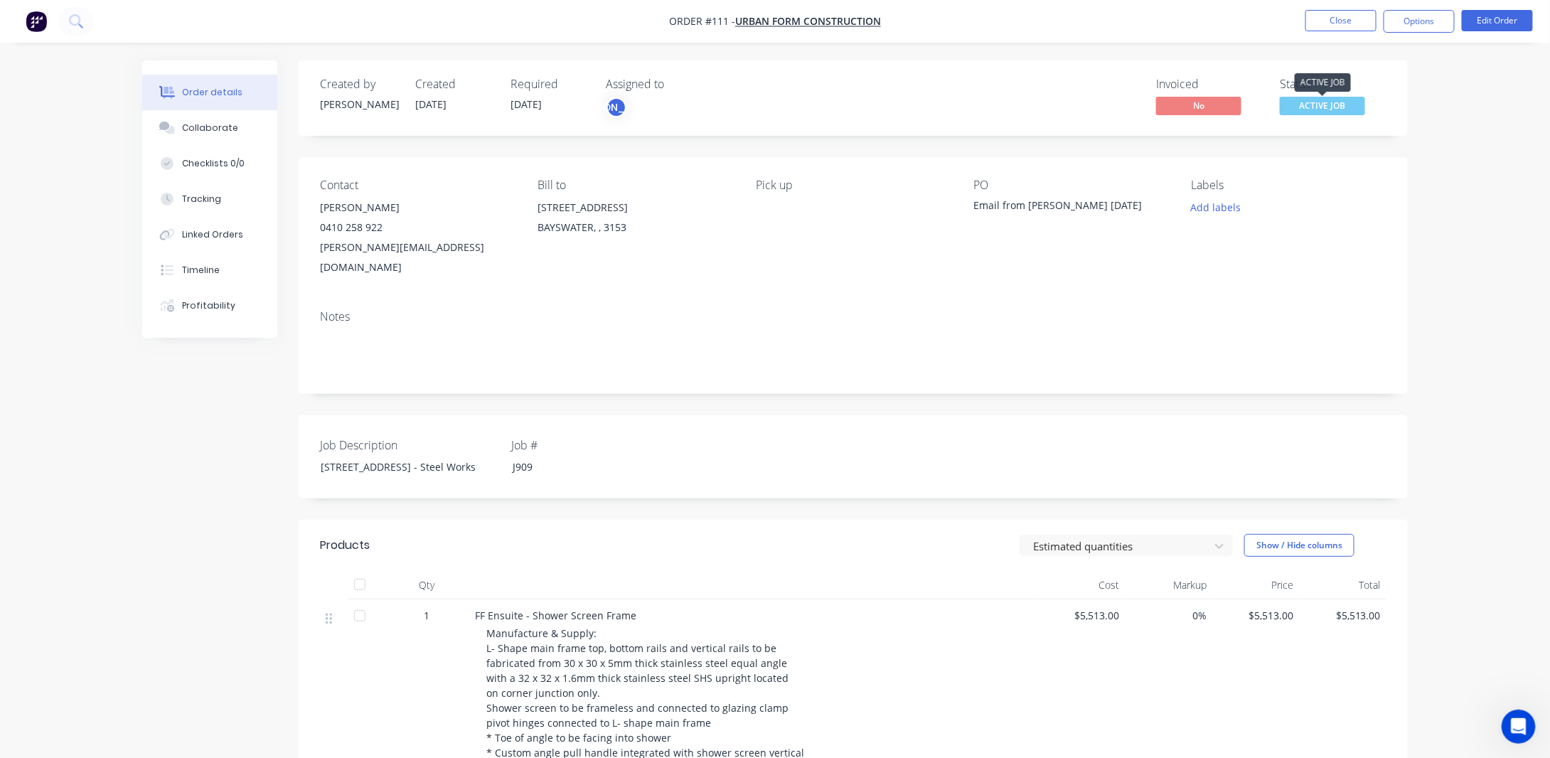
click at [1299, 99] on span "ACTIVE JOB" at bounding box center [1322, 106] width 85 height 18
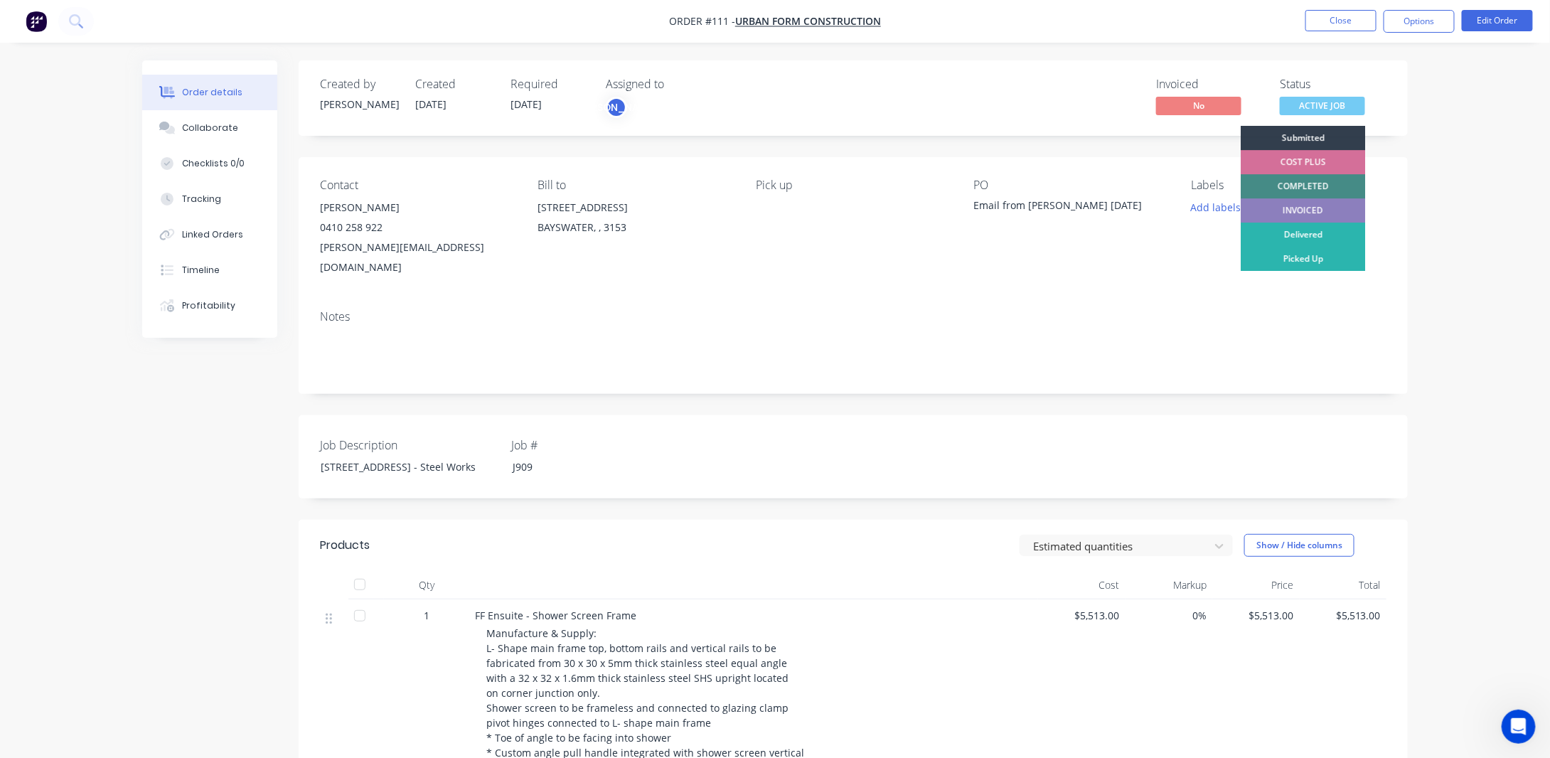
click at [1295, 183] on div "COMPLETED" at bounding box center [1303, 186] width 124 height 24
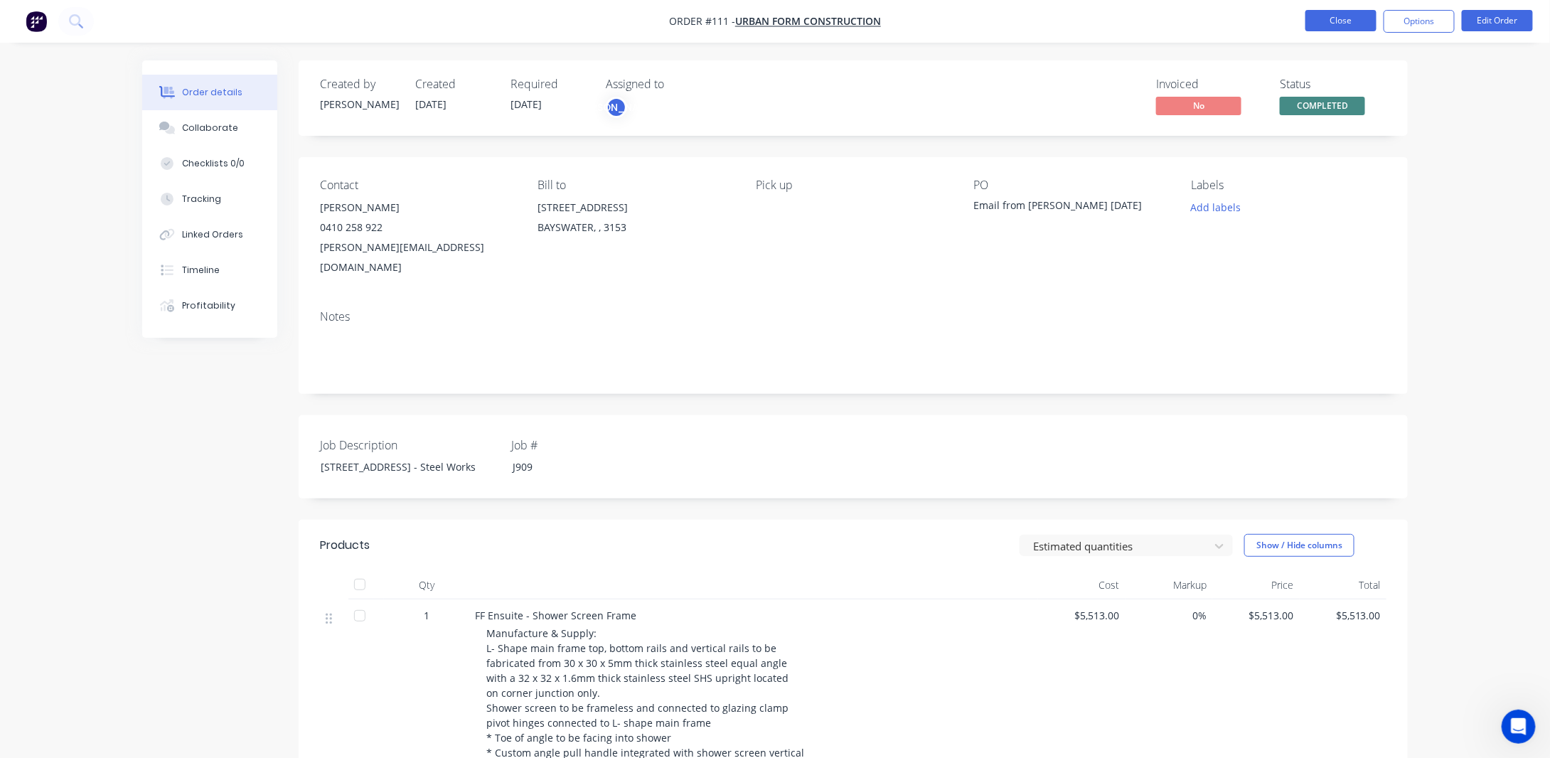
click at [1328, 17] on button "Close" at bounding box center [1341, 20] width 71 height 21
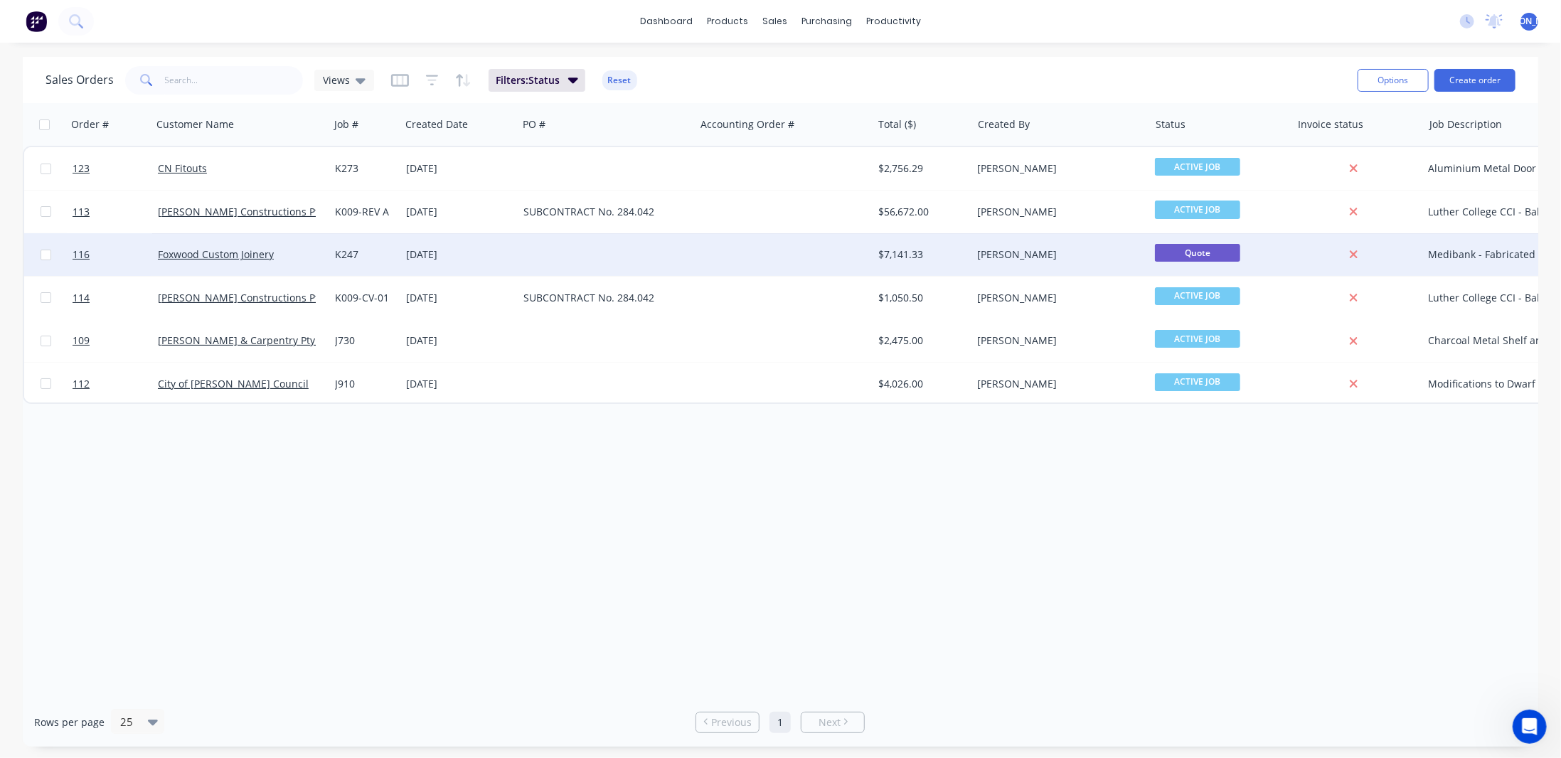
click at [1224, 252] on span "Quote" at bounding box center [1197, 253] width 85 height 18
click at [1057, 248] on div "[PERSON_NAME]" at bounding box center [1057, 254] width 158 height 14
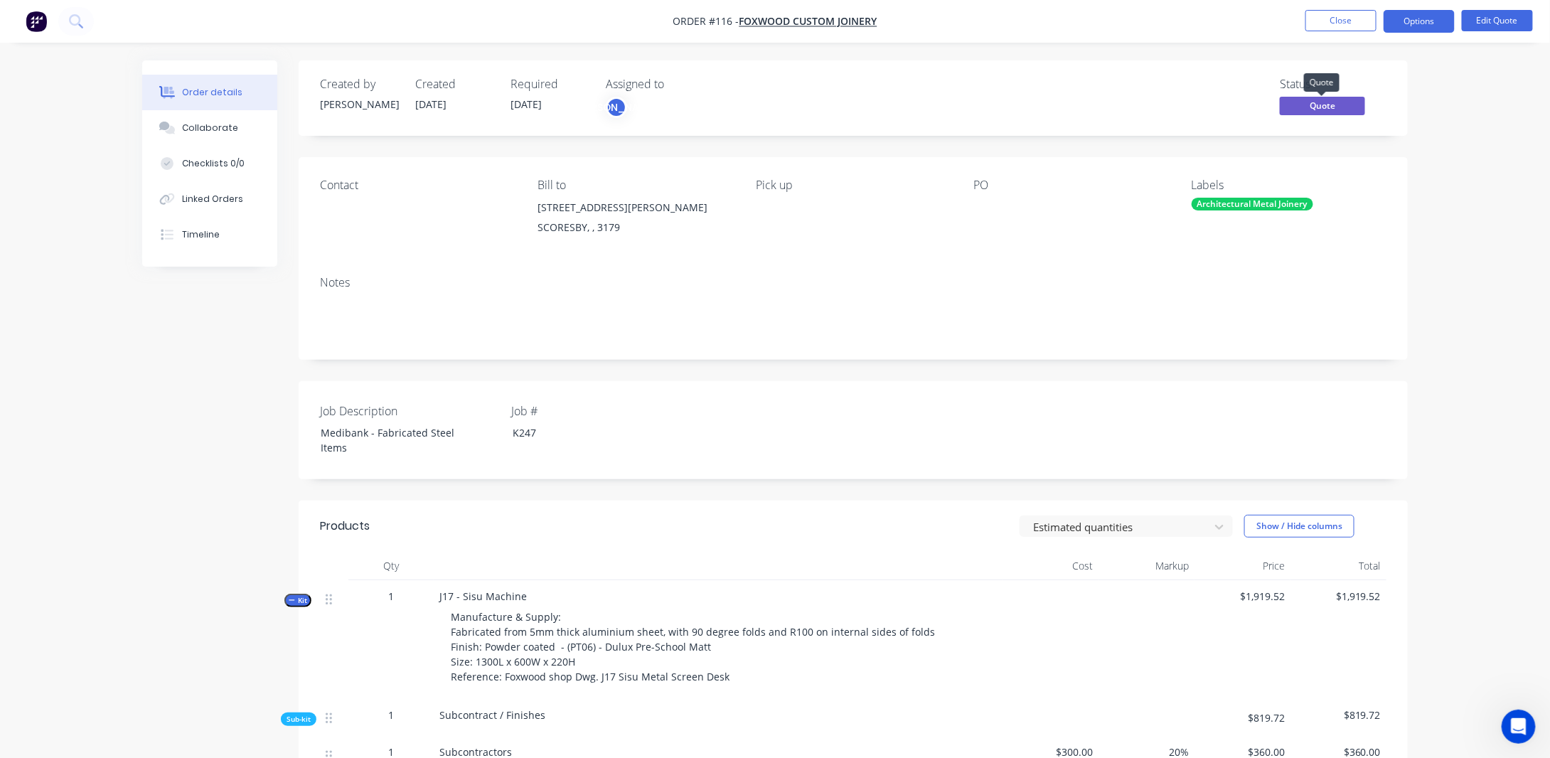
click at [1330, 103] on span "Quote" at bounding box center [1322, 106] width 85 height 18
click at [1440, 17] on button "Options" at bounding box center [1419, 21] width 71 height 23
click at [1406, 21] on button "Options" at bounding box center [1419, 21] width 71 height 23
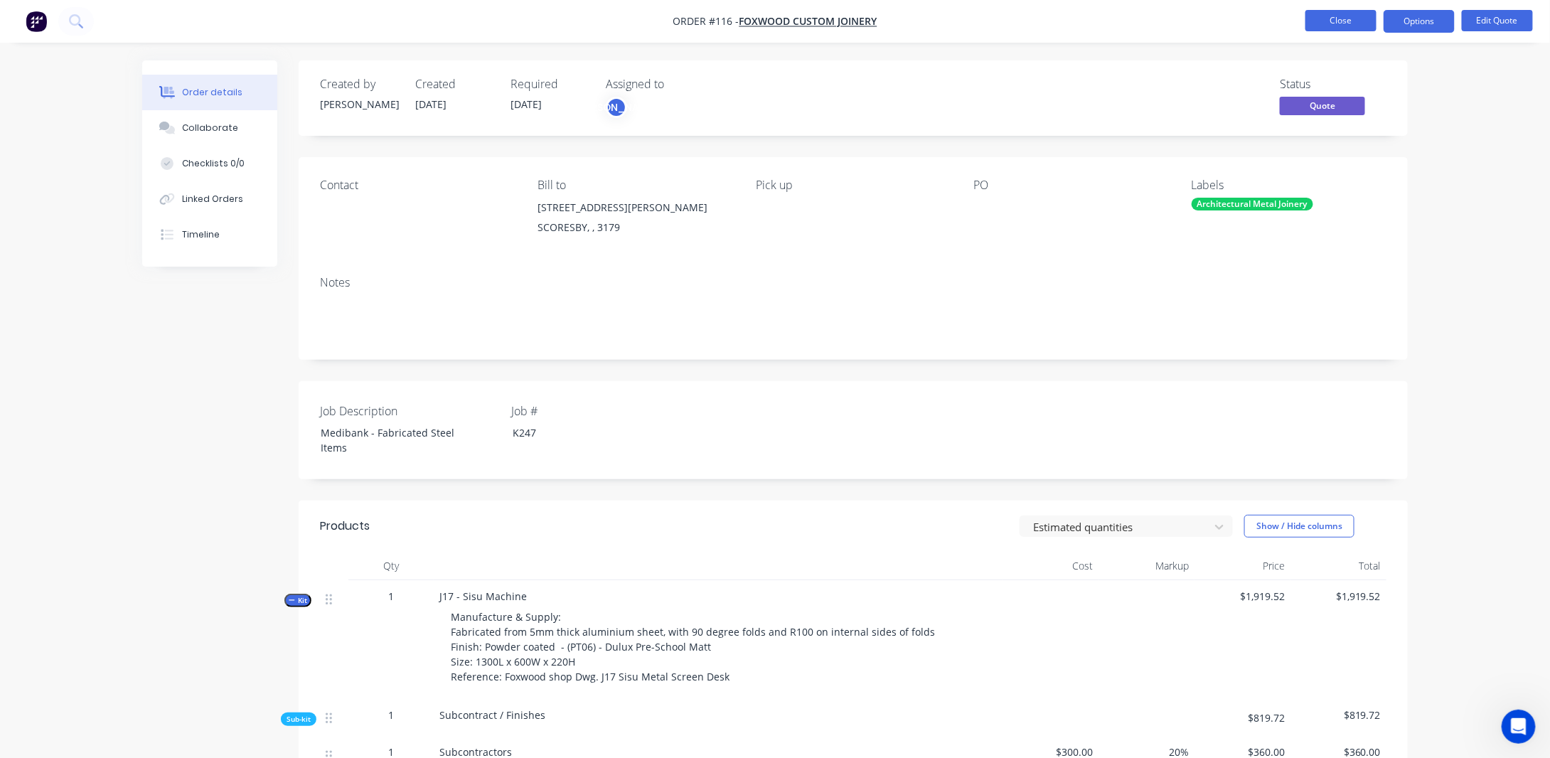
click at [1352, 21] on button "Close" at bounding box center [1341, 20] width 71 height 21
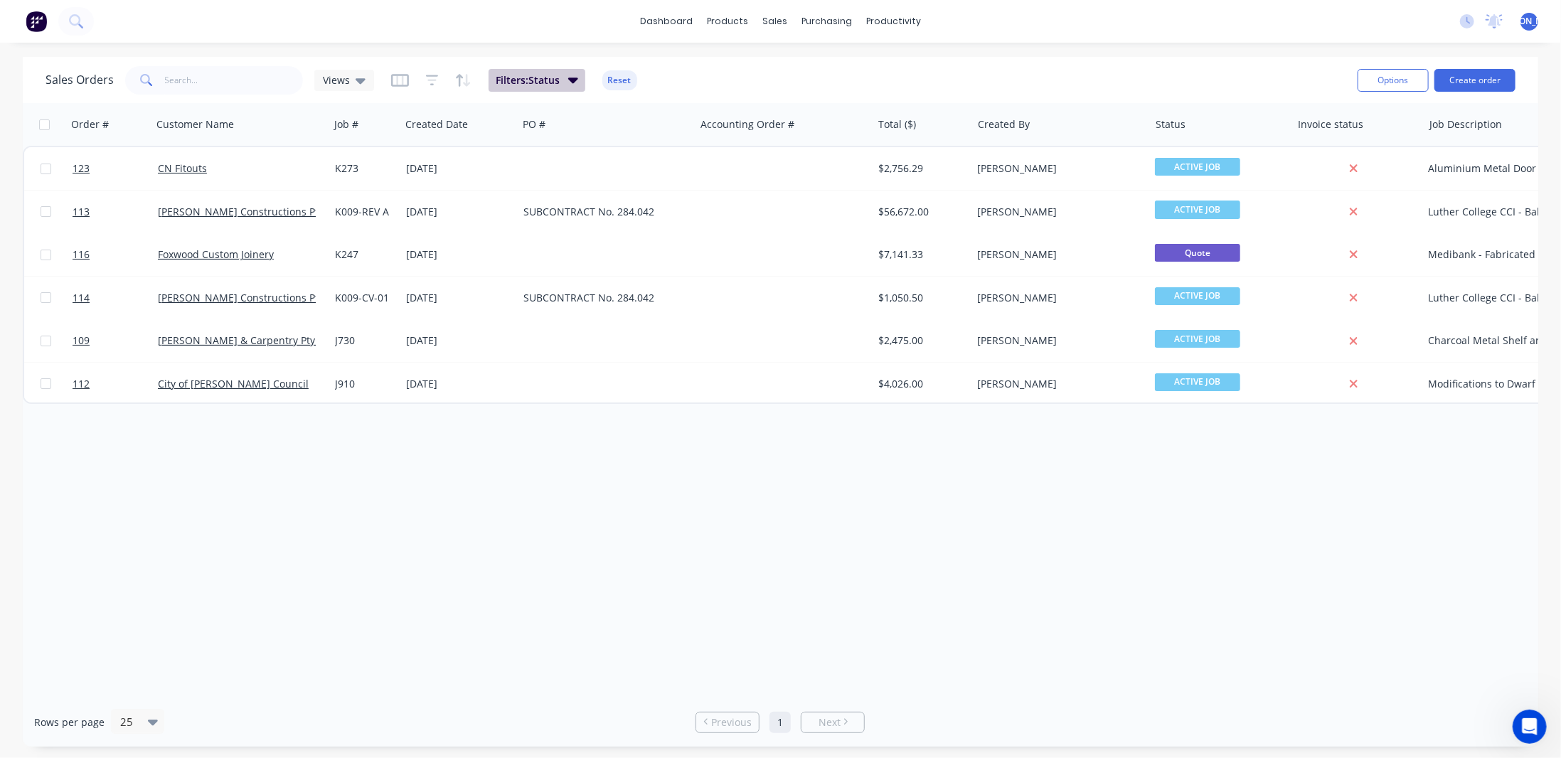
click at [566, 75] on button "Filters: Status" at bounding box center [537, 80] width 97 height 23
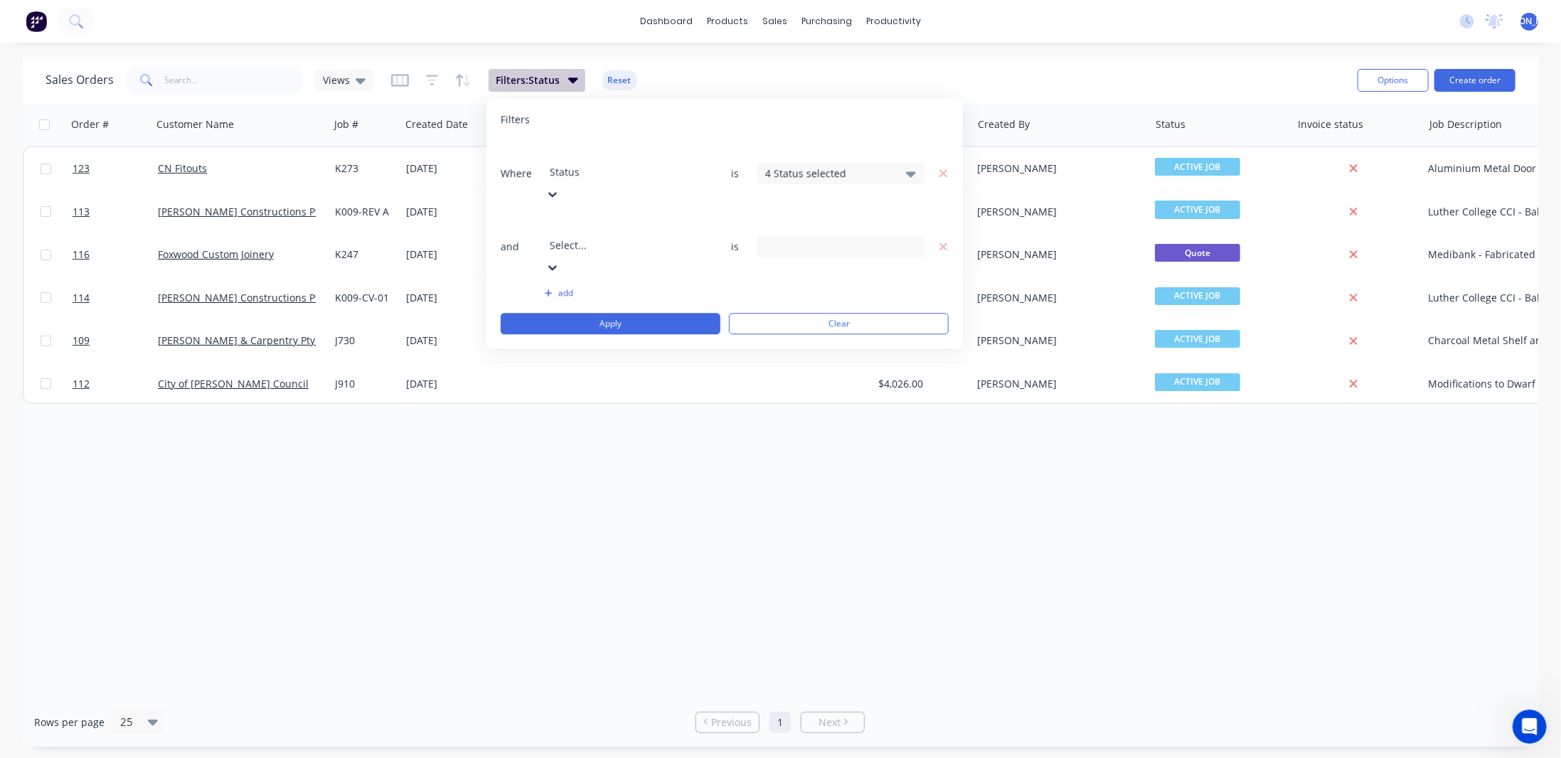
click at [566, 75] on button "Filters: Status" at bounding box center [537, 80] width 97 height 23
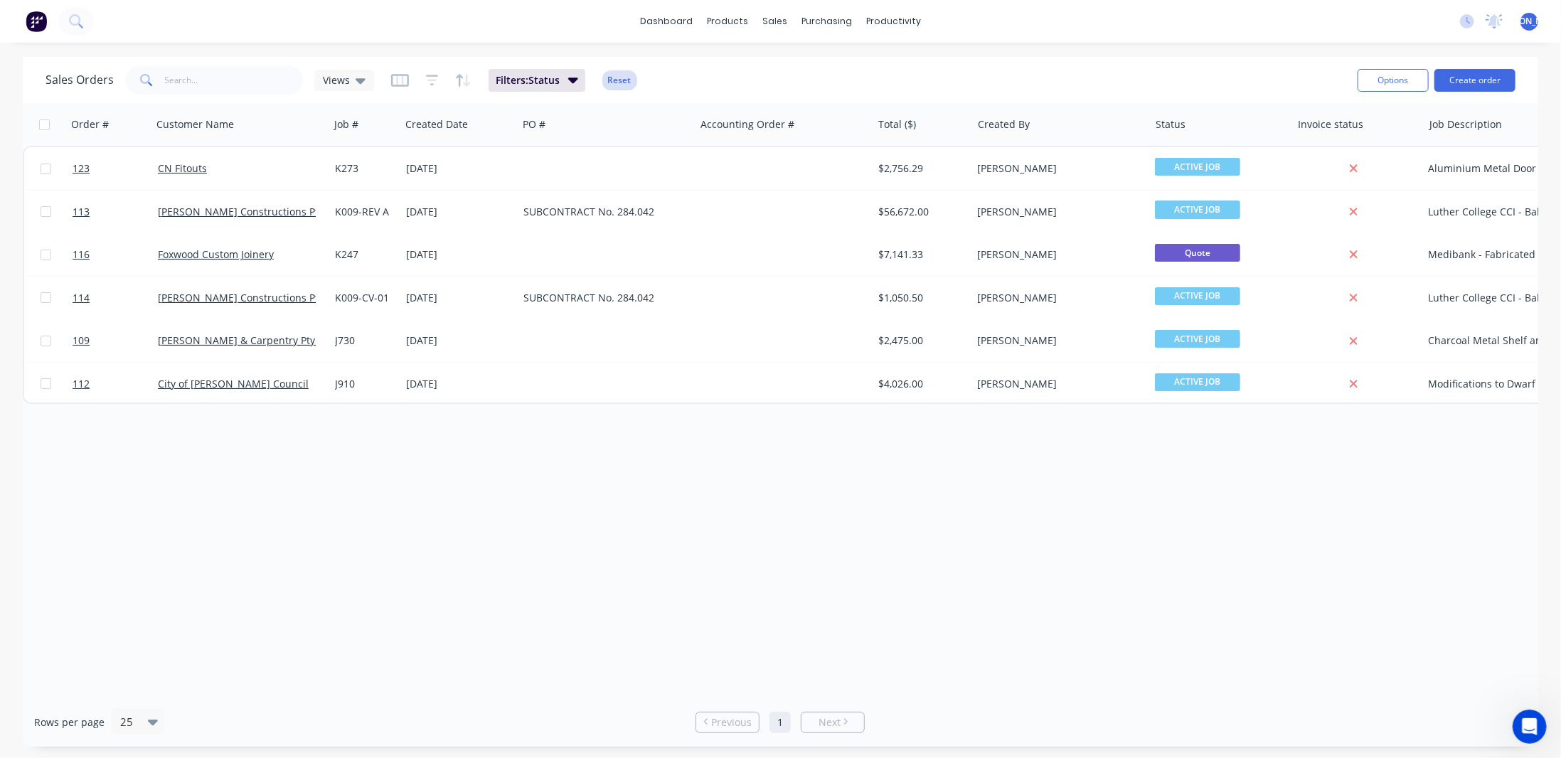
click at [604, 76] on button "Reset" at bounding box center [619, 80] width 35 height 20
